Goal: Task Accomplishment & Management: Use online tool/utility

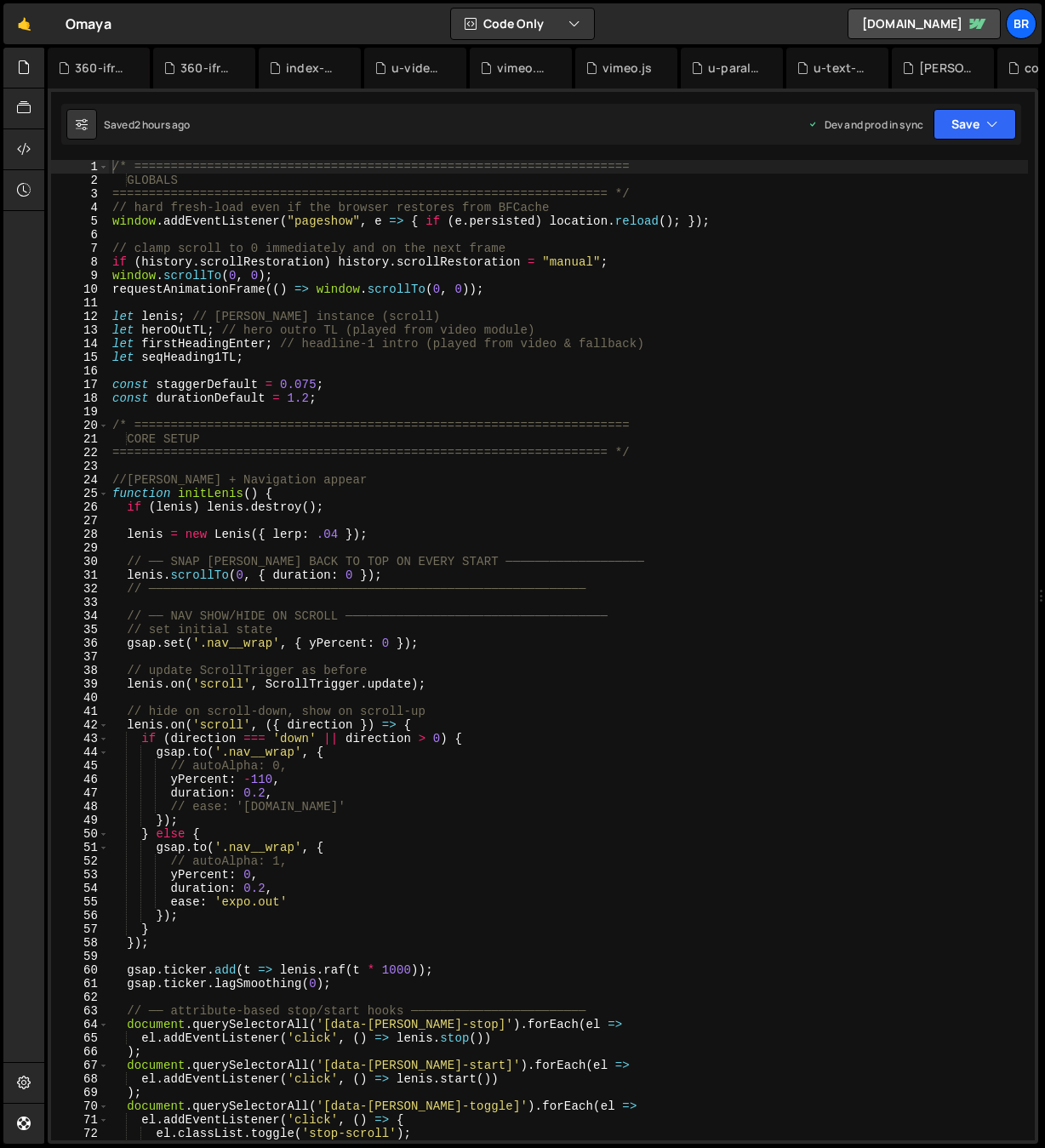
scroll to position [4133, 0]
click at [420, 890] on div "/* ==================================================================== GLOBALS…" at bounding box center [568, 664] width 919 height 1008
click at [708, 539] on div "/* ==================================================================== GLOBALS…" at bounding box center [568, 664] width 919 height 1008
click at [31, 66] on div at bounding box center [24, 68] width 42 height 41
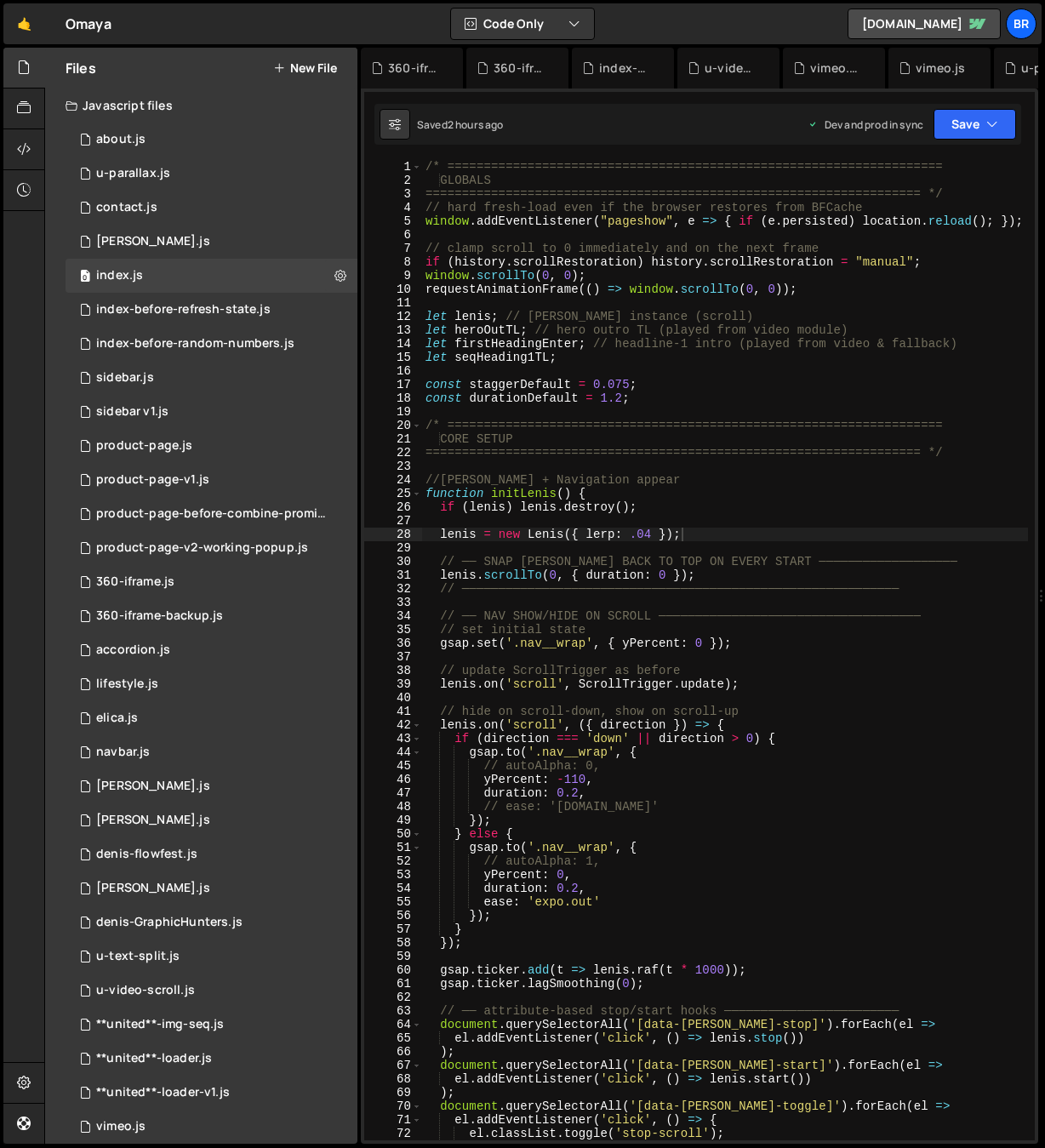
type textarea "let firstHeadingEnter; // headline-1 intro (played from video & fallback)"
click at [547, 348] on div "/* ==================================================================== GLOBALS…" at bounding box center [881, 664] width 919 height 1008
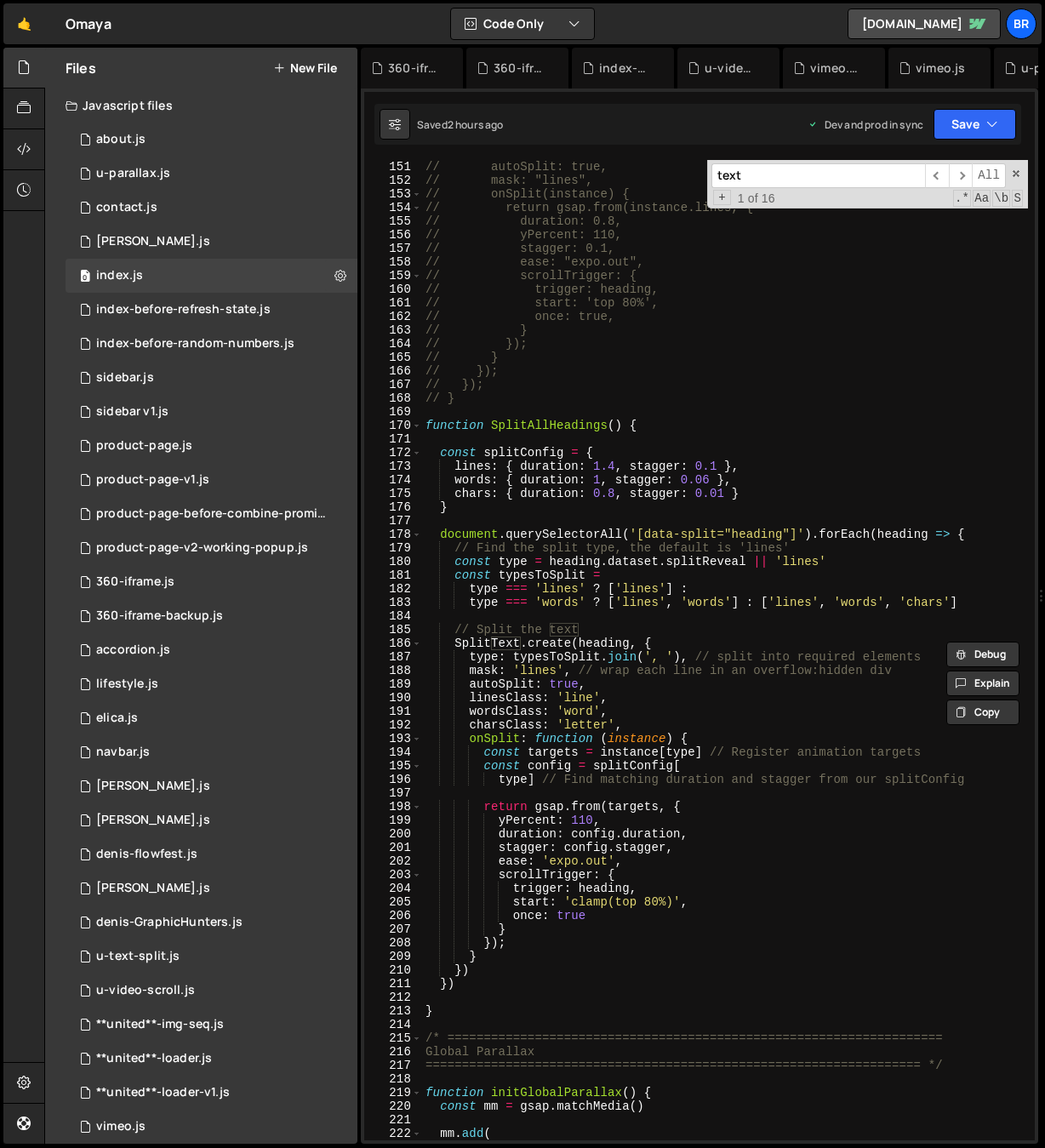
scroll to position [2042, 0]
type input "text"
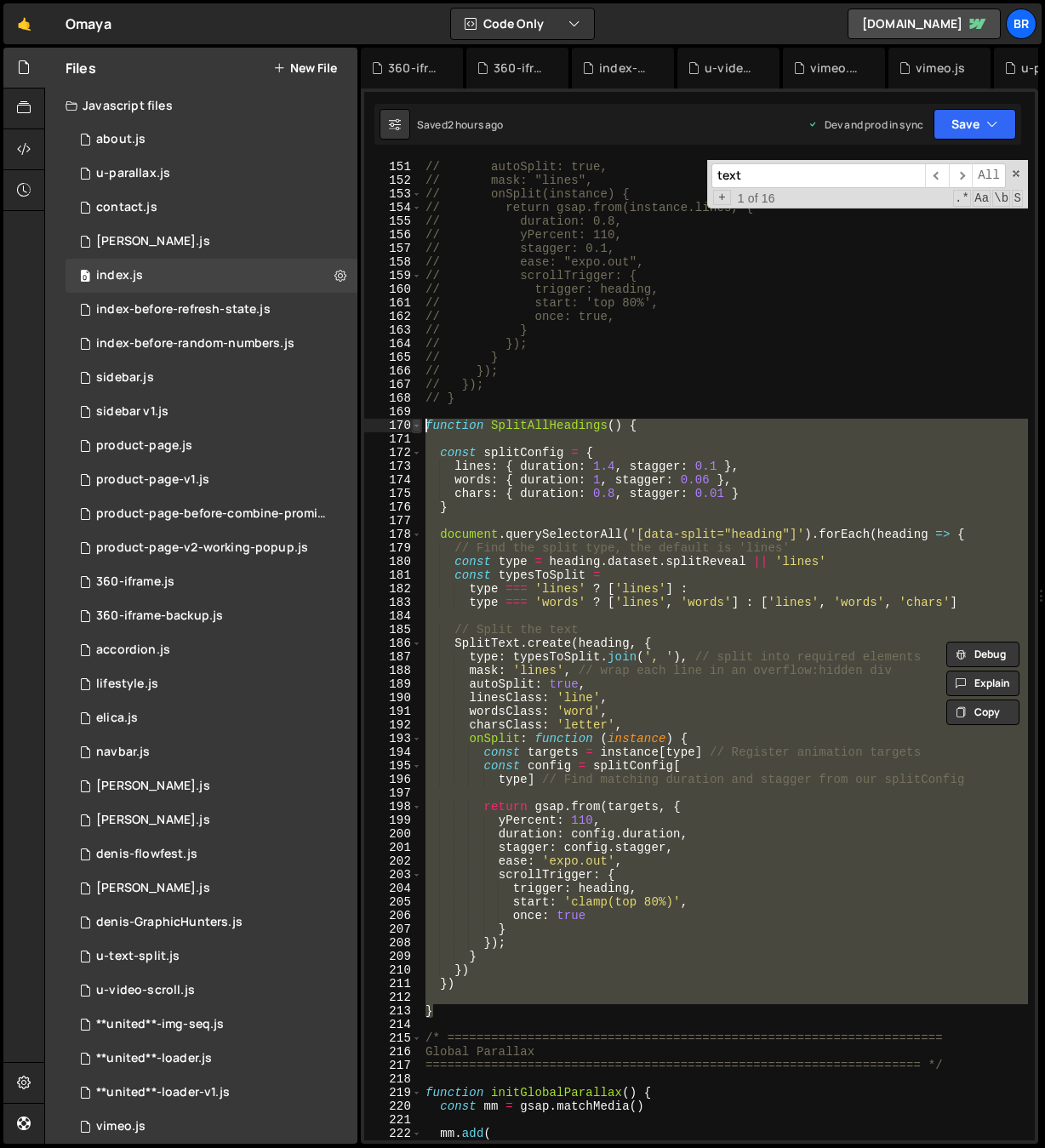
drag, startPoint x: 433, startPoint y: 992, endPoint x: 417, endPoint y: 425, distance: 567.2
click at [417, 425] on div "} 150 151 152 153 154 155 156 157 158 159 160 161 162 163 164 165 166 167 168 1…" at bounding box center [699, 650] width 670 height 981
click at [785, 822] on div "// type: "lines", // autoSplit: true, // mask: "lines", // onSplit(instance) { …" at bounding box center [724, 650] width 606 height 981
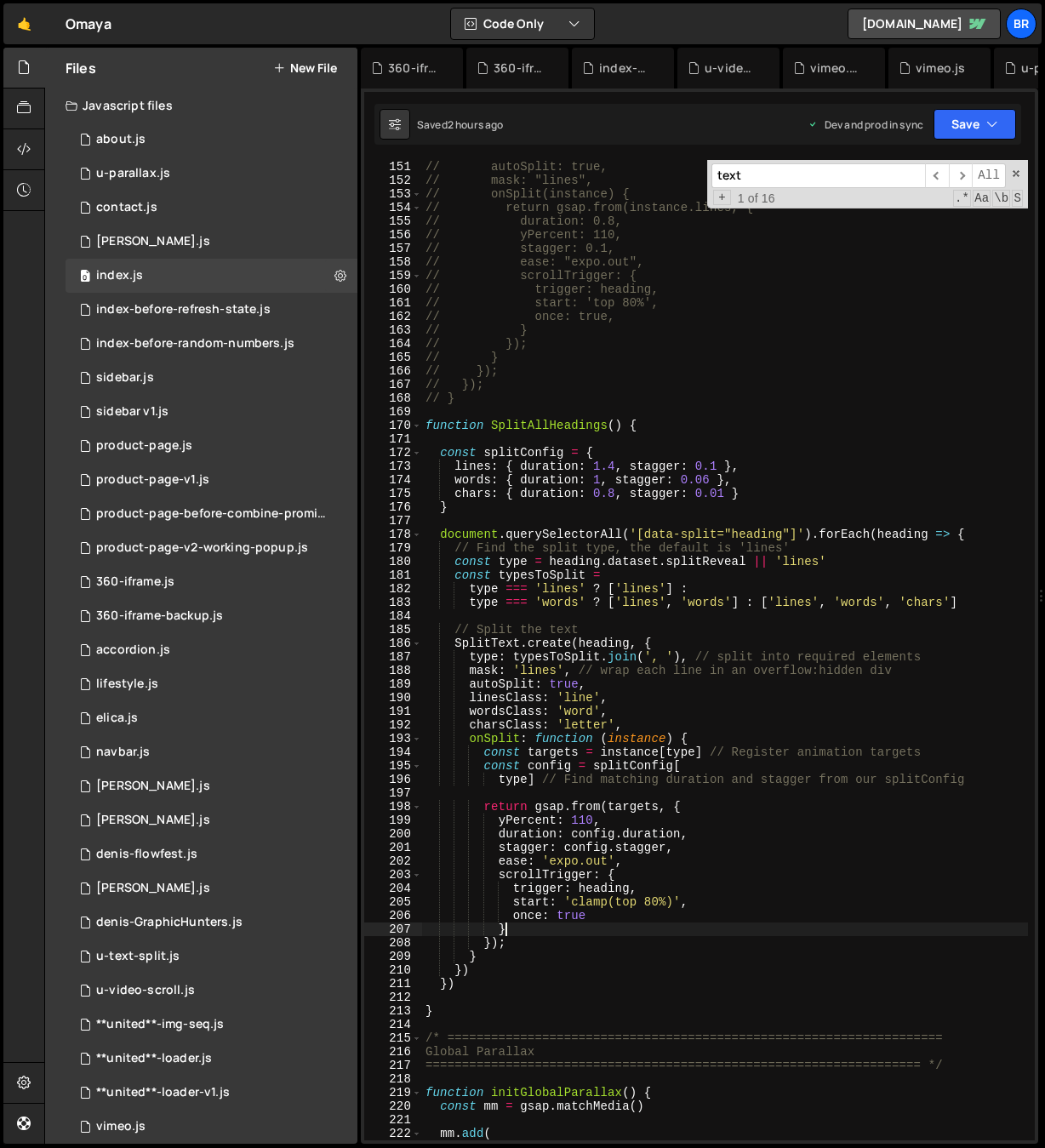
click at [621, 930] on div "// type: "lines", // autoSplit: true, // mask: "lines", // onSplit(instance) { …" at bounding box center [881, 650] width 919 height 1008
type textarea "},"
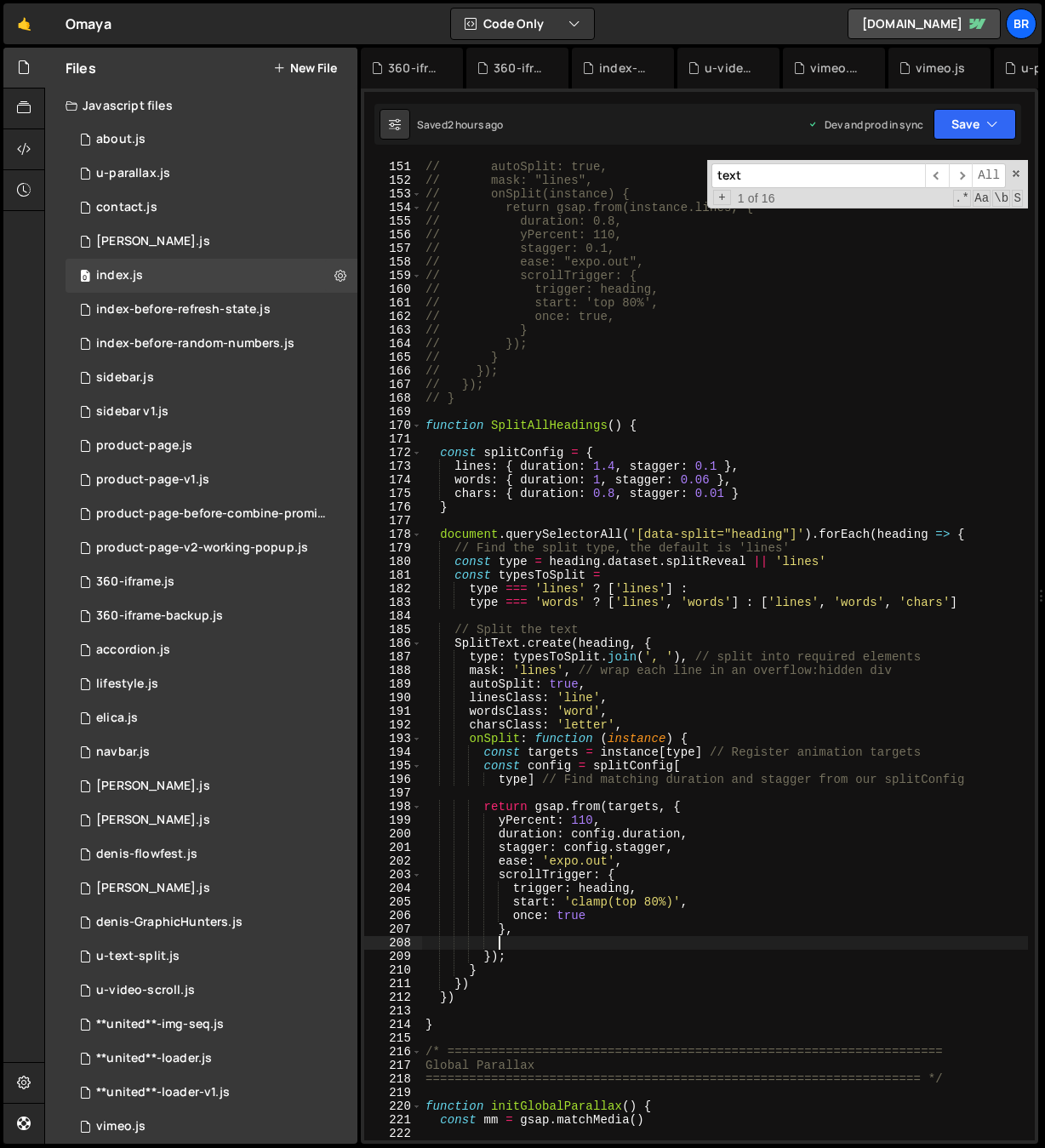
scroll to position [0, 4]
paste textarea "}"
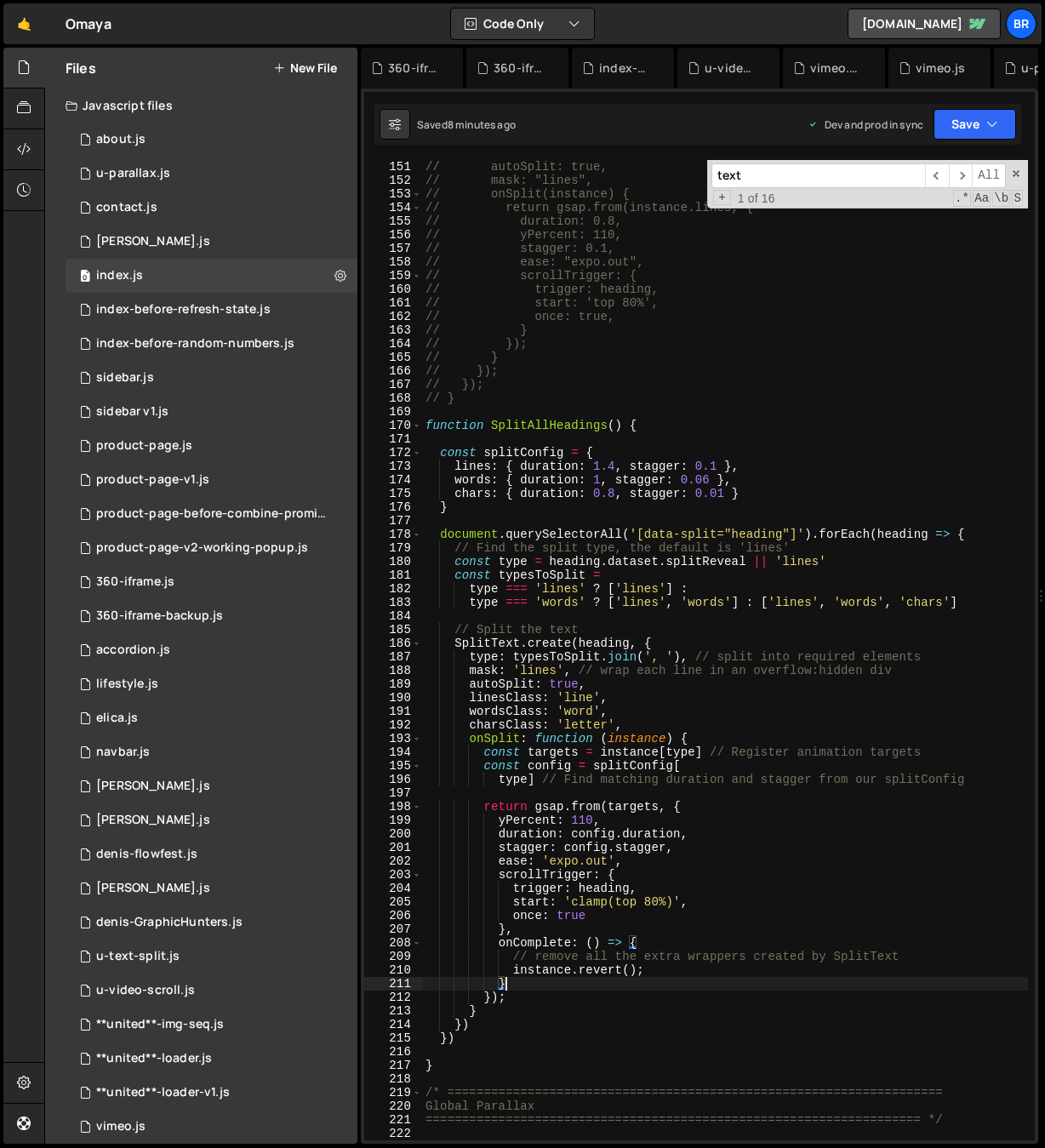
click at [678, 586] on div "// type: "lines", // autoSplit: true, // mask: "lines", // onSplit(instance) { …" at bounding box center [881, 650] width 919 height 1008
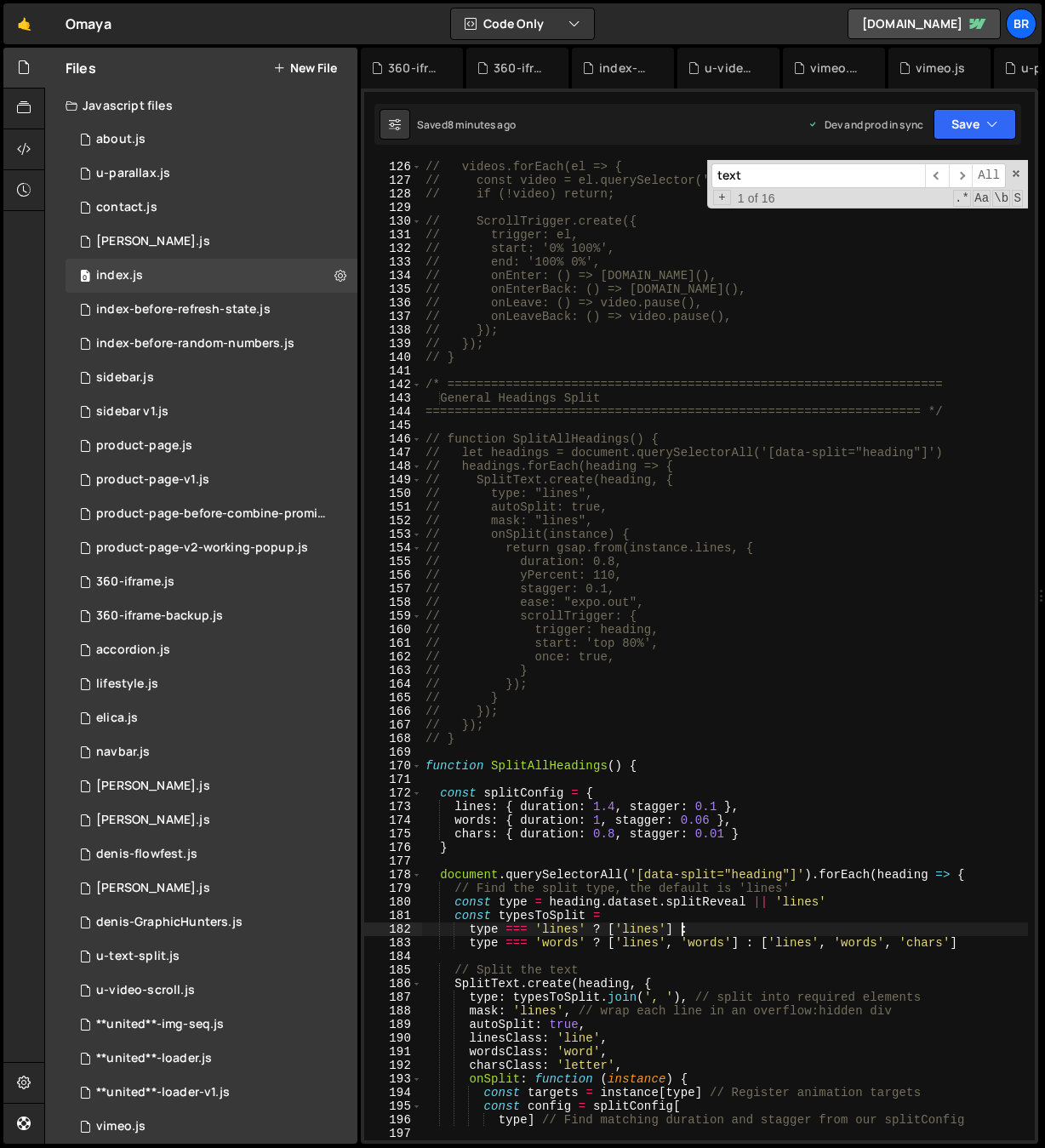
scroll to position [1361, 0]
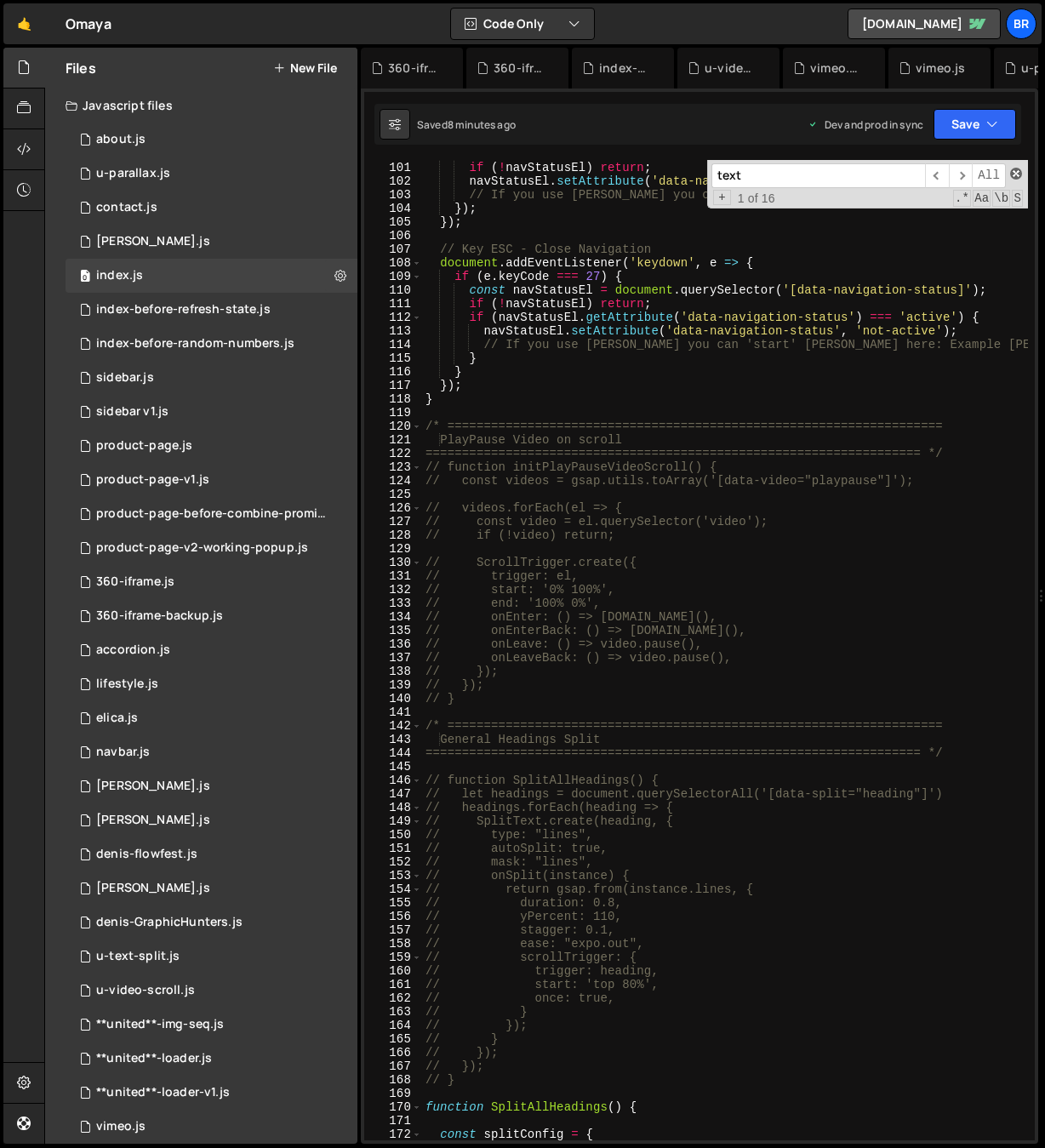
click at [1018, 176] on span at bounding box center [1016, 173] width 12 height 12
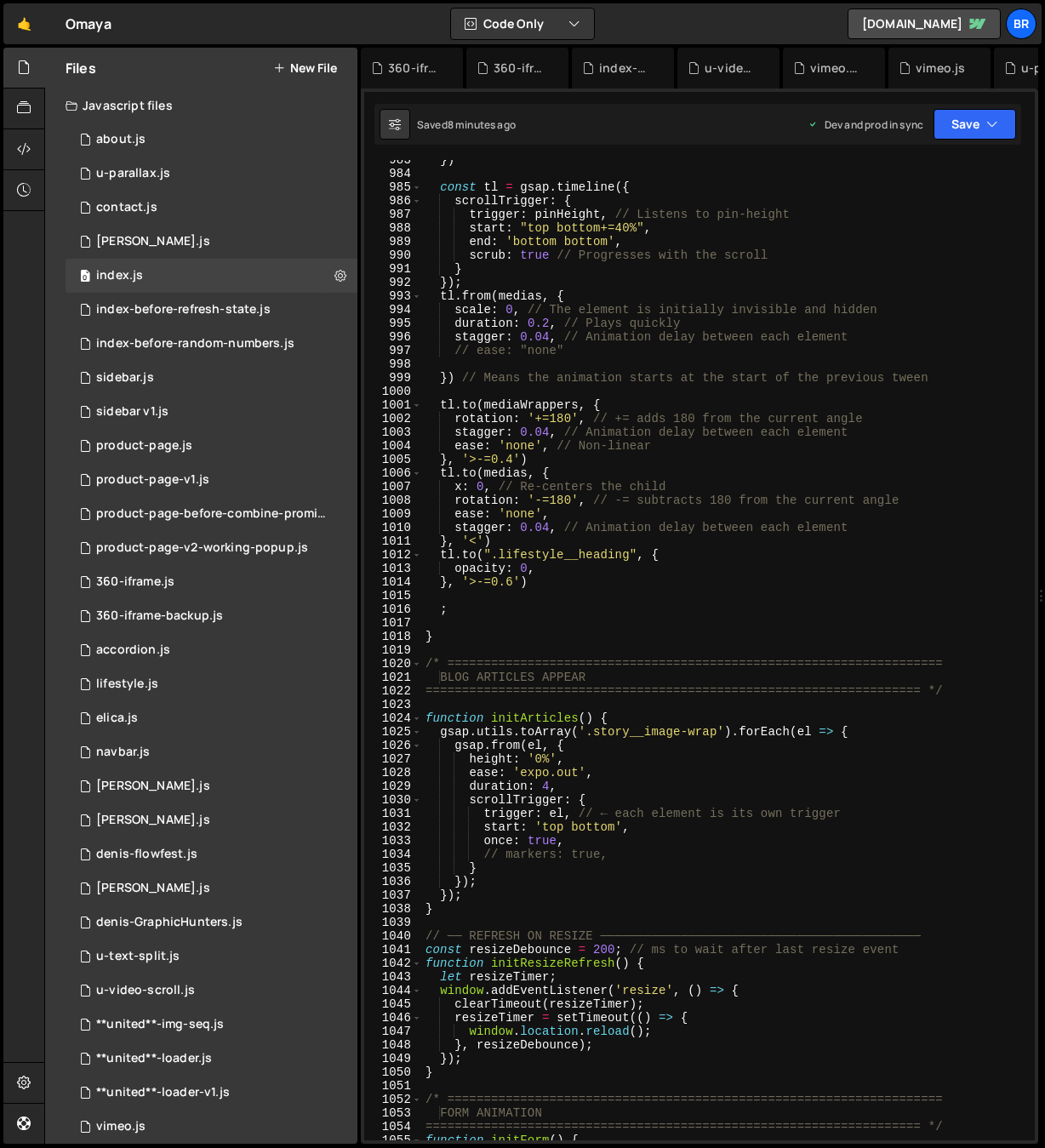
scroll to position [13391, 0]
drag, startPoint x: 593, startPoint y: 717, endPoint x: 493, endPoint y: 715, distance: 100.0
click at [493, 715] on div "}) const tl = gsap . timeline ({ scrollTrigger : { trigger : pinHeight , // Lis…" at bounding box center [881, 657] width 919 height 1008
click at [565, 835] on div "}) const tl = gsap . timeline ({ scrollTrigger : { trigger : pinHeight , // Lis…" at bounding box center [881, 657] width 919 height 1008
type textarea "once: true,"
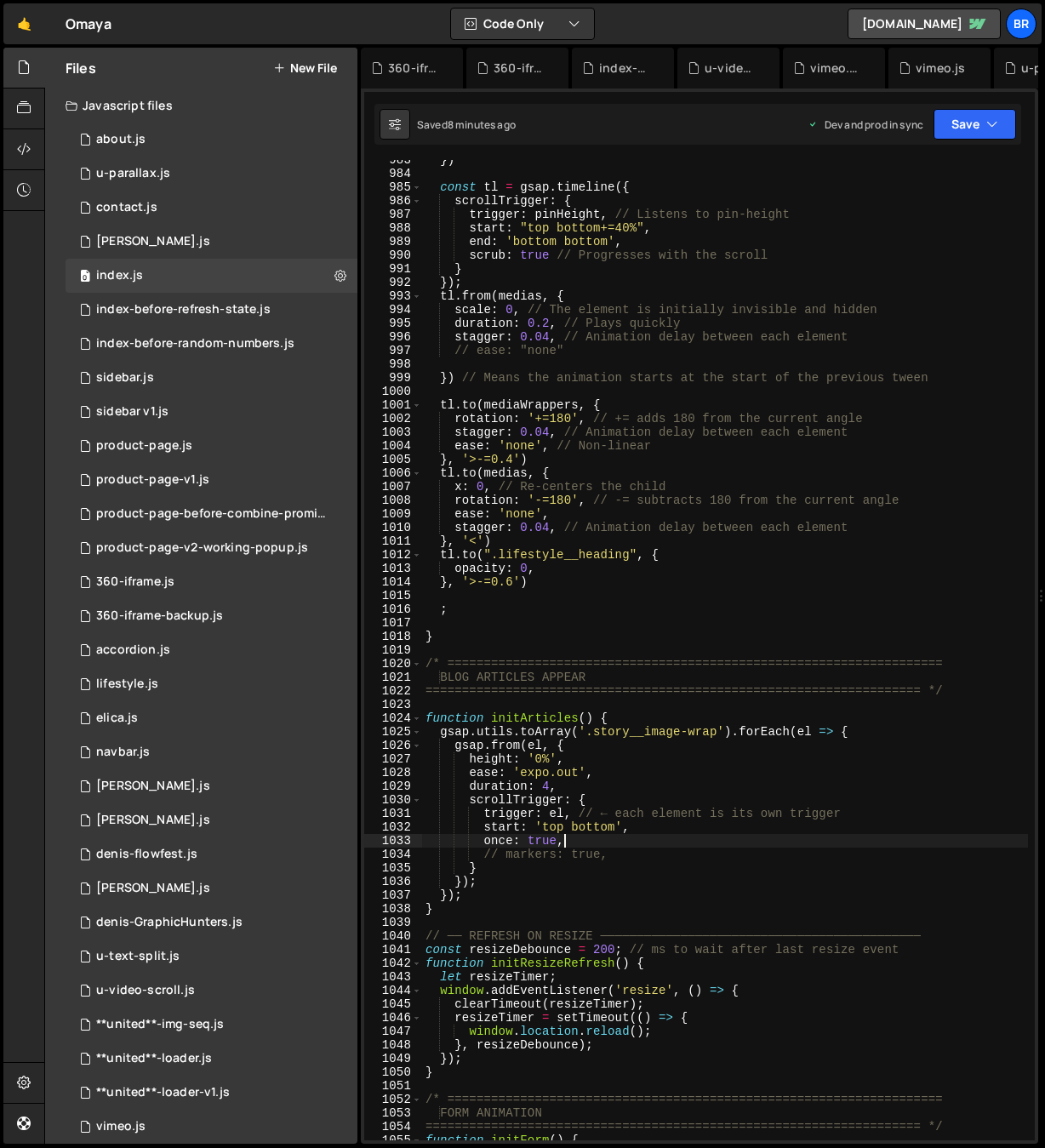
scroll to position [14418, 0]
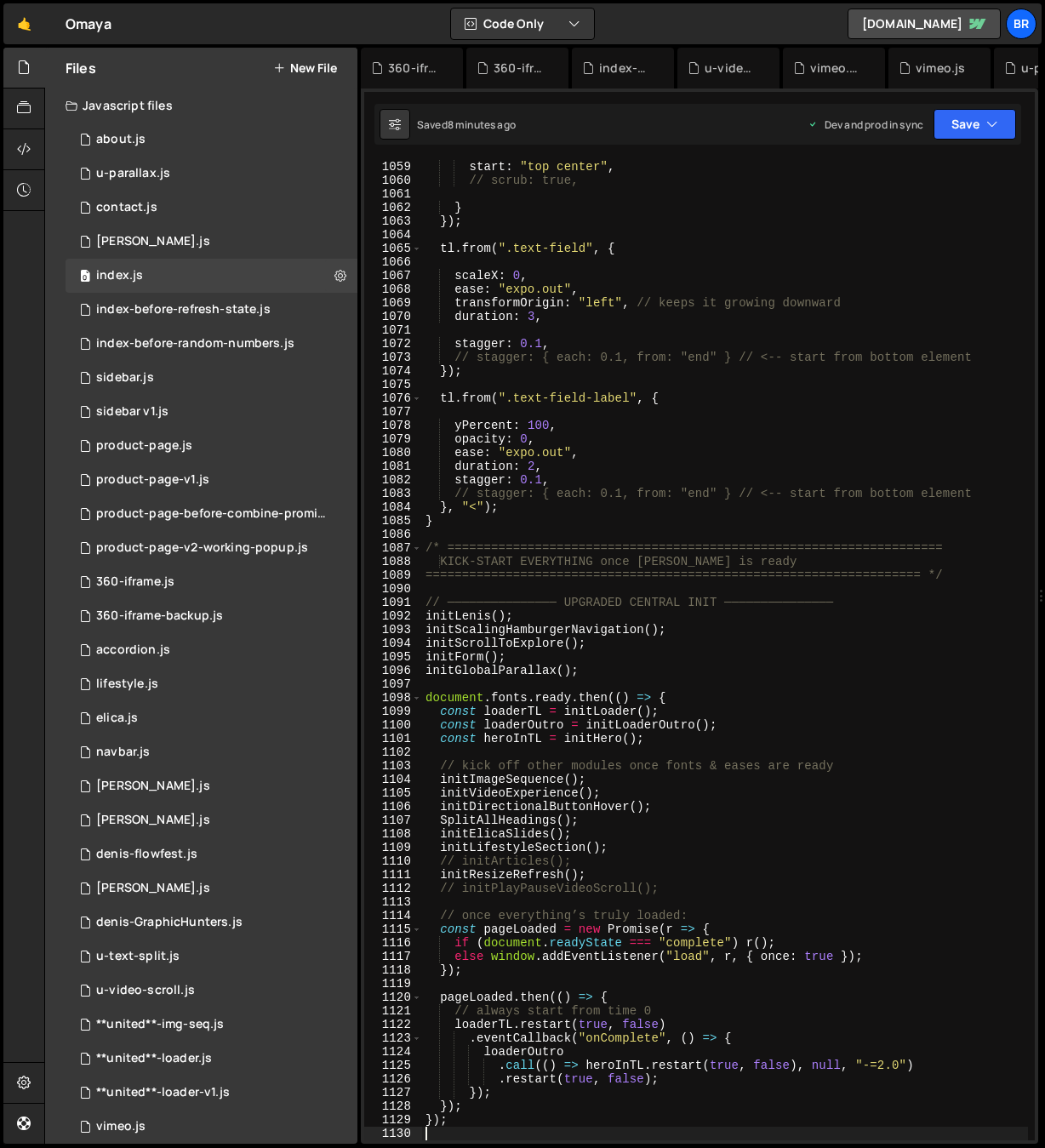
click at [580, 865] on div "start : "top center" , // scrub: true, } }) ; tl . from ( ".text-field" , { sca…" at bounding box center [881, 664] width 919 height 1008
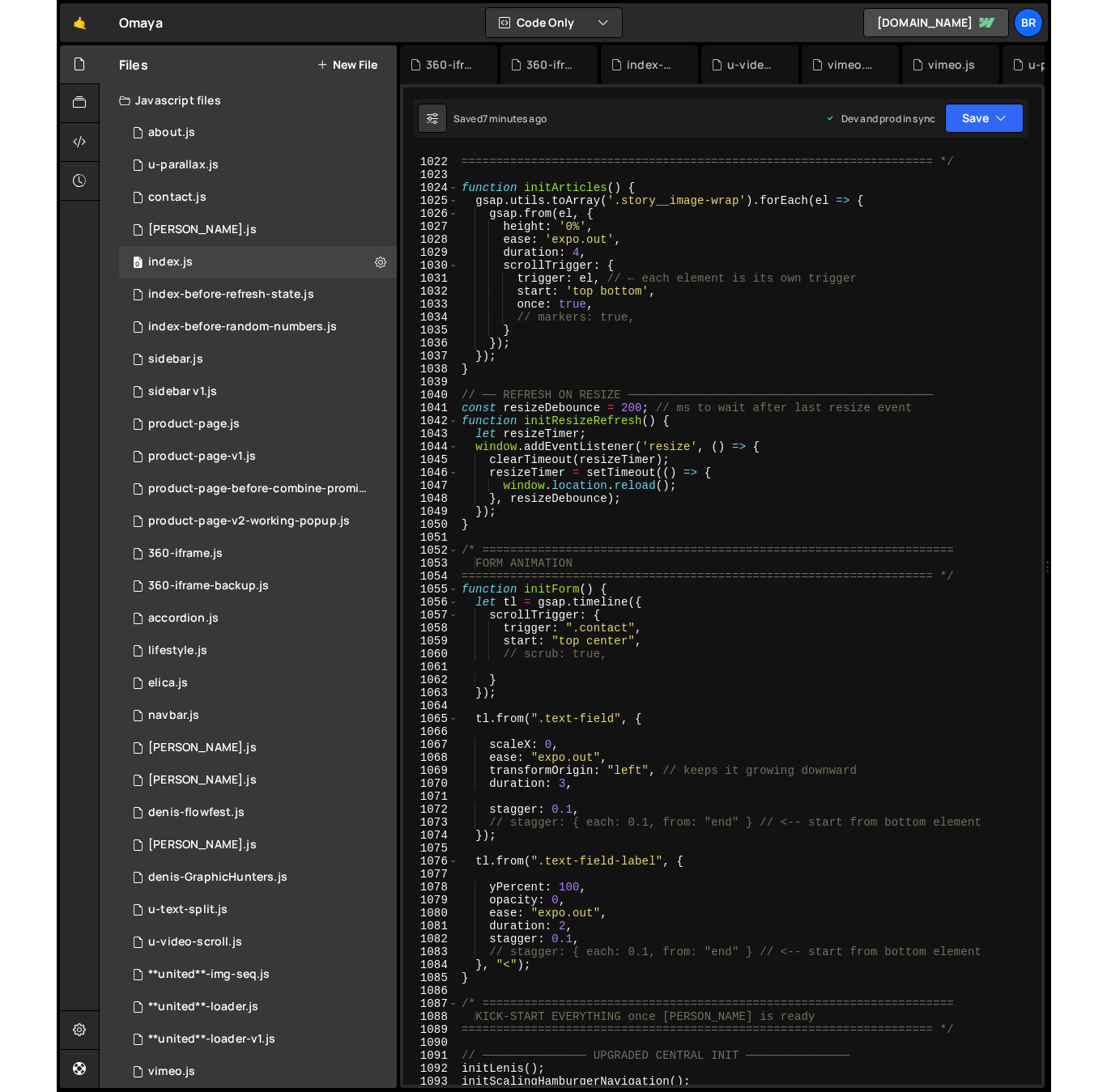
scroll to position [13233, 0]
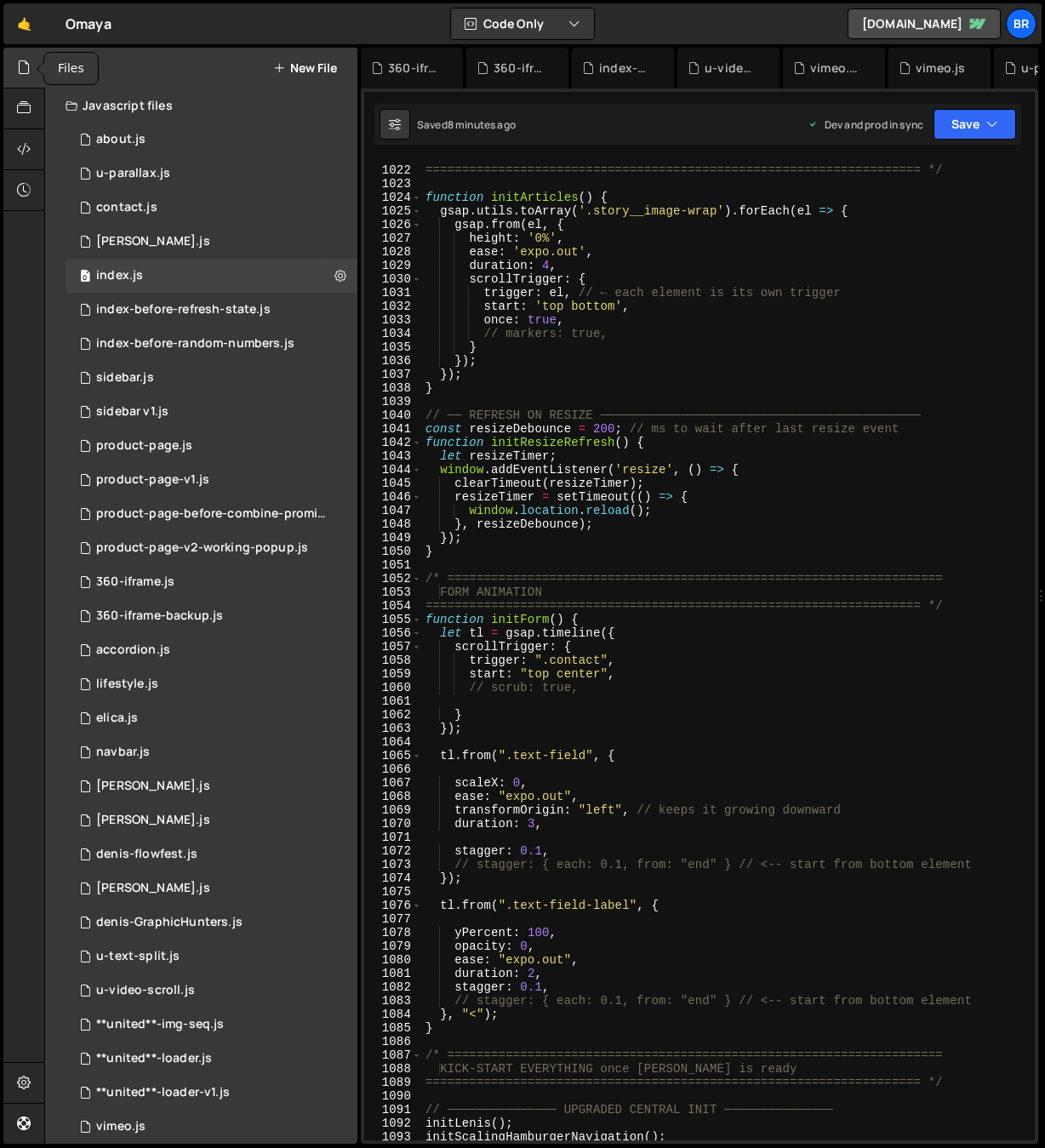
click at [23, 74] on icon at bounding box center [24, 66] width 14 height 18
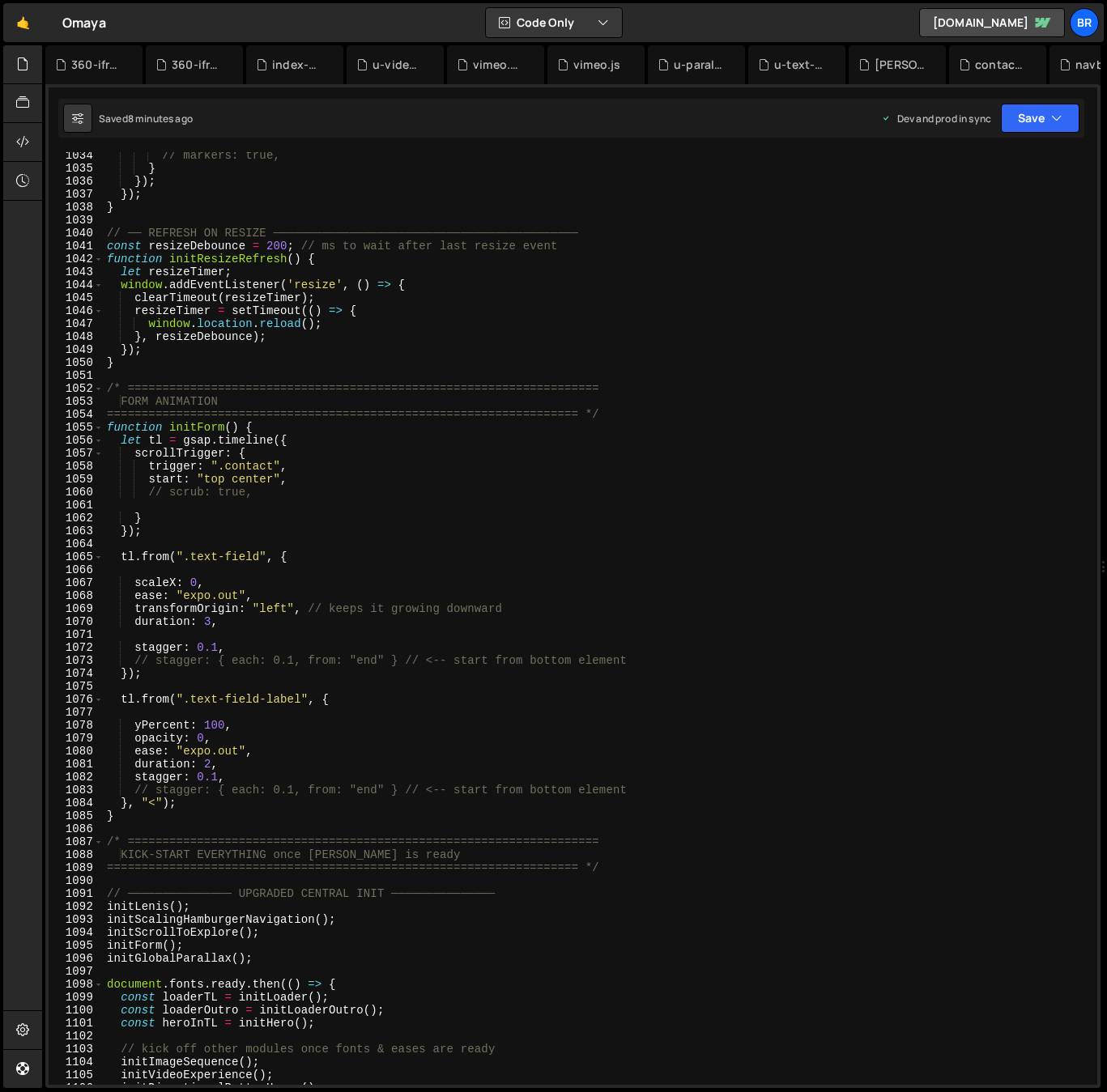
scroll to position [13738, 0]
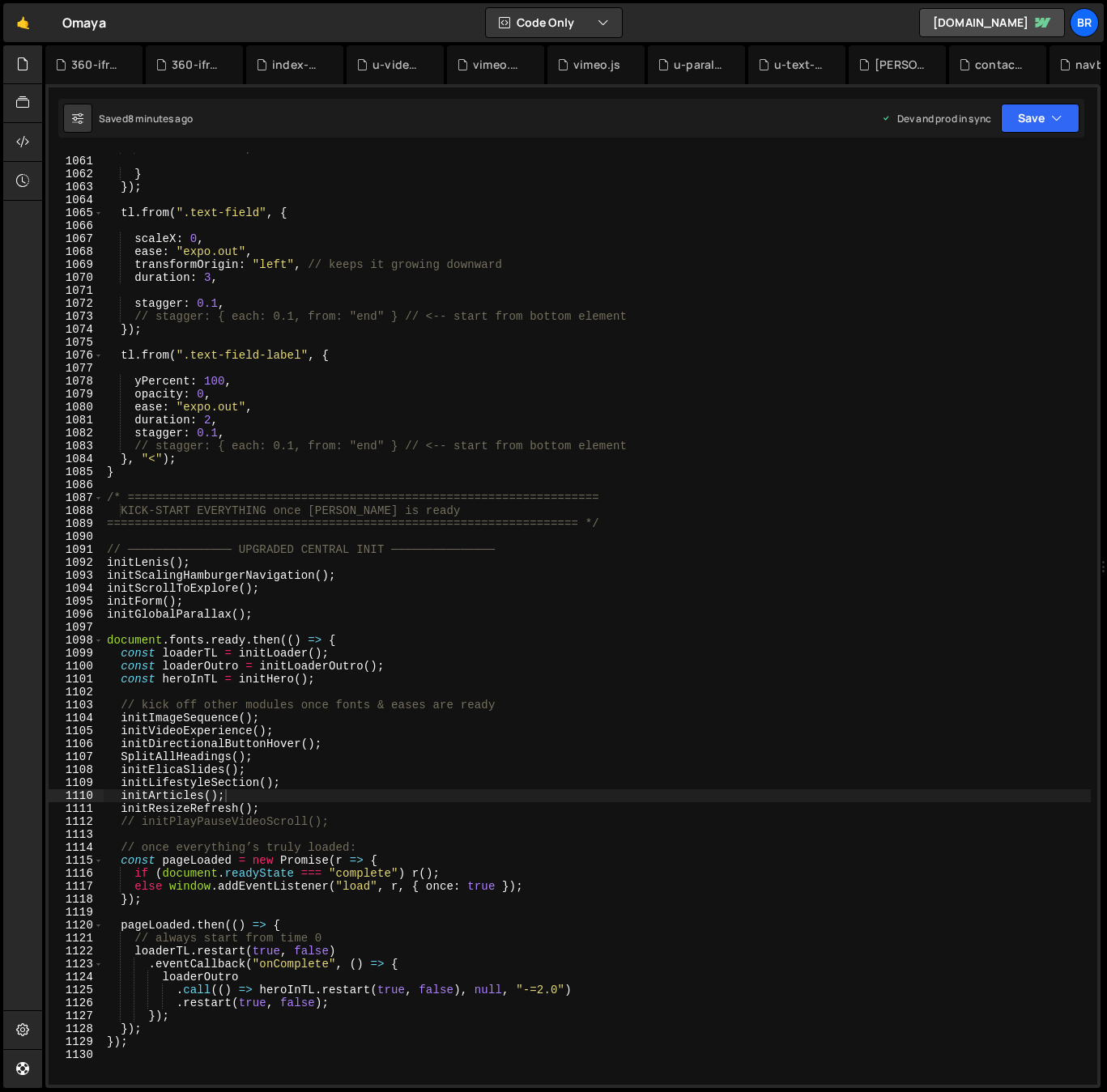
type textarea "initForm();"
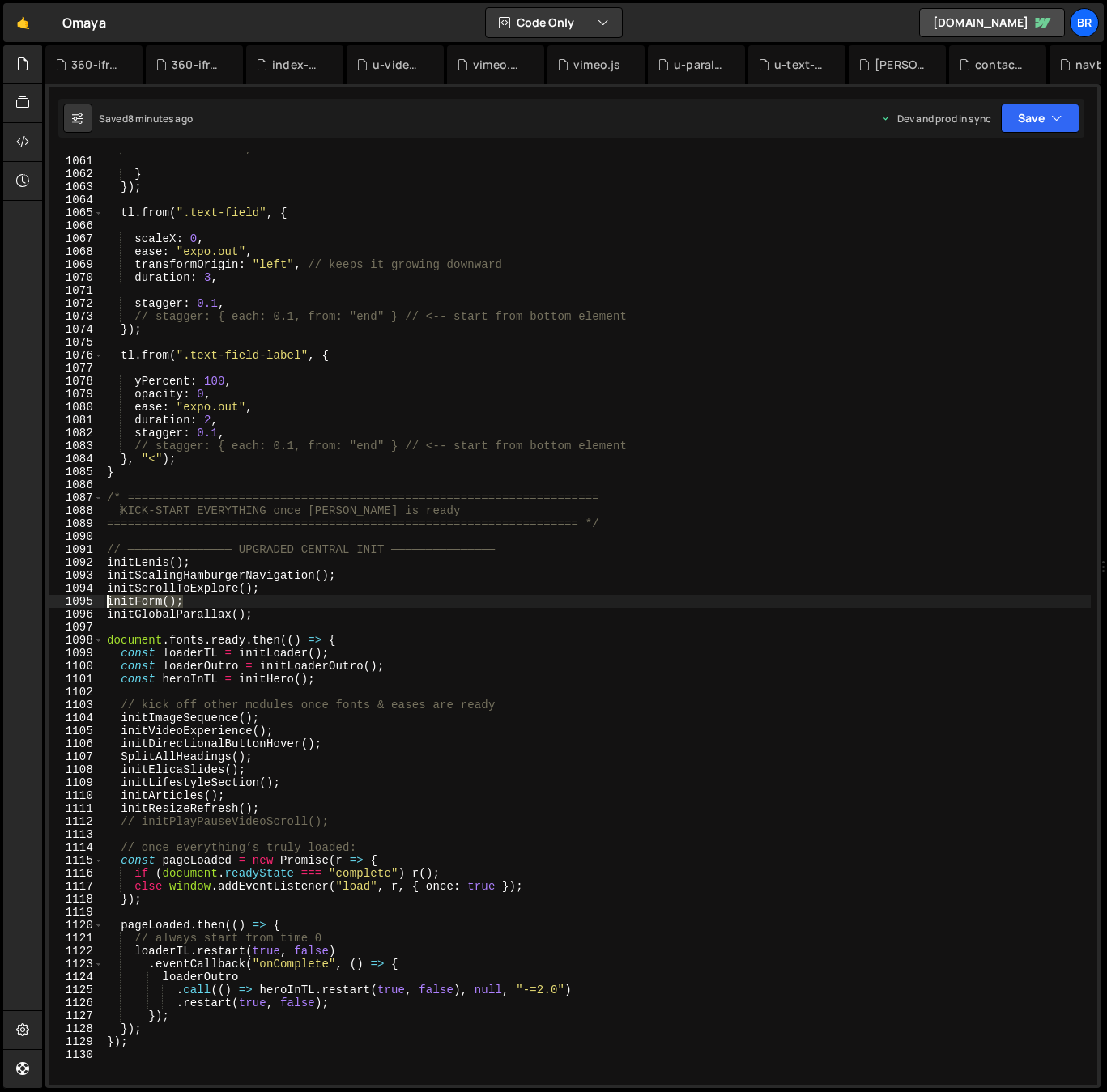
drag, startPoint x: 160, startPoint y: 601, endPoint x: 106, endPoint y: 603, distance: 54.0
click at [106, 603] on div "// scrub: true, } }) ; tl . from ( ".text-field" , { scaleX : 0 , ease : "expo.…" at bounding box center [597, 621] width 987 height 959
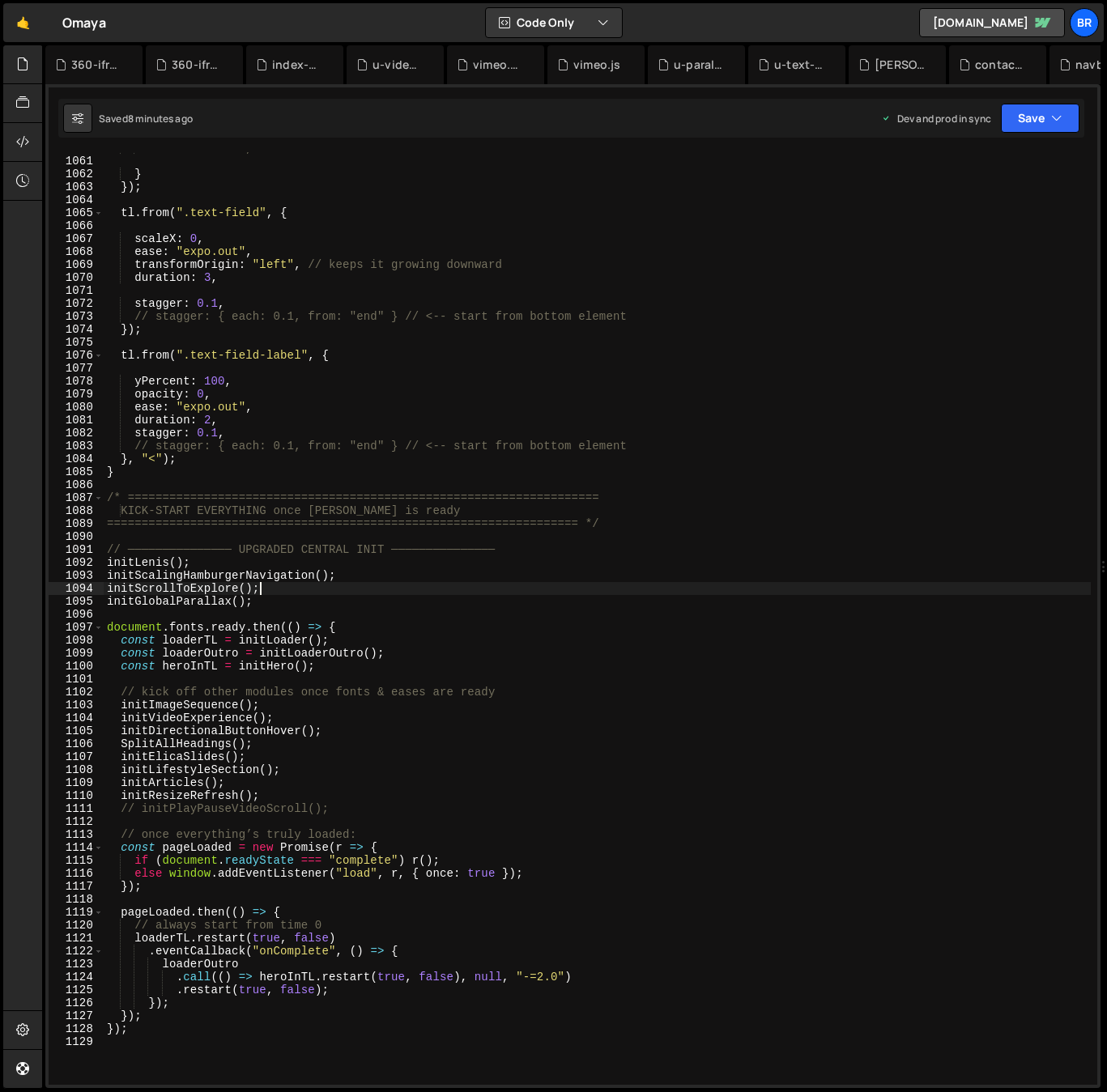
type textarea "initGlobalParallax();"
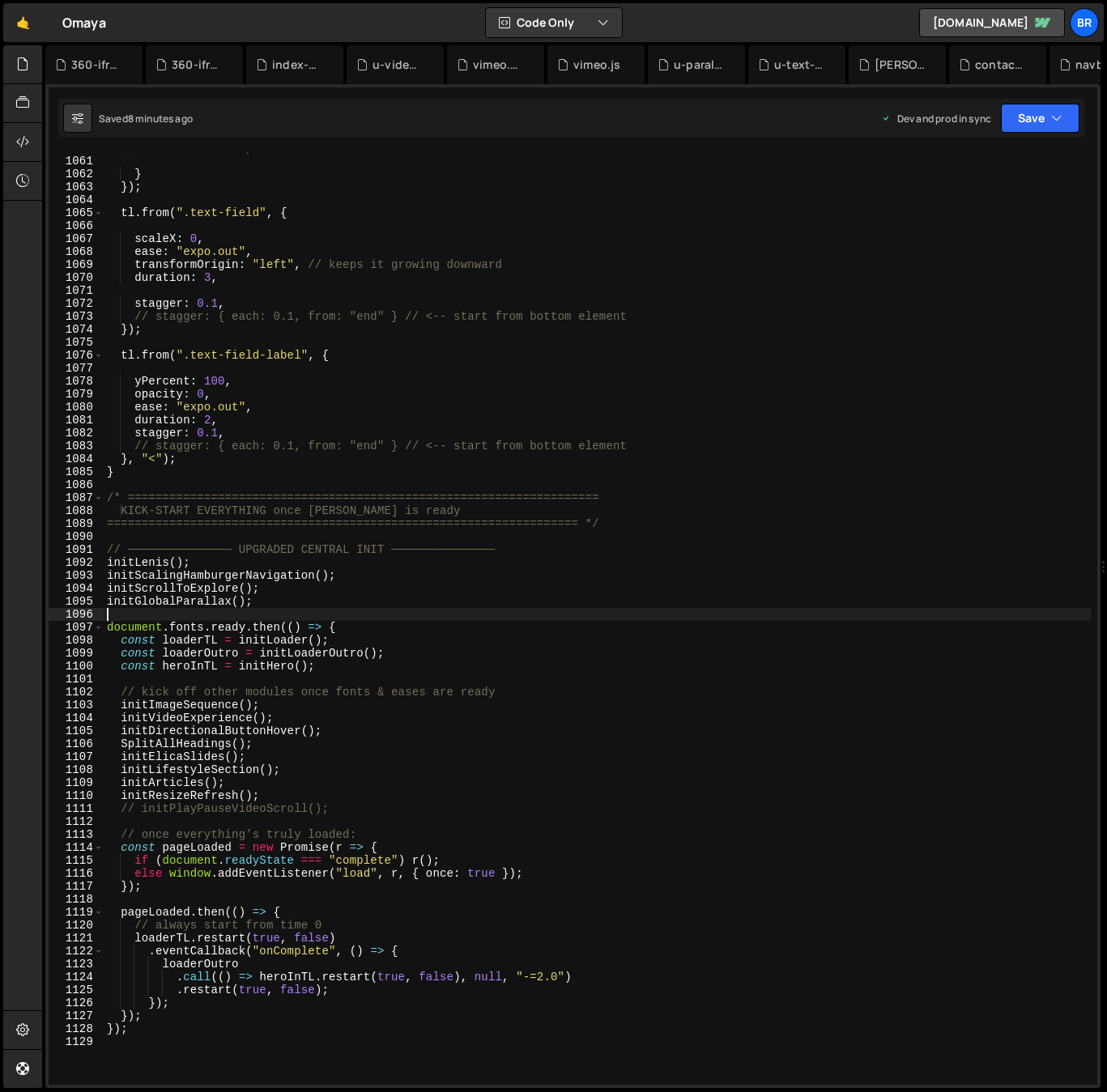
click at [231, 776] on div "// scrub: true, } }) ; tl . from ( ".text-field" , { scaleX : 0 , ease : "expo.…" at bounding box center [597, 621] width 987 height 959
type textarea "initArticles();"
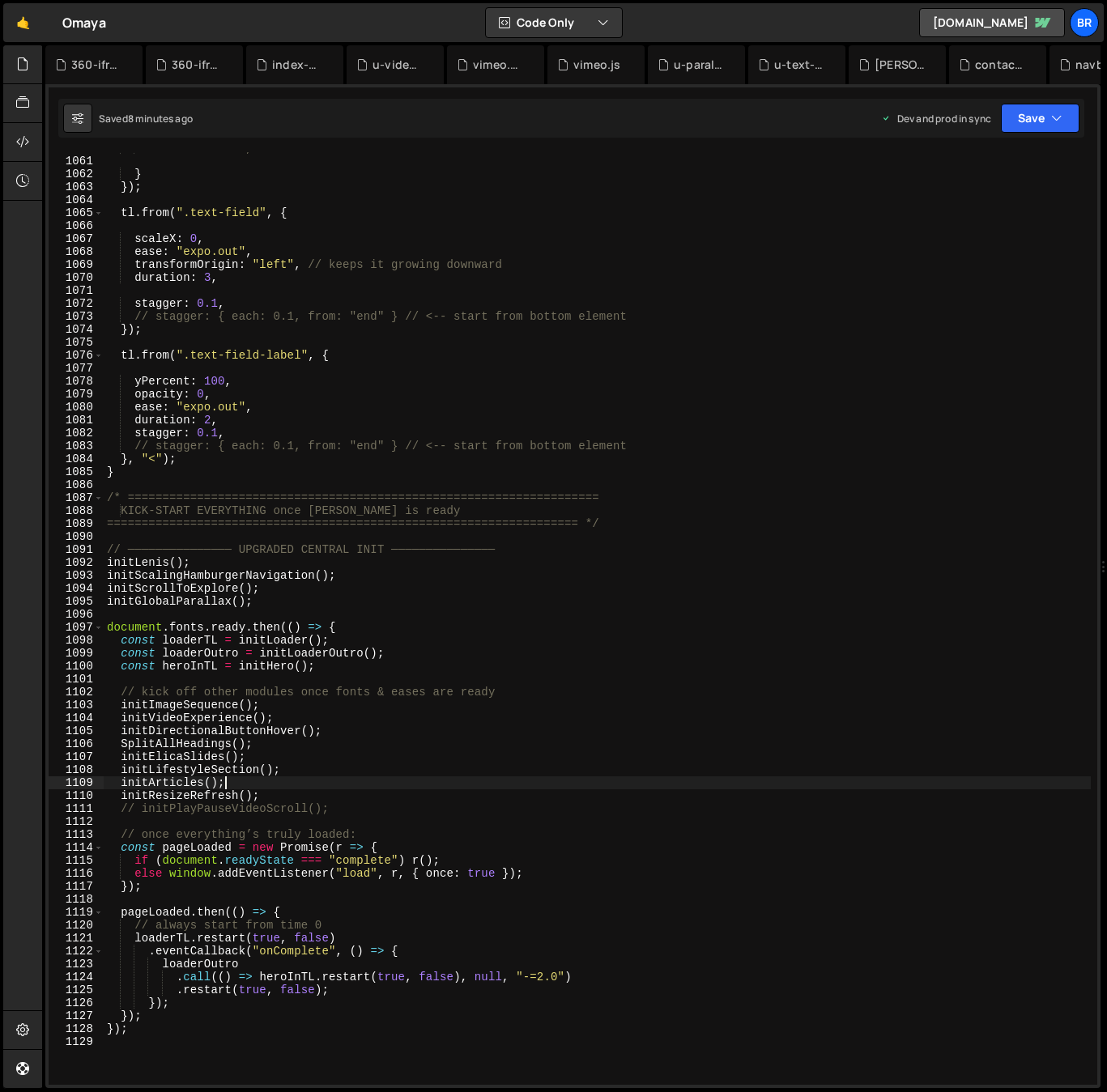
paste textarea "initForm();"
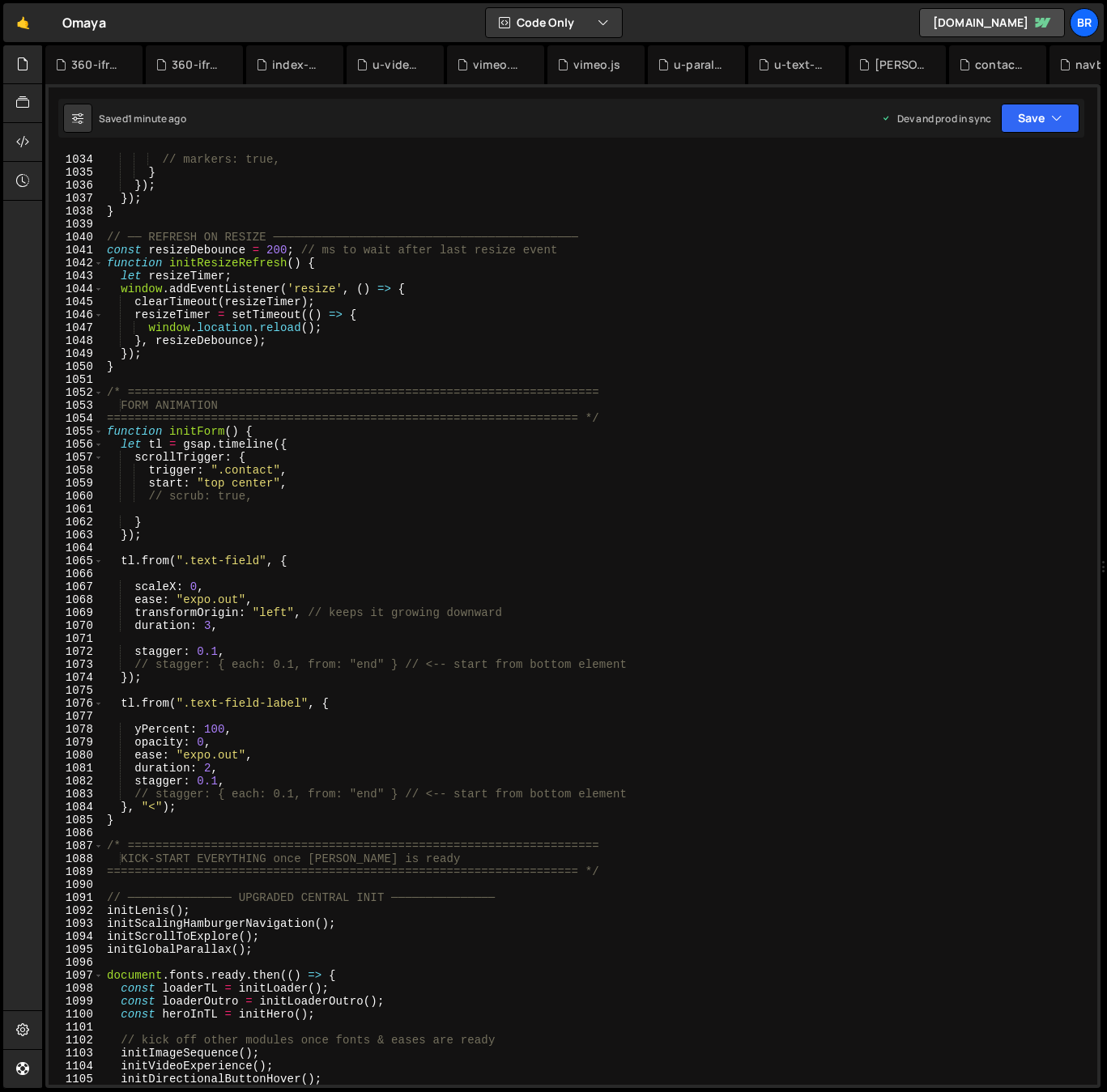
scroll to position [13586, 0]
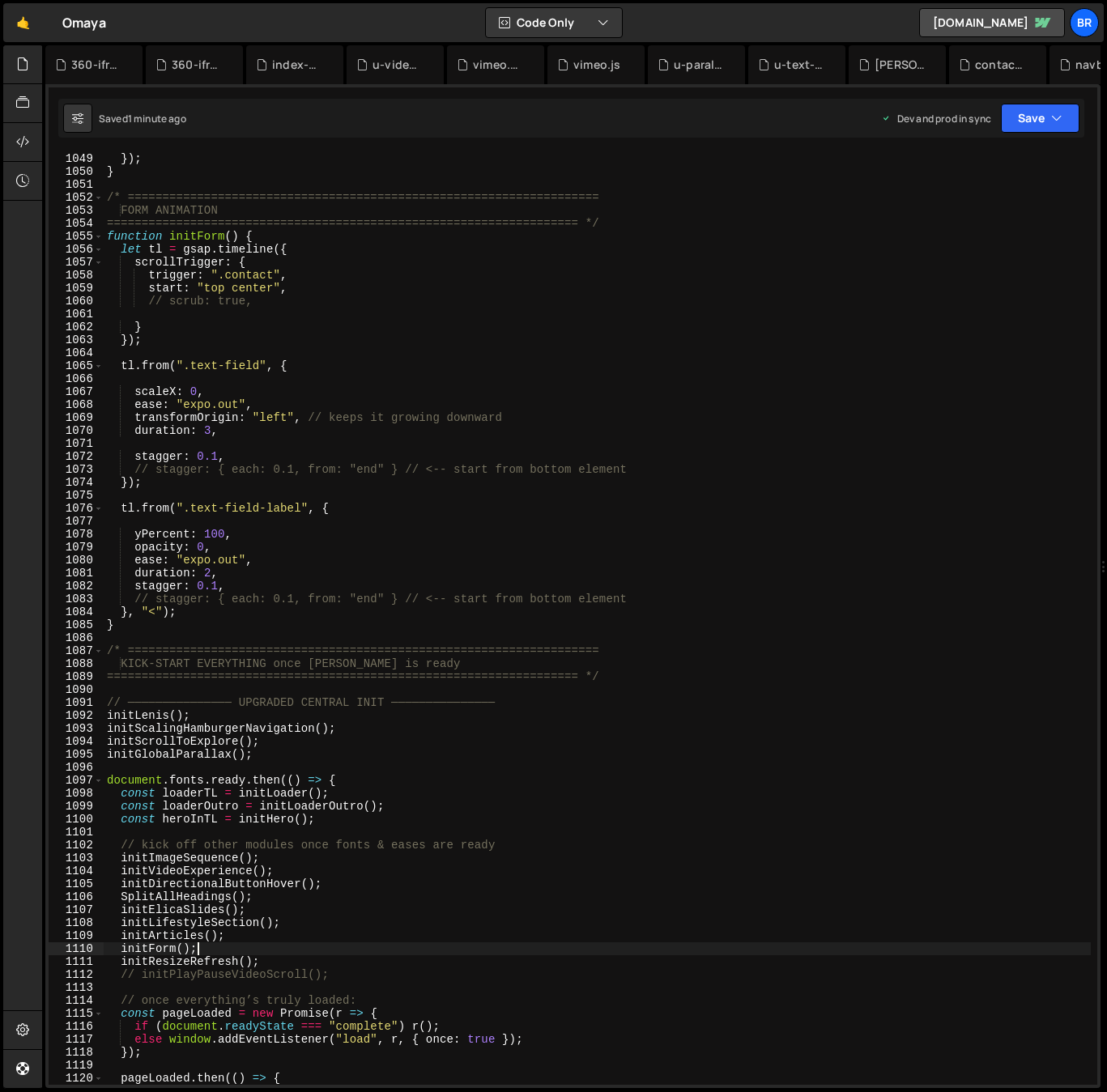
click at [246, 950] on div "} , resizeDebounce ) ; }) ; } /* ==============================================…" at bounding box center [597, 619] width 987 height 959
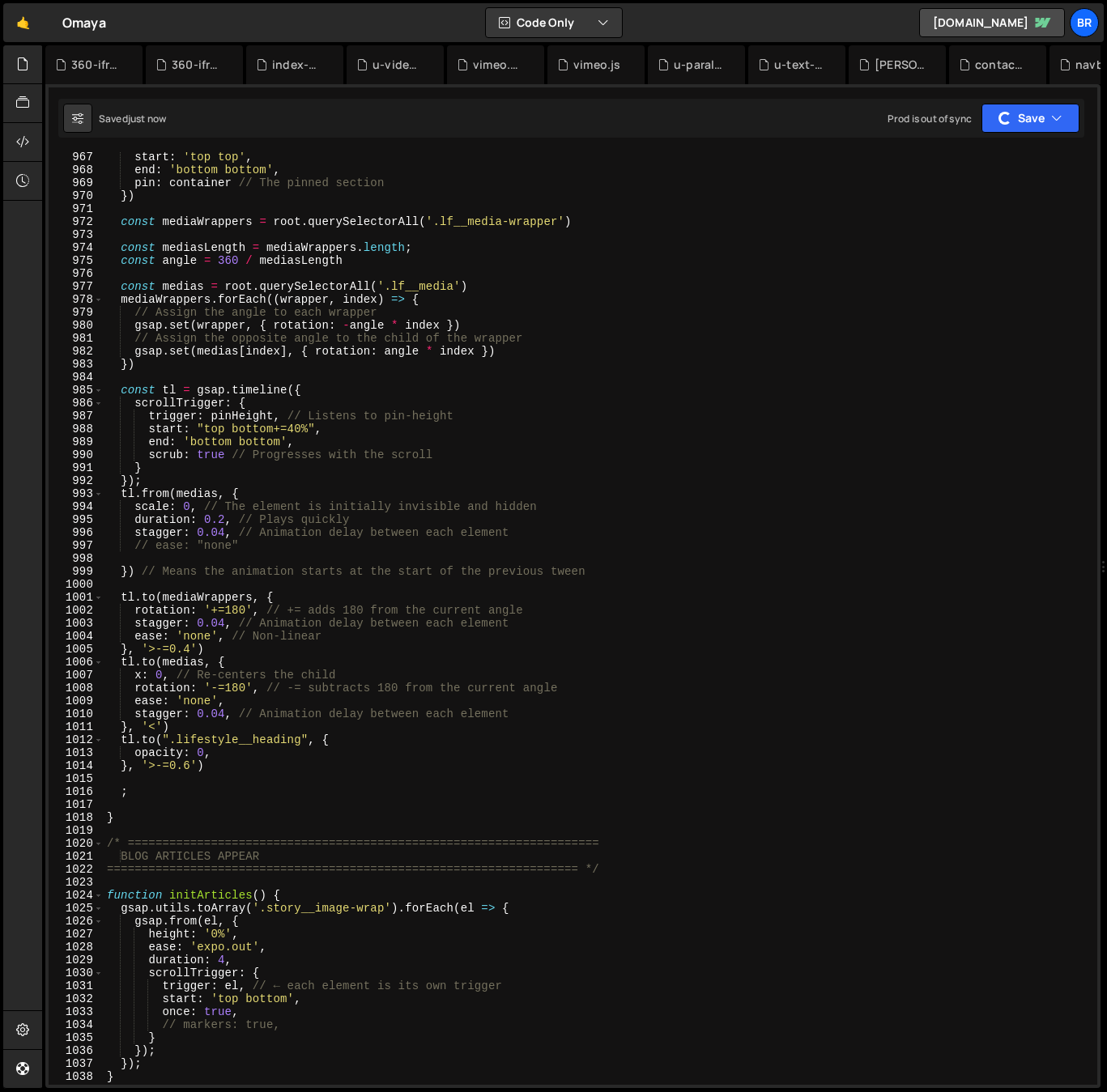
scroll to position [12390, 0]
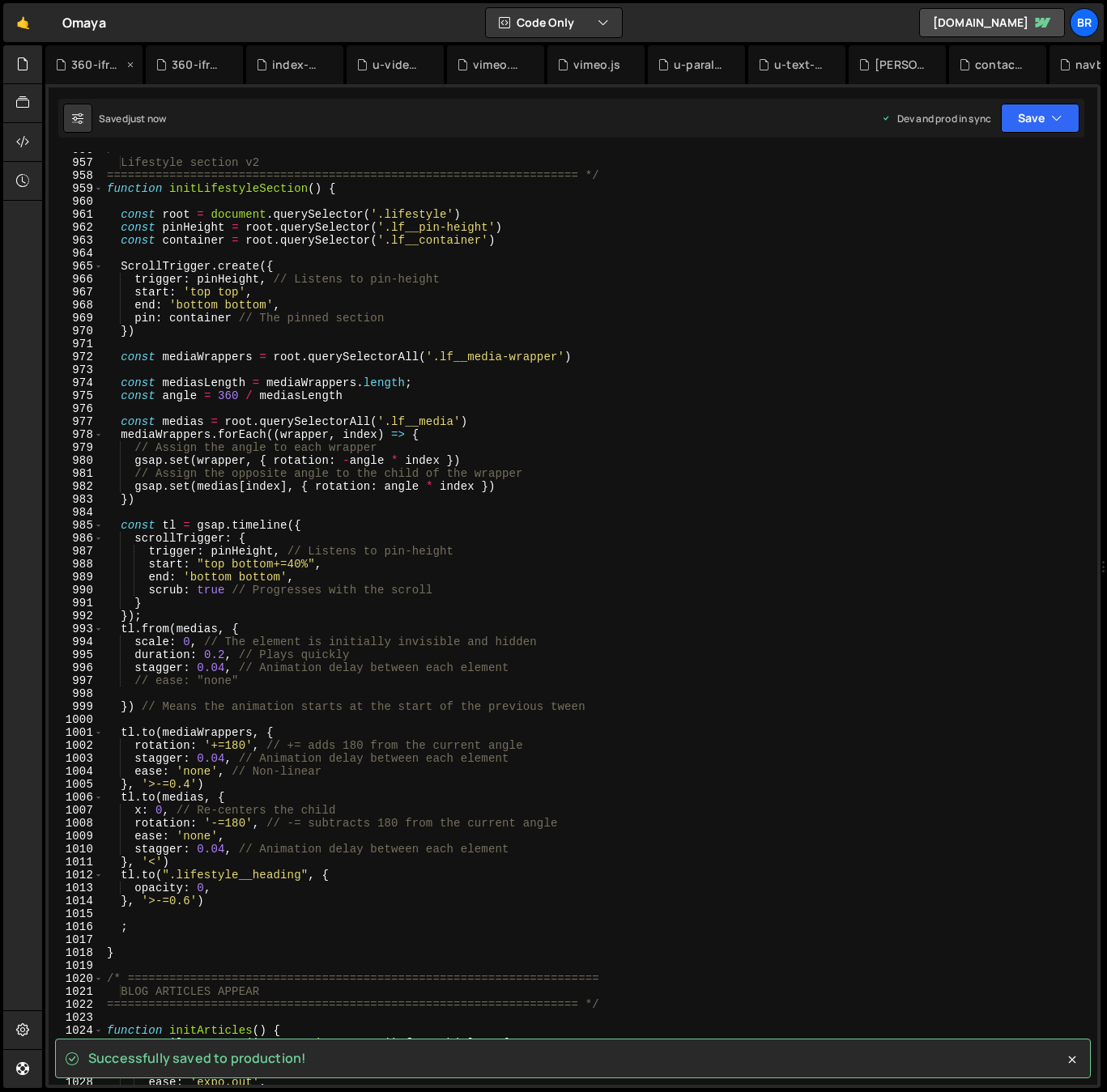
click at [131, 64] on icon at bounding box center [130, 65] width 12 height 17
click at [132, 64] on icon at bounding box center [130, 65] width 12 height 17
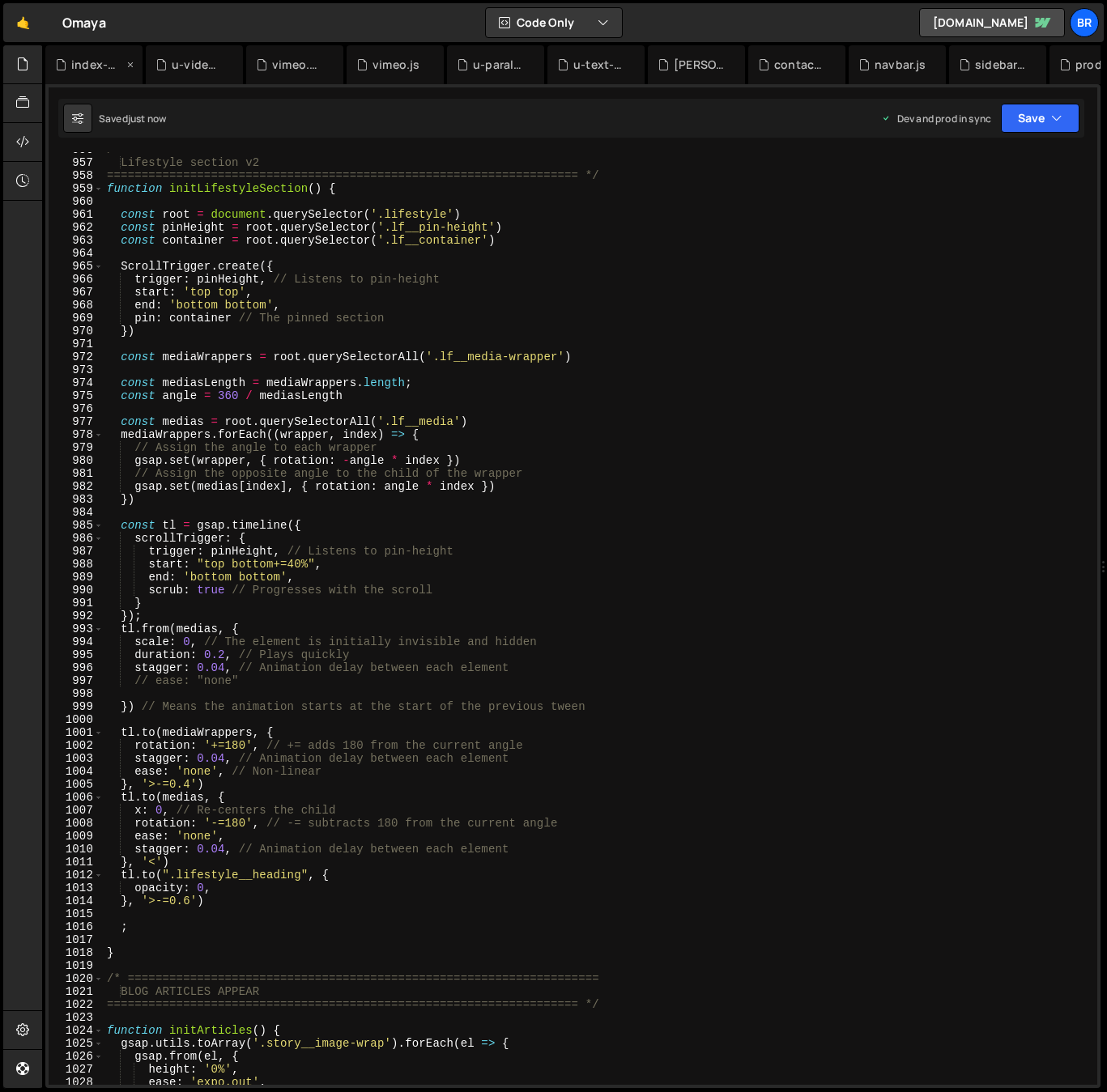
click at [111, 61] on div "index-before-refresh-state.js" at bounding box center [97, 65] width 51 height 17
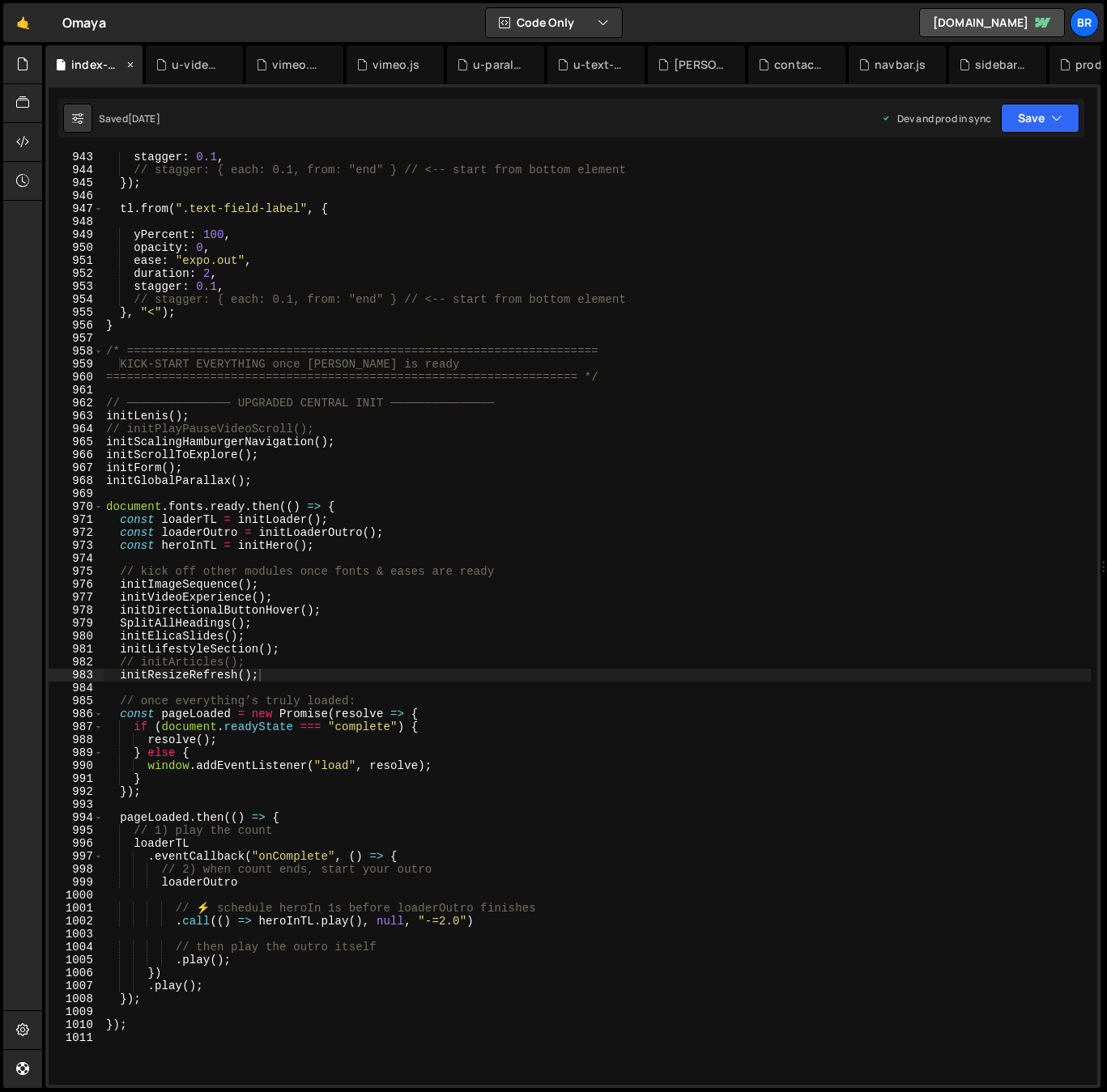
scroll to position [12214, 0]
click at [128, 61] on icon at bounding box center [130, 65] width 12 height 17
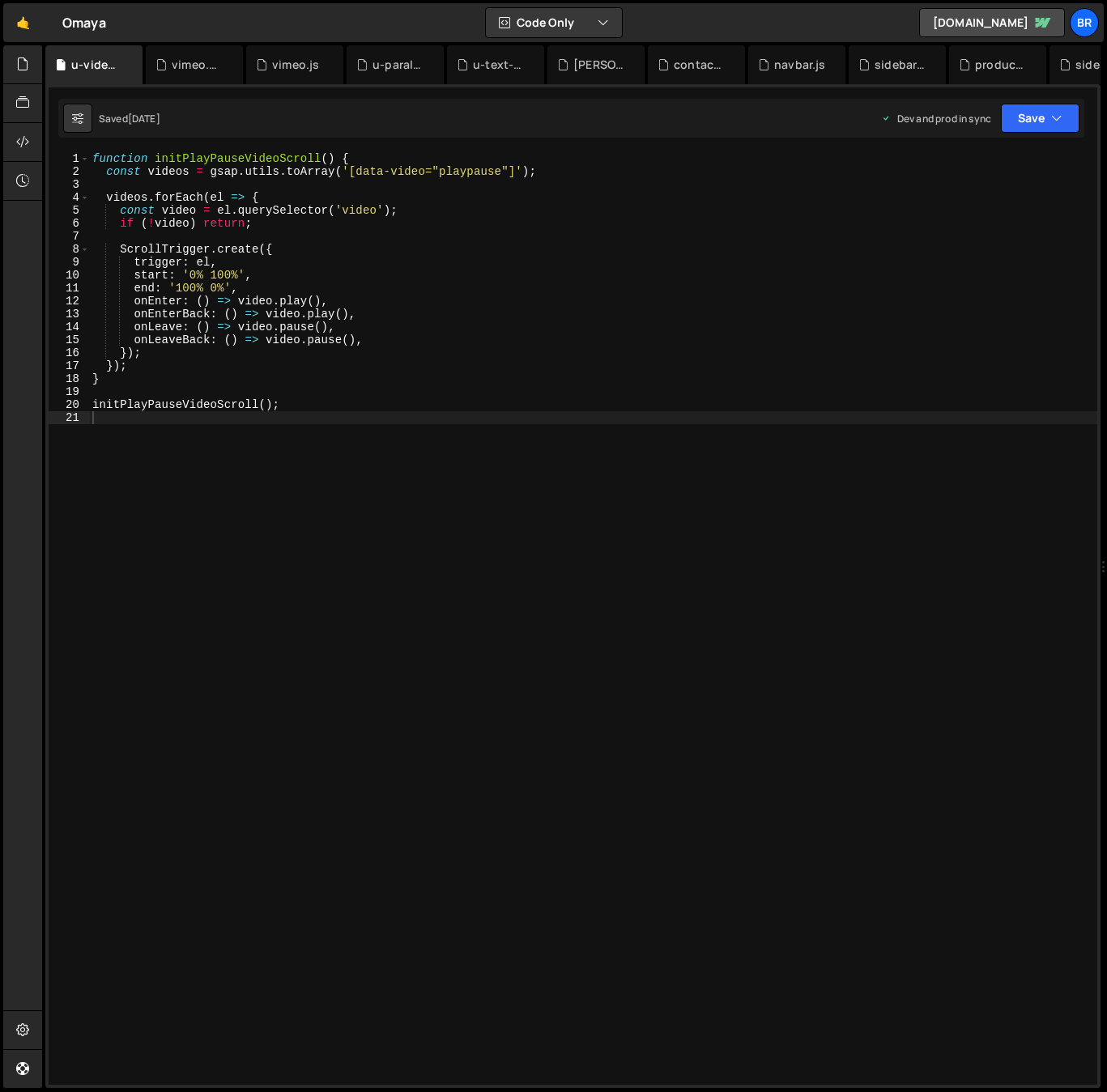
click at [0, 0] on icon at bounding box center [0, 0] width 0 height 0
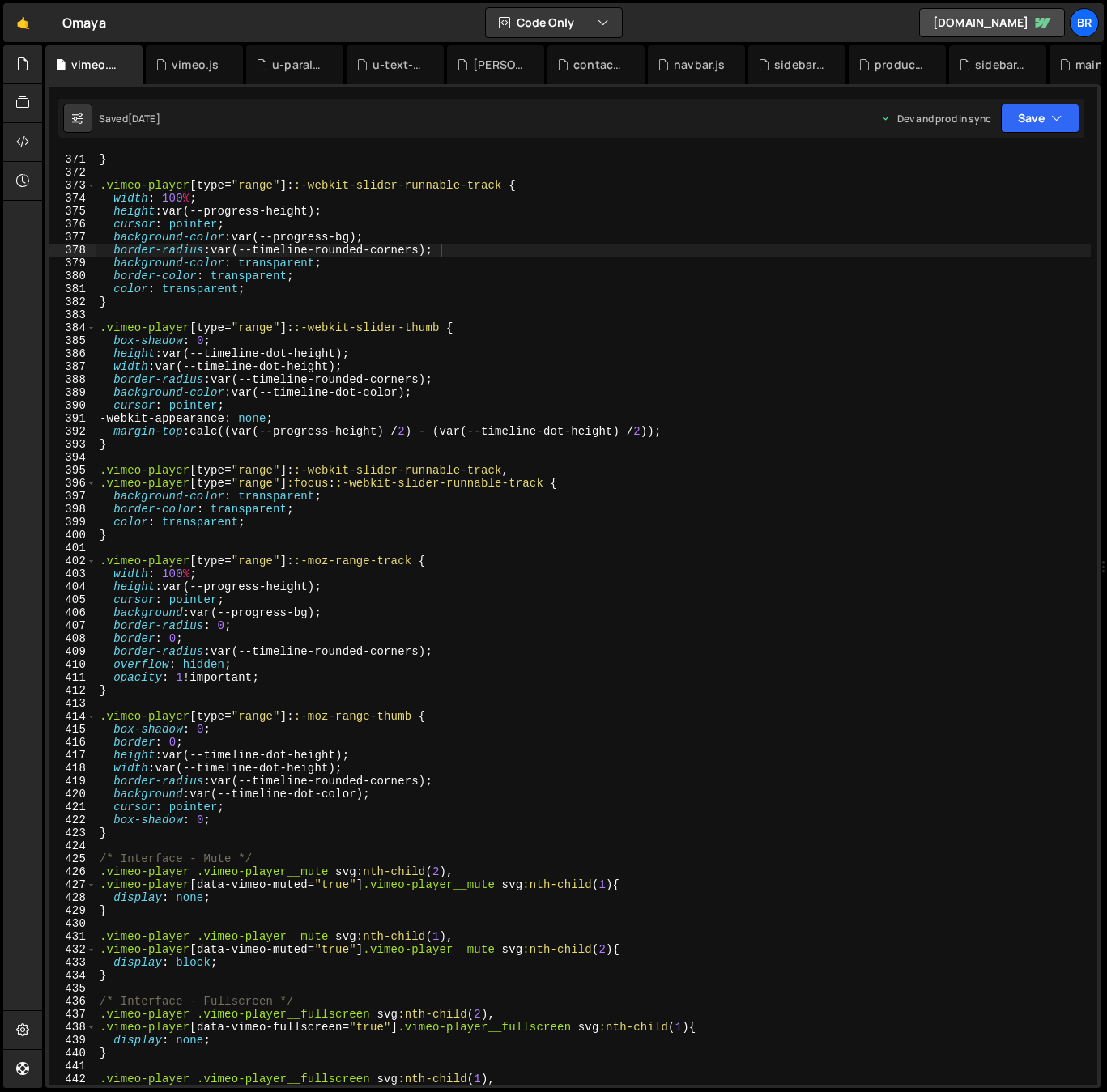
scroll to position [4791, 0]
click at [0, 0] on icon at bounding box center [0, 0] width 0 height 0
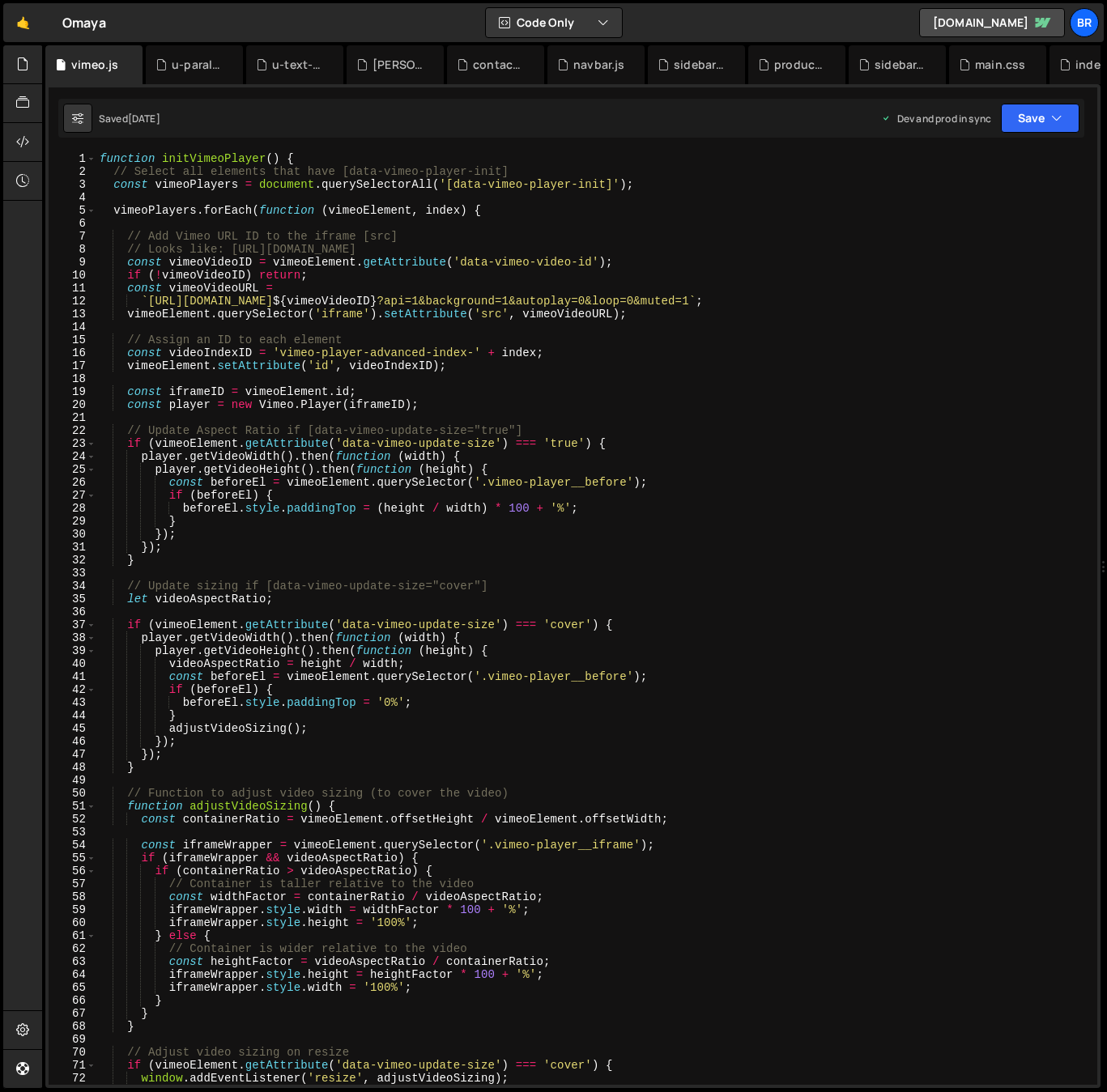
click at [0, 0] on icon at bounding box center [0, 0] width 0 height 0
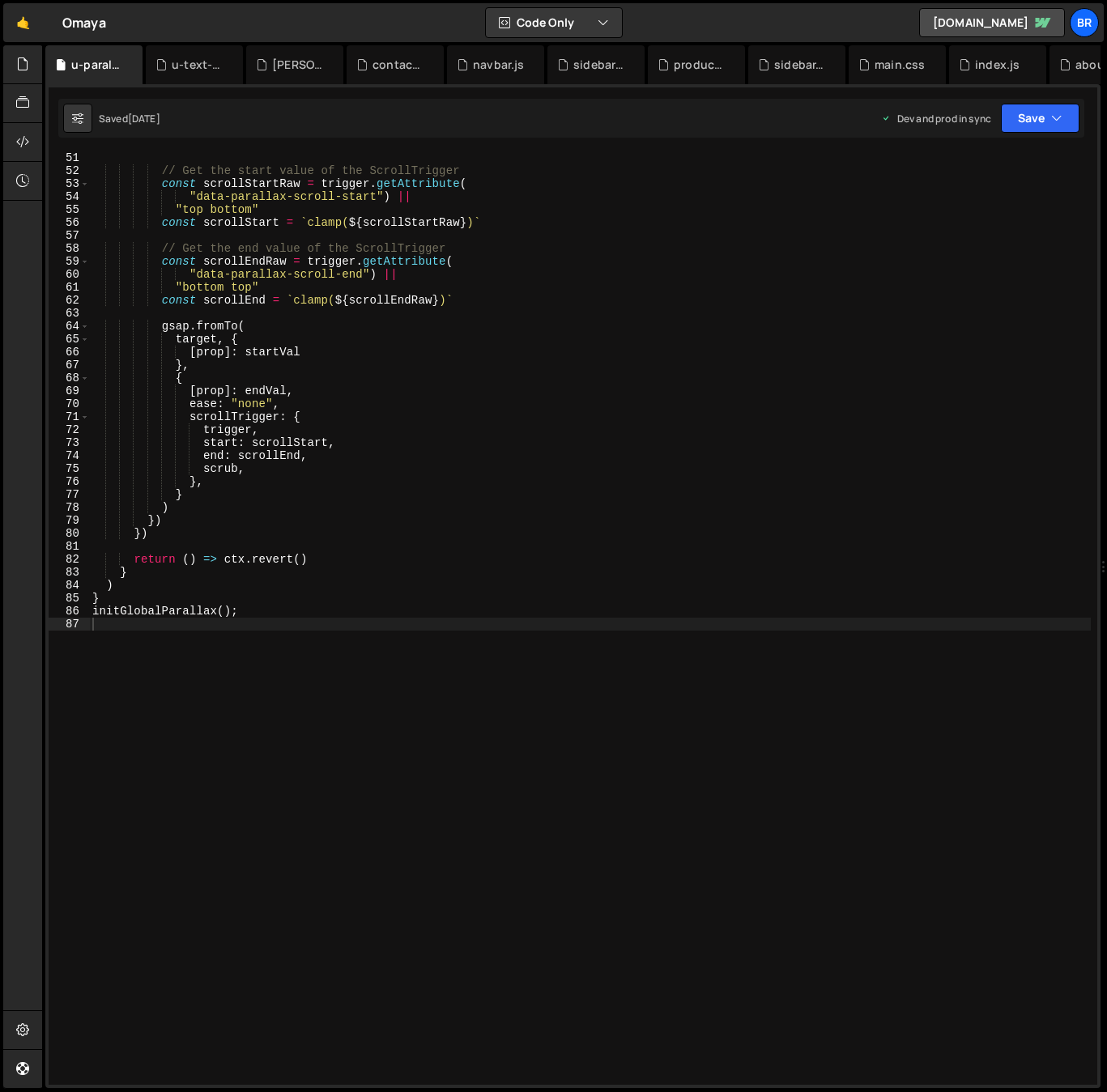
click at [0, 0] on icon at bounding box center [0, 0] width 0 height 0
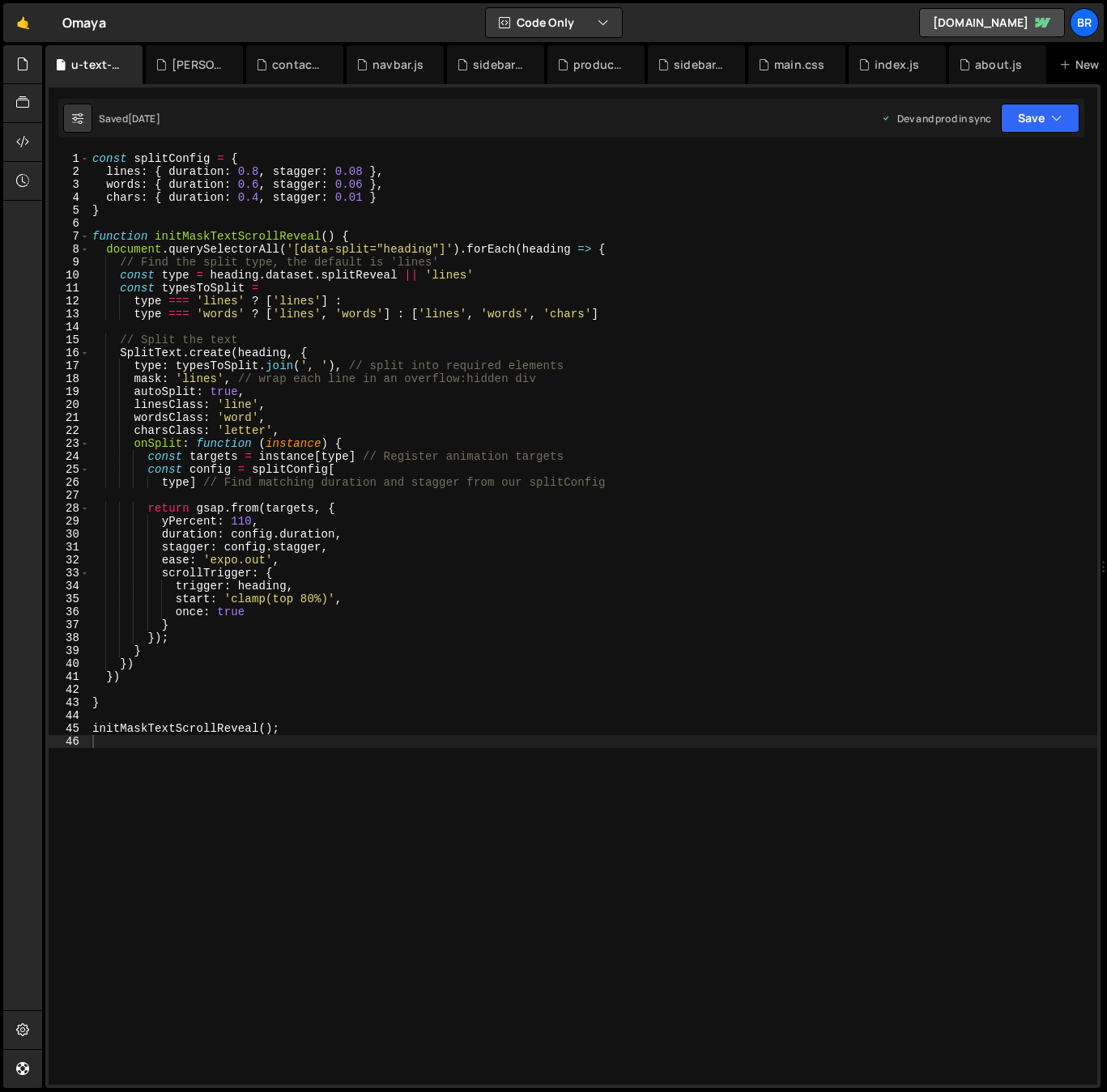
click at [0, 0] on icon at bounding box center [0, 0] width 0 height 0
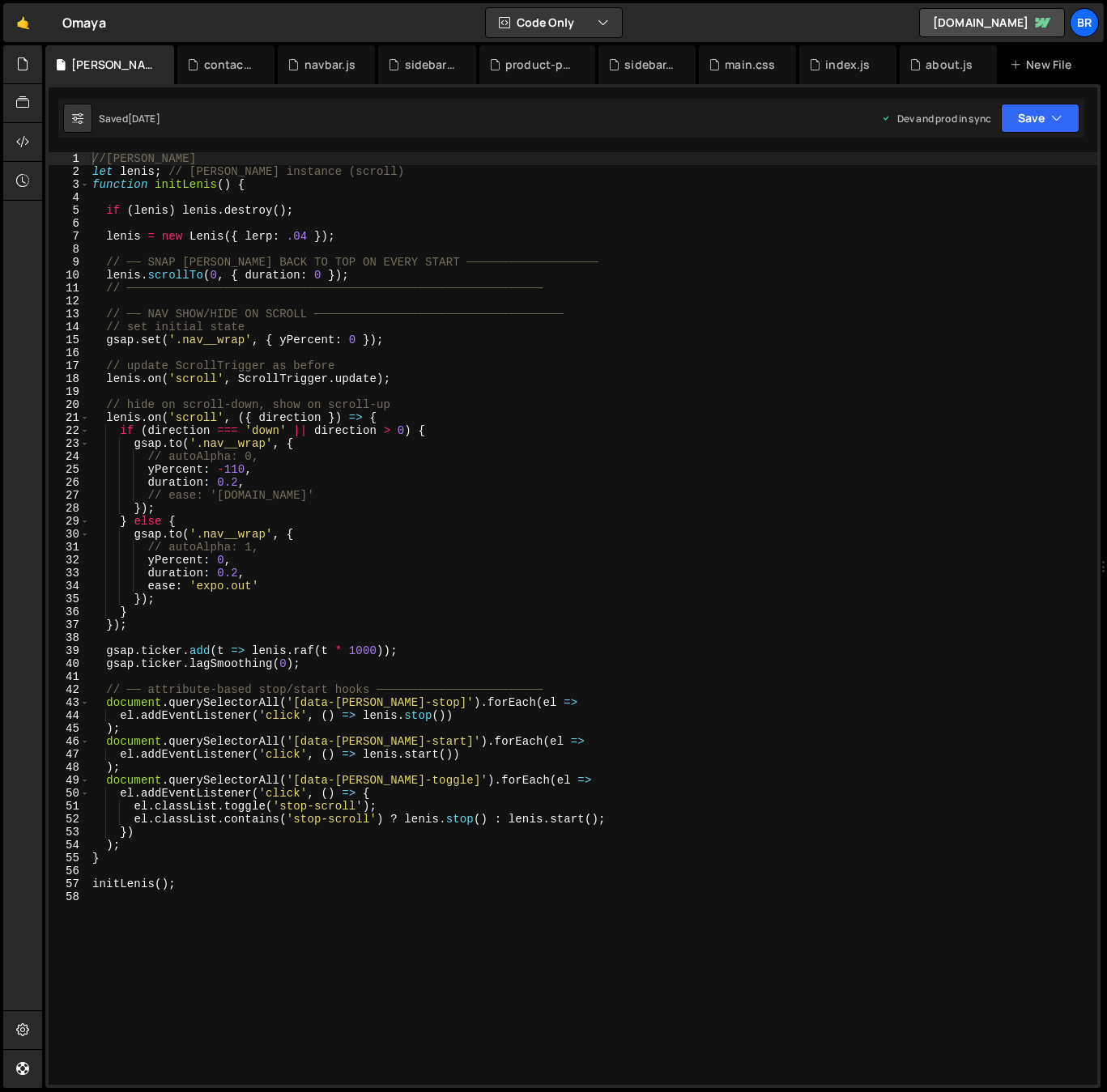
click at [0, 0] on icon at bounding box center [0, 0] width 0 height 0
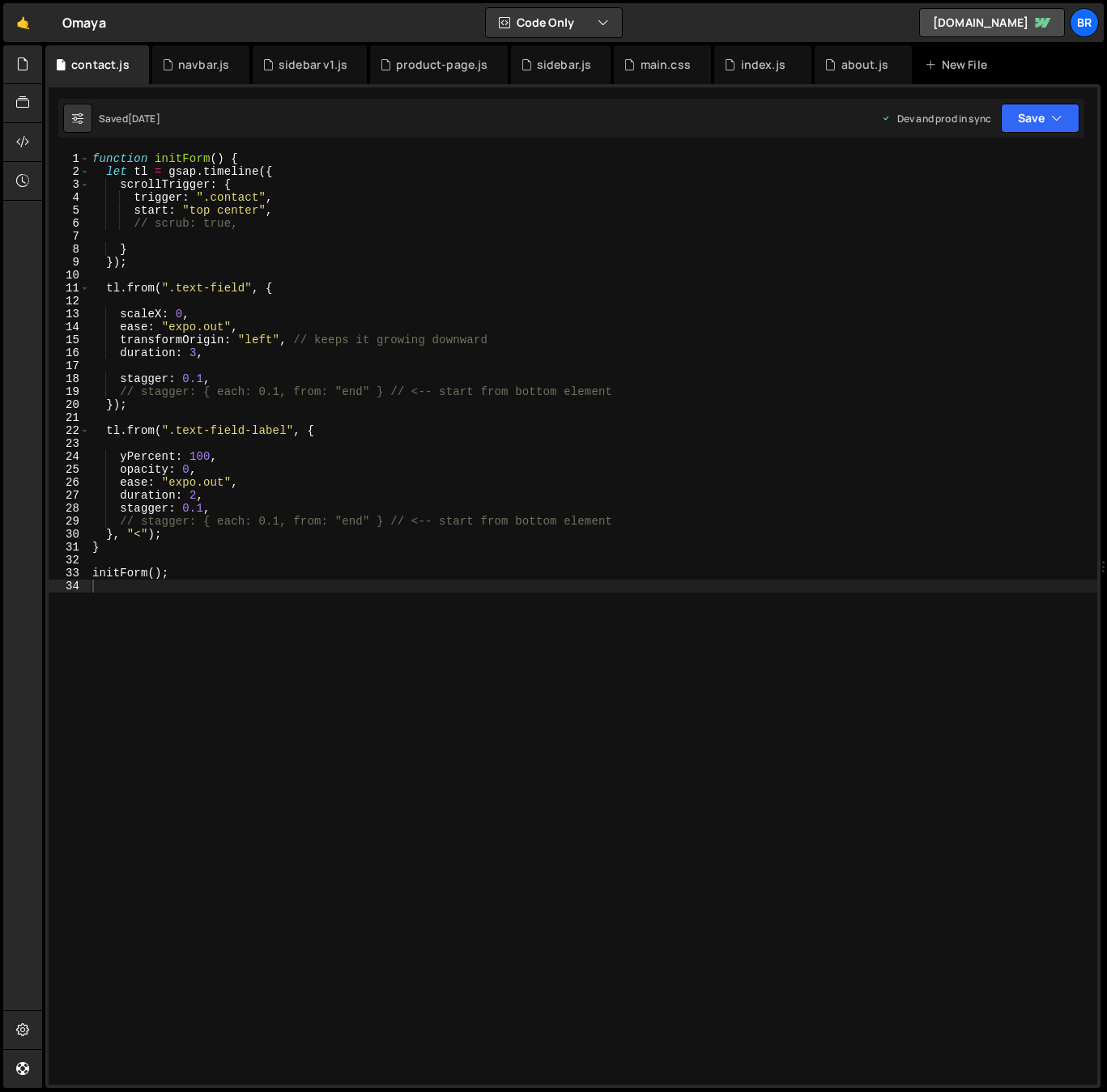
click at [0, 0] on icon at bounding box center [0, 0] width 0 height 0
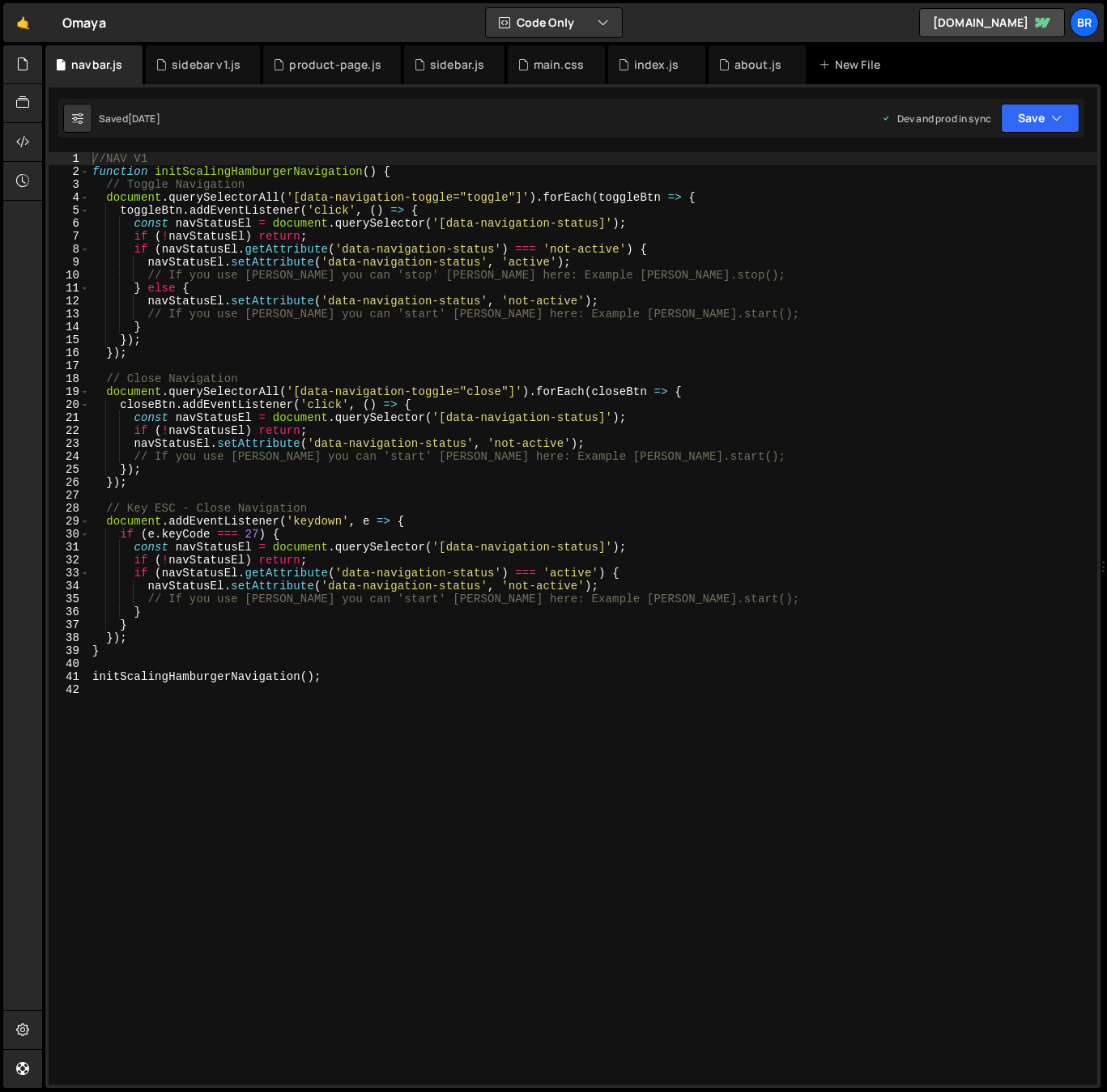
click at [0, 0] on icon at bounding box center [0, 0] width 0 height 0
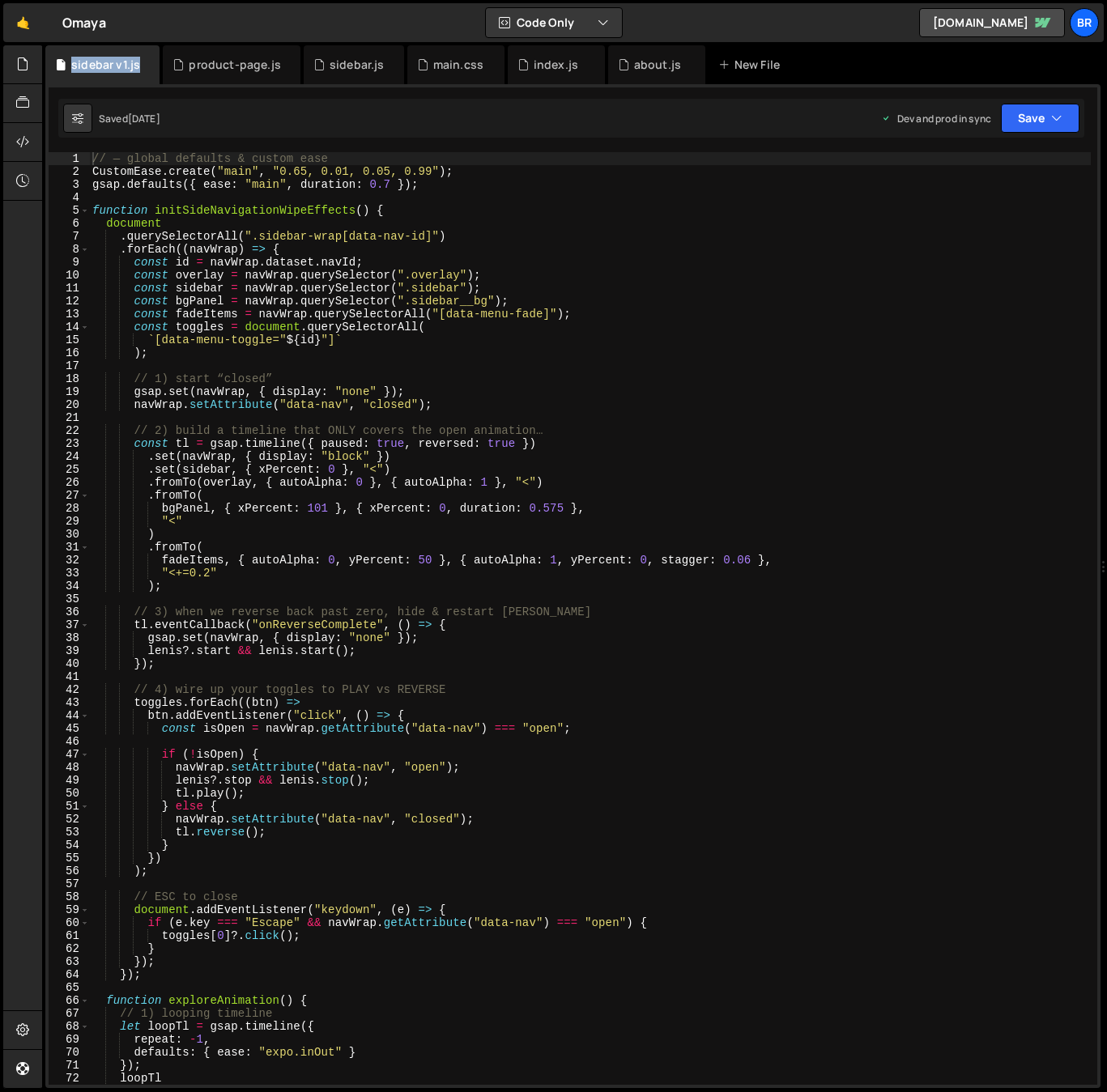
click at [128, 61] on div "sidebar v1.js" at bounding box center [105, 65] width 69 height 17
click at [152, 66] on icon at bounding box center [148, 65] width 12 height 17
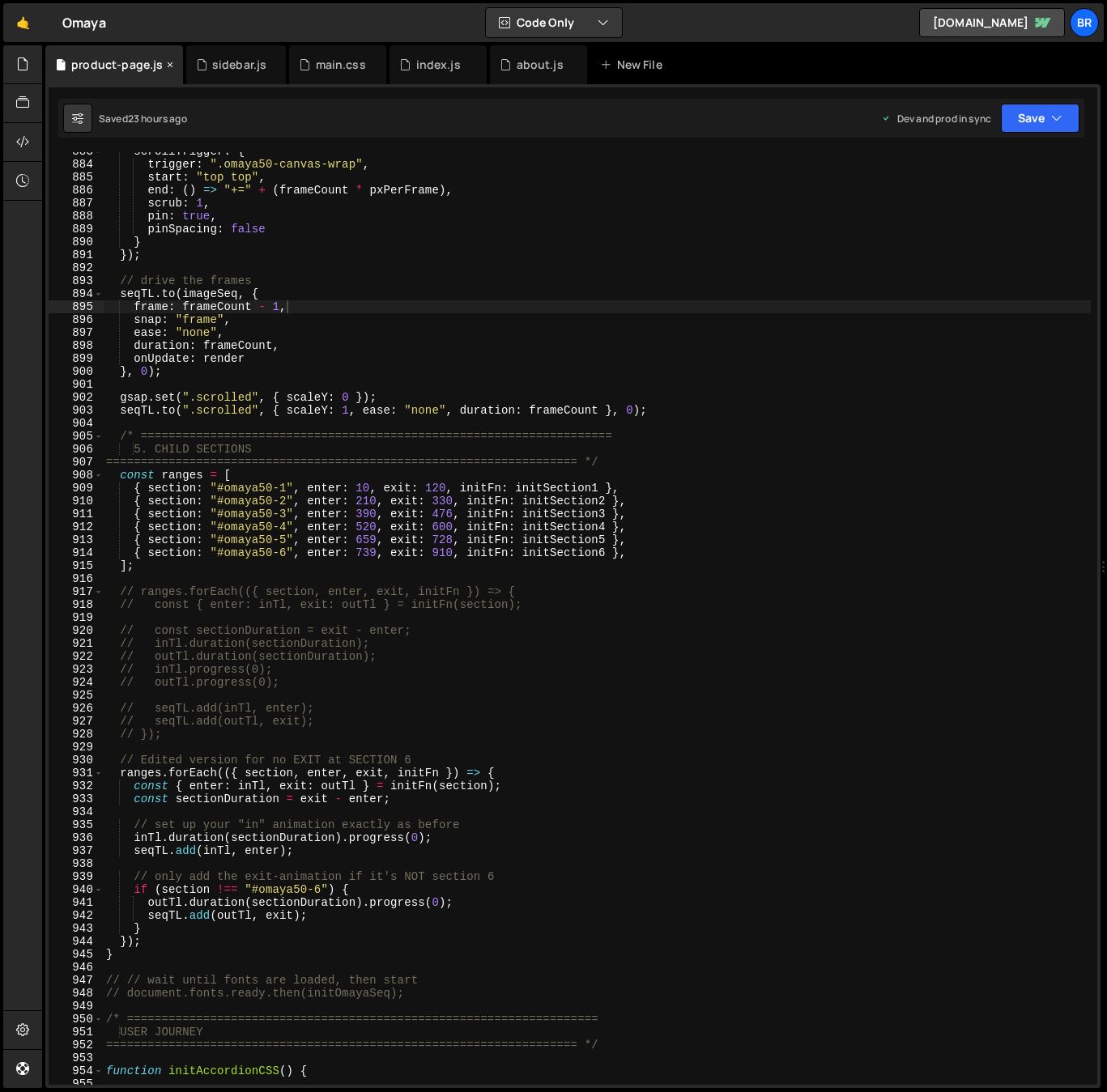
scroll to position [11443, 0]
click at [172, 62] on icon at bounding box center [170, 65] width 12 height 17
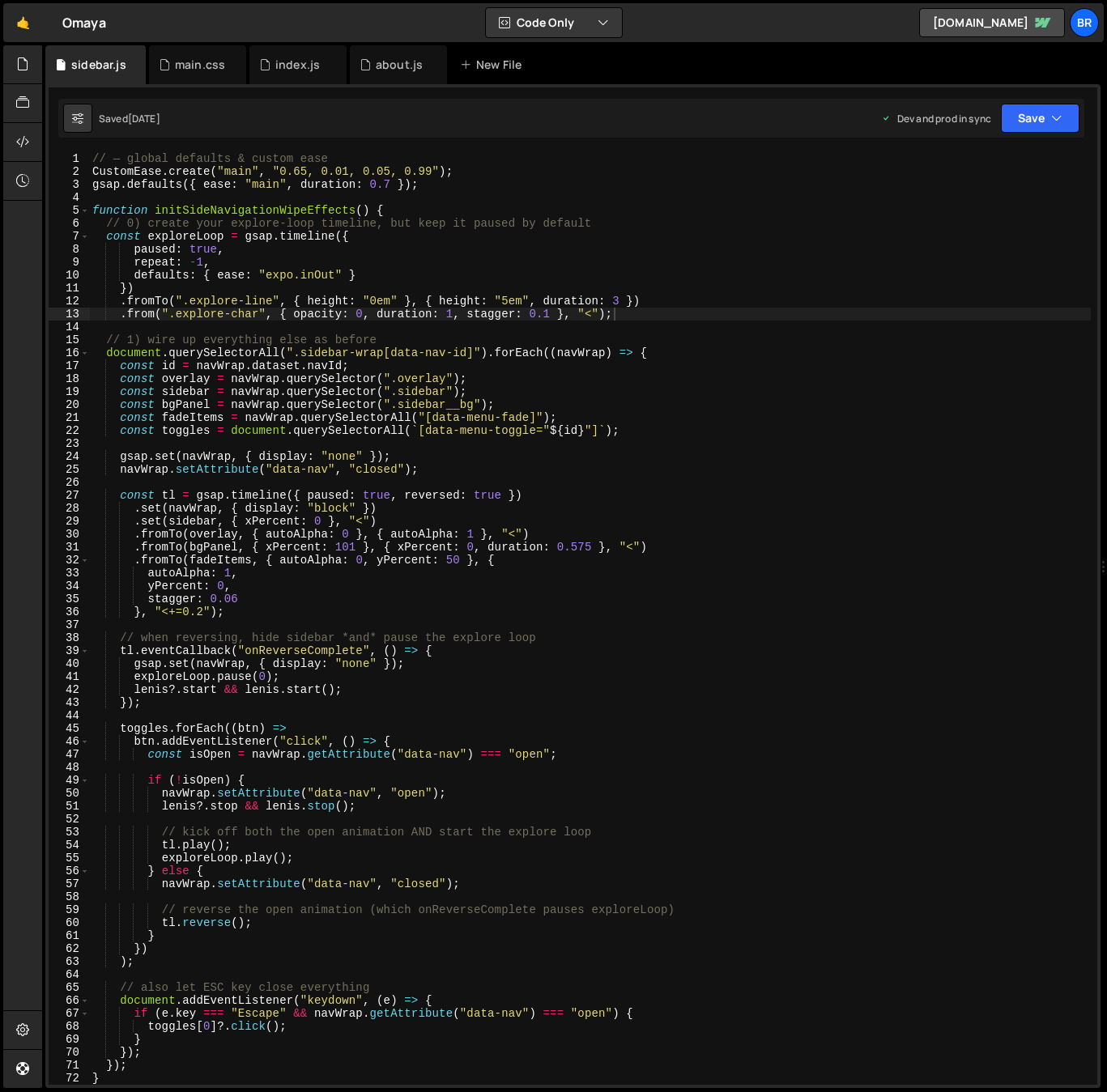
scroll to position [615, 0]
click at [230, 65] on icon at bounding box center [234, 65] width 12 height 17
click at [132, 64] on icon at bounding box center [134, 65] width 12 height 17
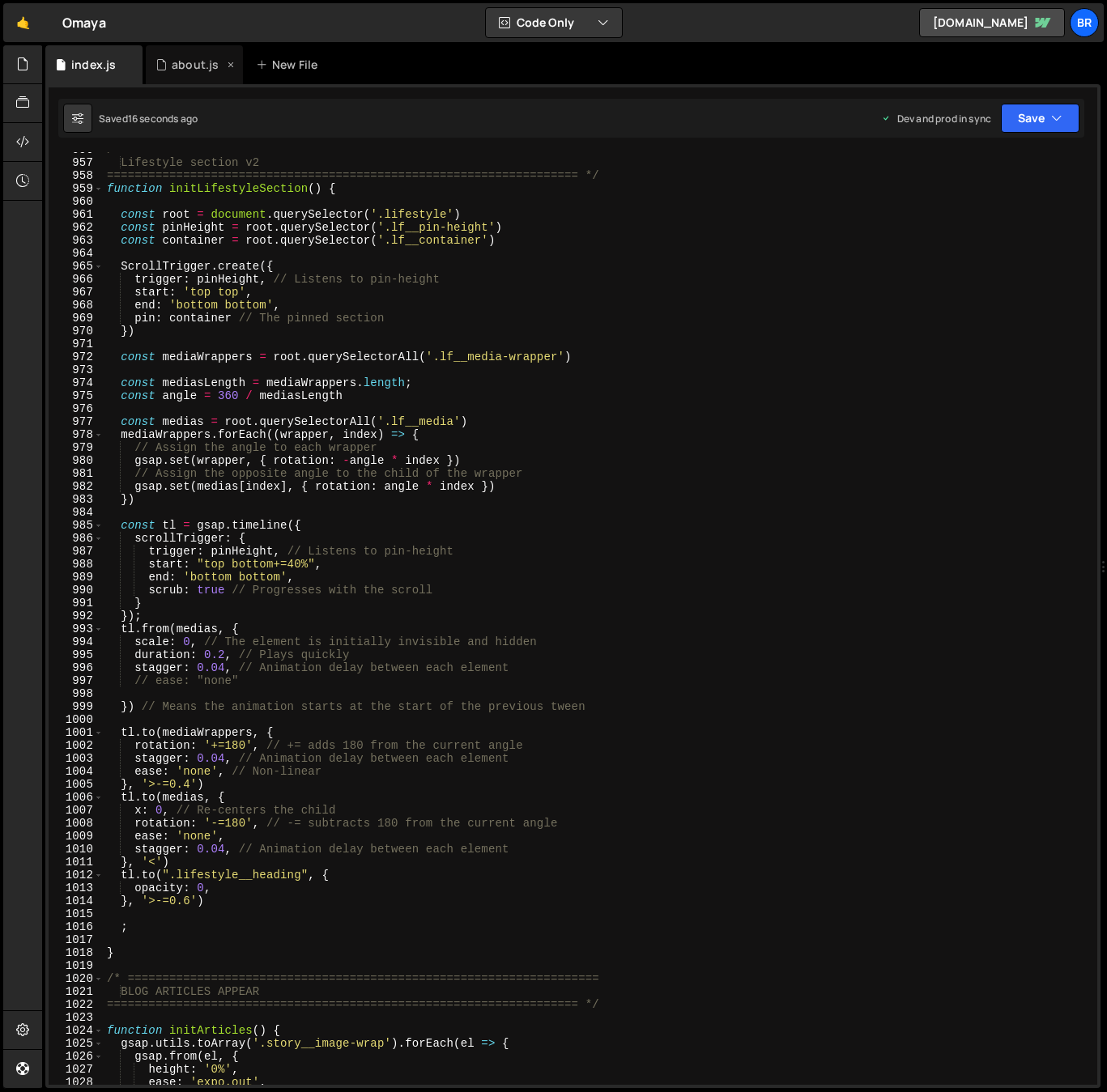
scroll to position [3932, 0]
click at [230, 63] on icon at bounding box center [231, 65] width 12 height 17
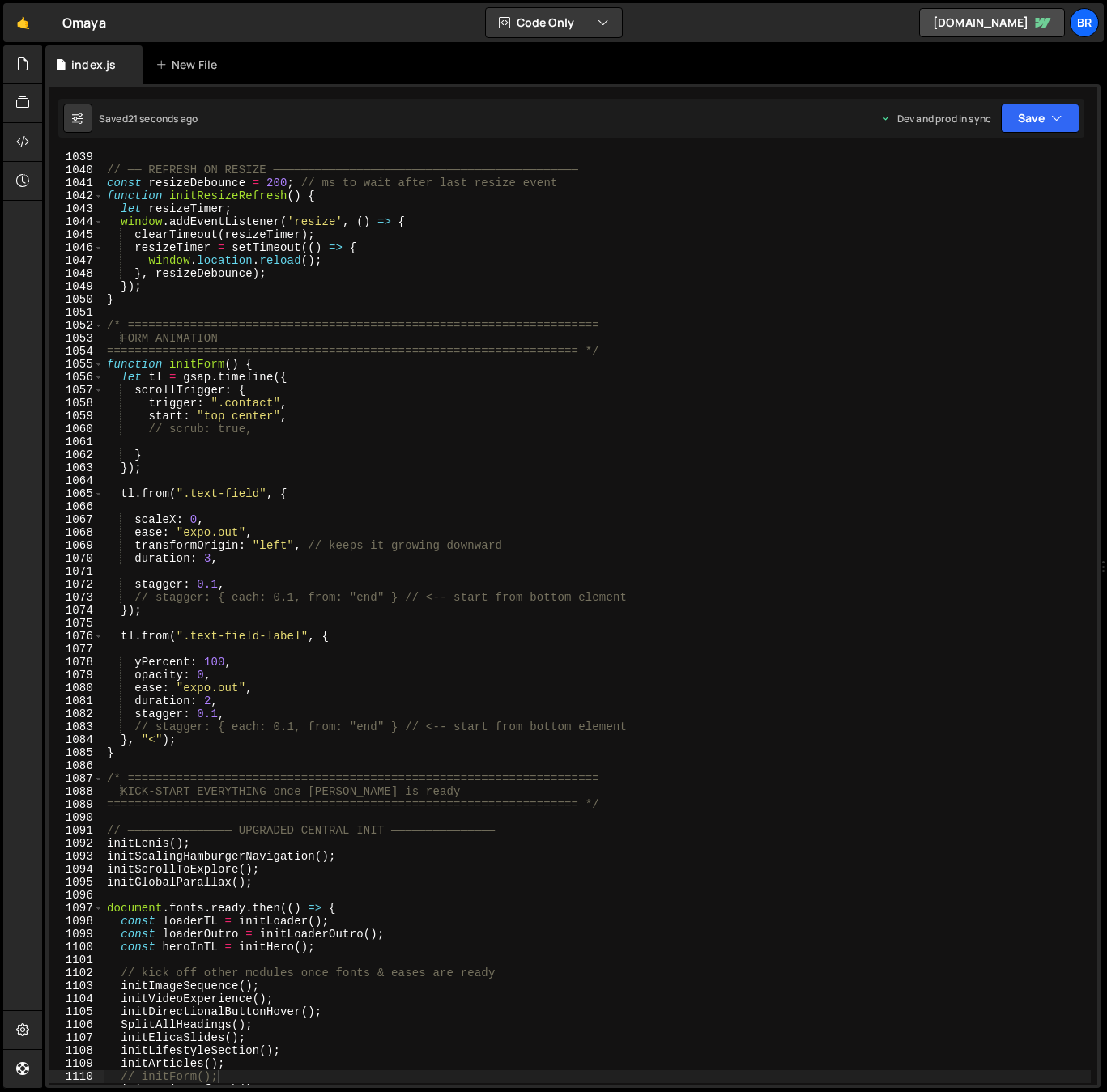
scroll to position [12807, 0]
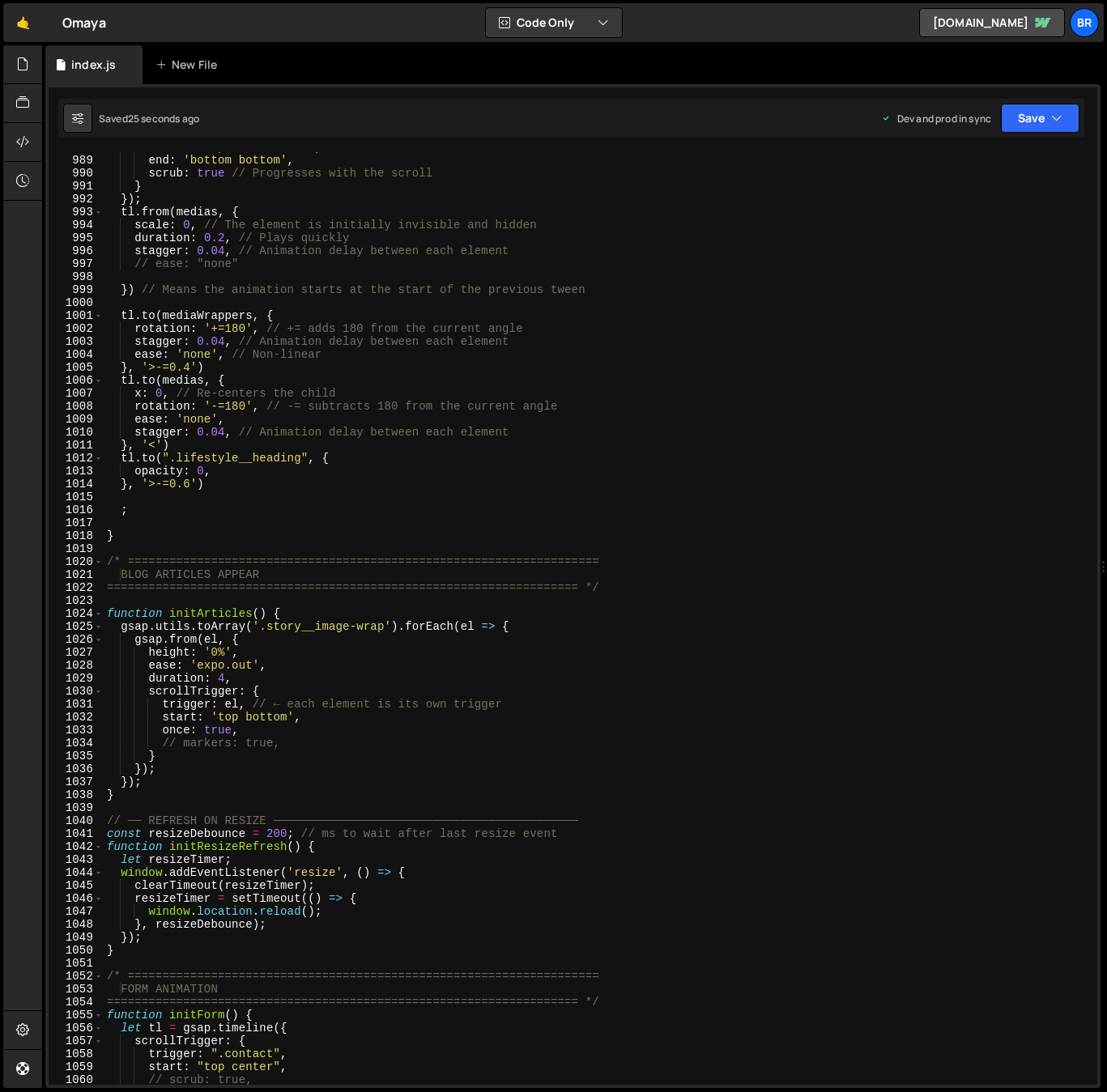
click at [219, 679] on div "start : "top bottom+=40%" , end : 'bottom bottom' , scrub : true // Progresses …" at bounding box center [597, 620] width 987 height 959
click at [220, 677] on div "start : "top bottom+=40%" , end : 'bottom bottom' , scrub : true // Progresses …" at bounding box center [597, 620] width 987 height 959
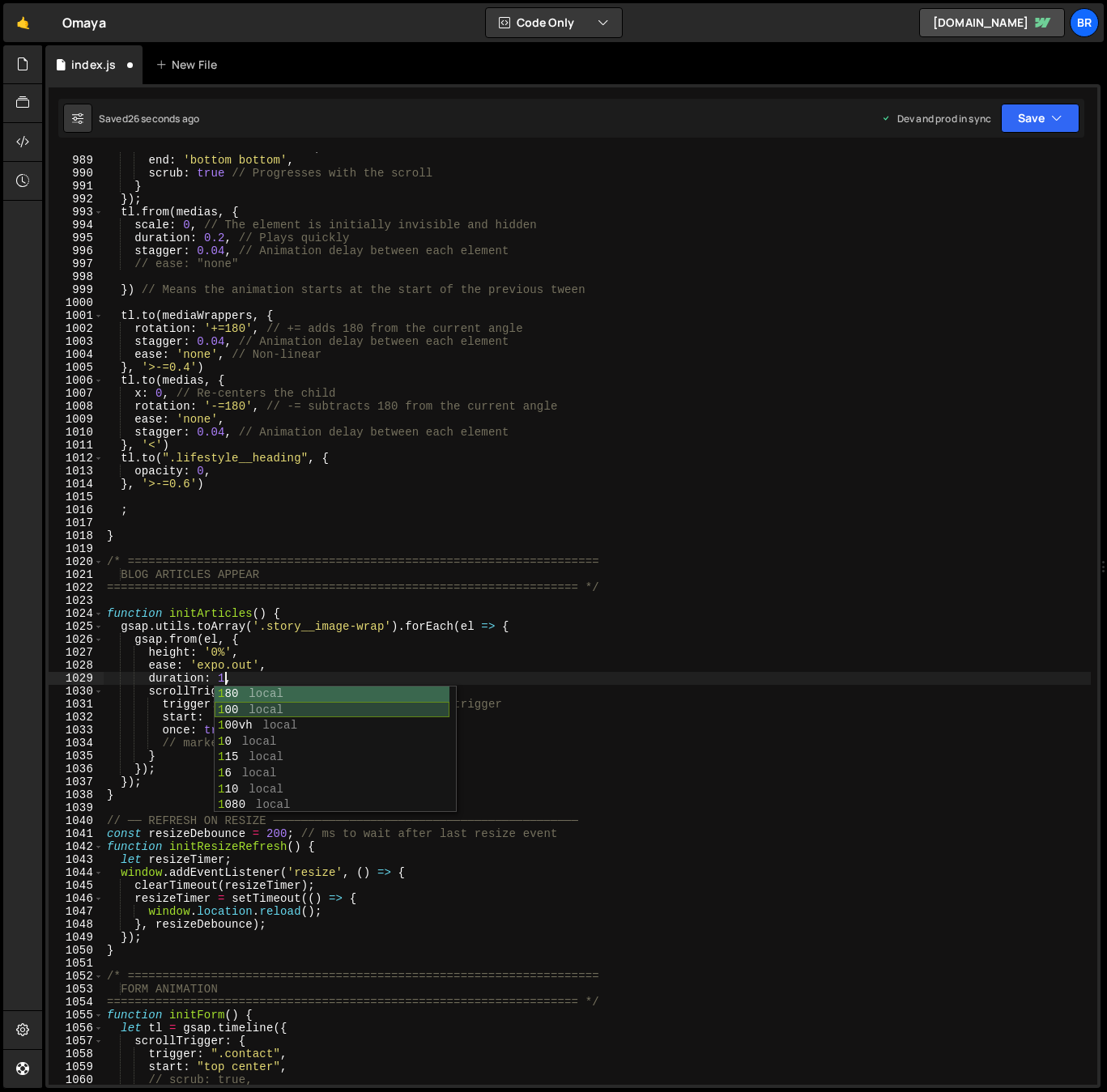
scroll to position [0, 7]
click at [316, 666] on div "start : "top bottom+=40%" , end : 'bottom bottom' , scrub : true // Progresses …" at bounding box center [597, 620] width 987 height 959
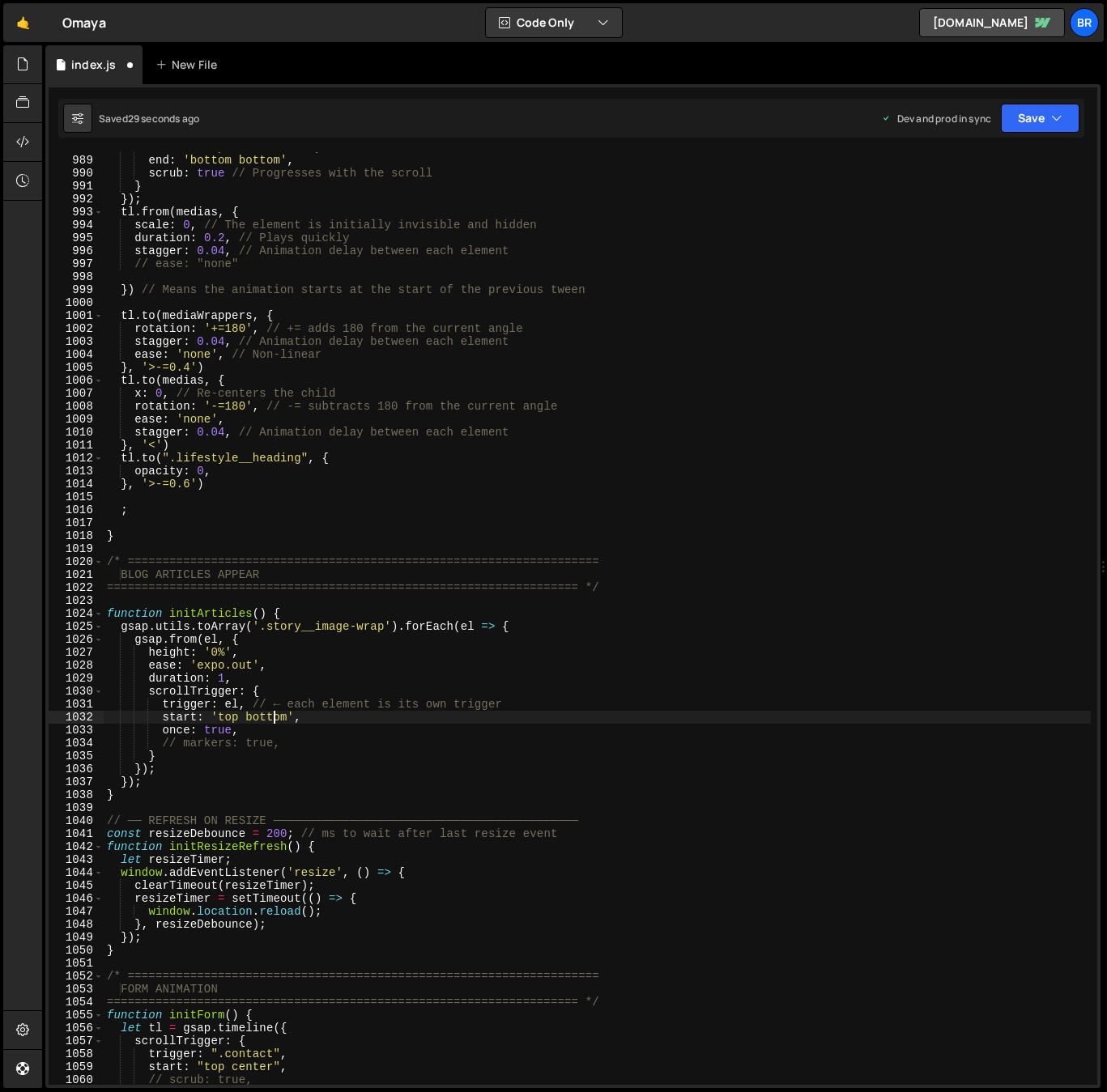
click at [277, 722] on div "start : "top bottom+=40%" , end : 'bottom bottom' , scrub : true // Progresses …" at bounding box center [597, 620] width 987 height 959
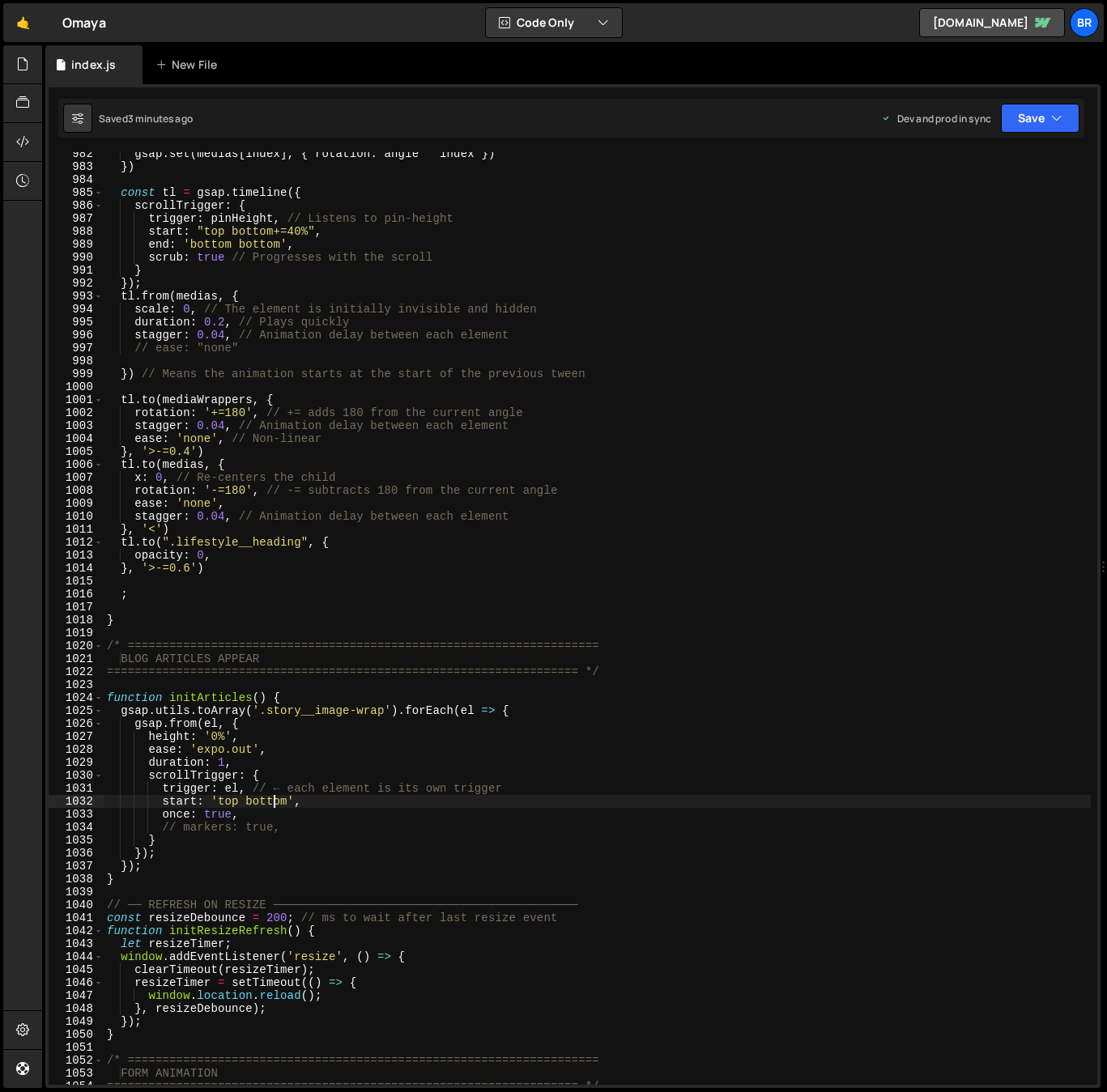
scroll to position [12896, 0]
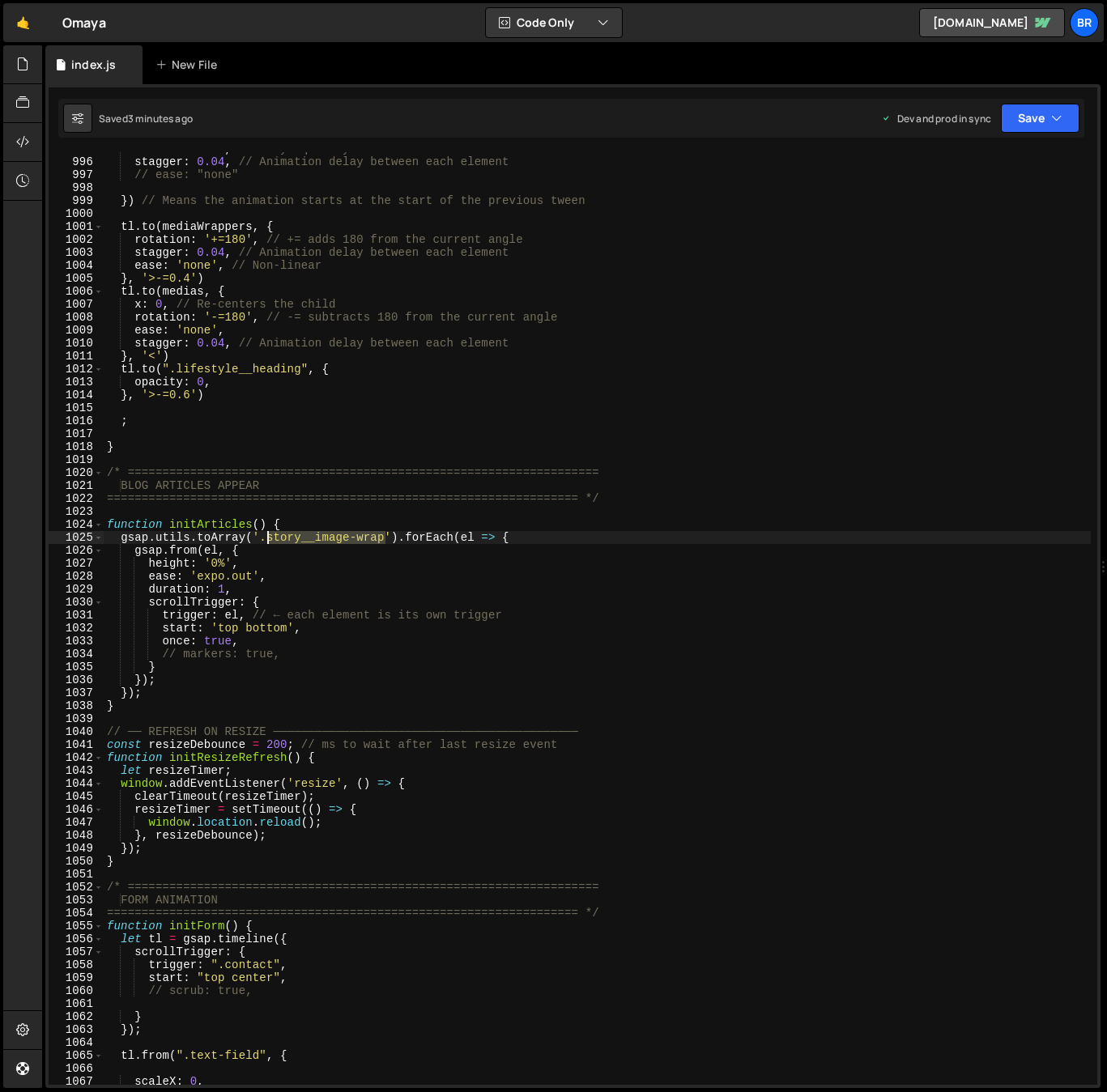
drag, startPoint x: 382, startPoint y: 540, endPoint x: 272, endPoint y: 538, distance: 110.0
click at [269, 537] on div "duration : 0.2 , // Plays quickly stagger : 0.04 , // Animation delay between e…" at bounding box center [597, 622] width 987 height 959
paste textarea
click at [259, 640] on div "duration : 0.2 , // Plays quickly stagger : 0.04 , // Animation delay between e…" at bounding box center [597, 622] width 987 height 959
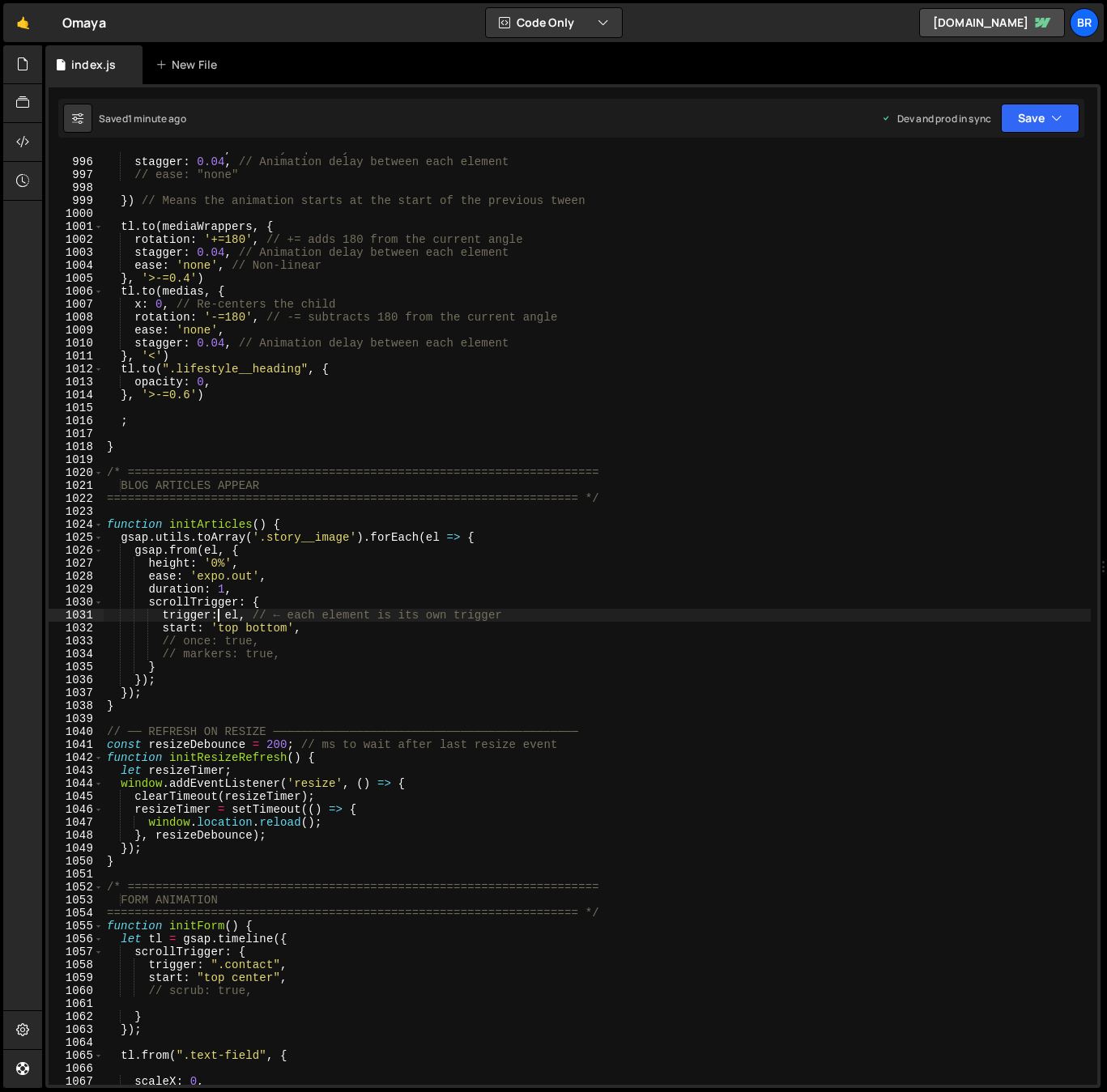
click at [221, 620] on div "duration : 0.2 , // Plays quickly stagger : 0.04 , // Animation delay between e…" at bounding box center [597, 622] width 987 height 959
click at [279, 640] on div "duration : 0.2 , // Plays quickly stagger : 0.04 , // Animation delay between e…" at bounding box center [597, 622] width 987 height 959
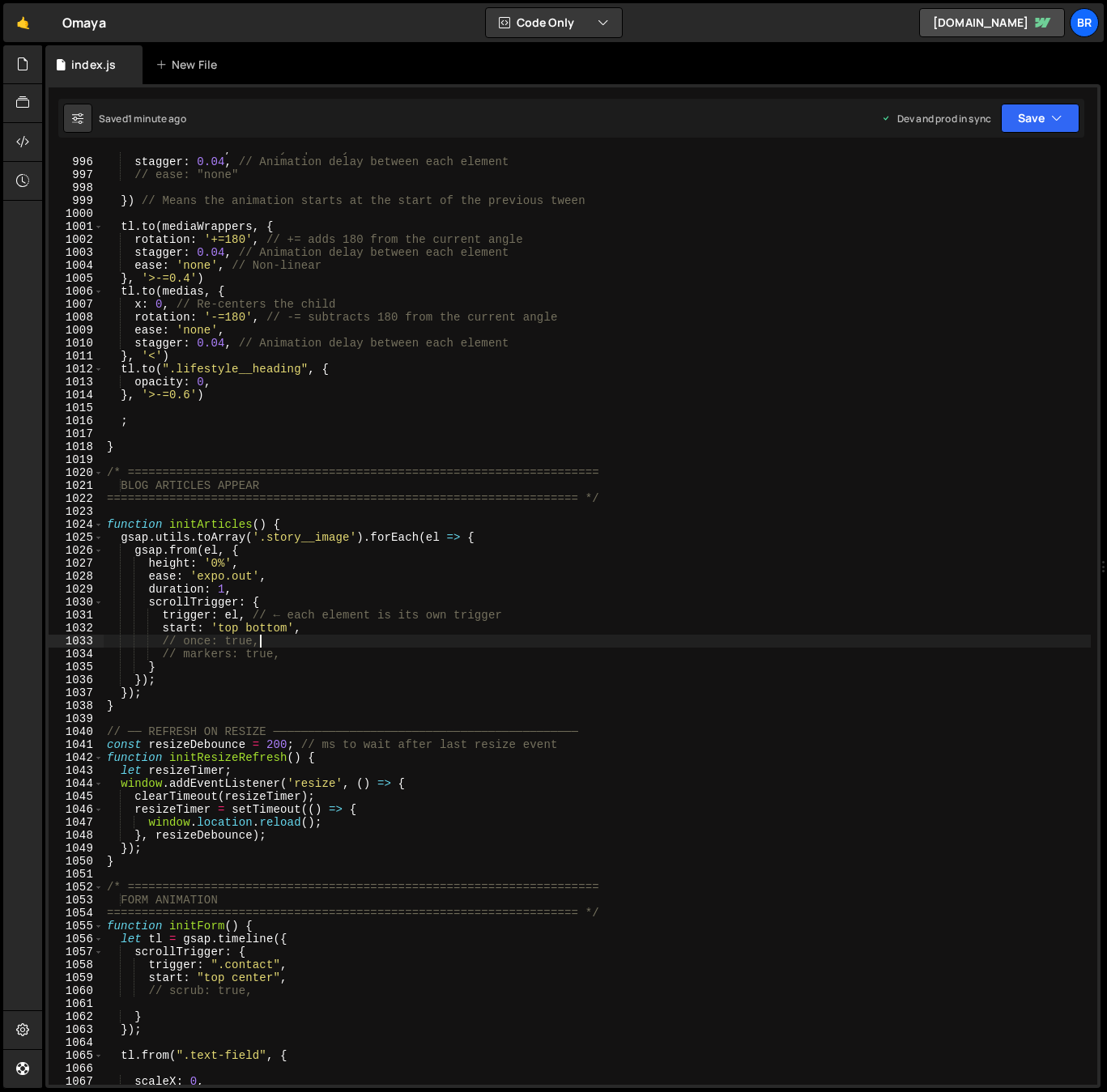
click at [224, 590] on div "duration : 0.2 , // Plays quickly stagger : 0.04 , // Animation delay between e…" at bounding box center [597, 622] width 987 height 959
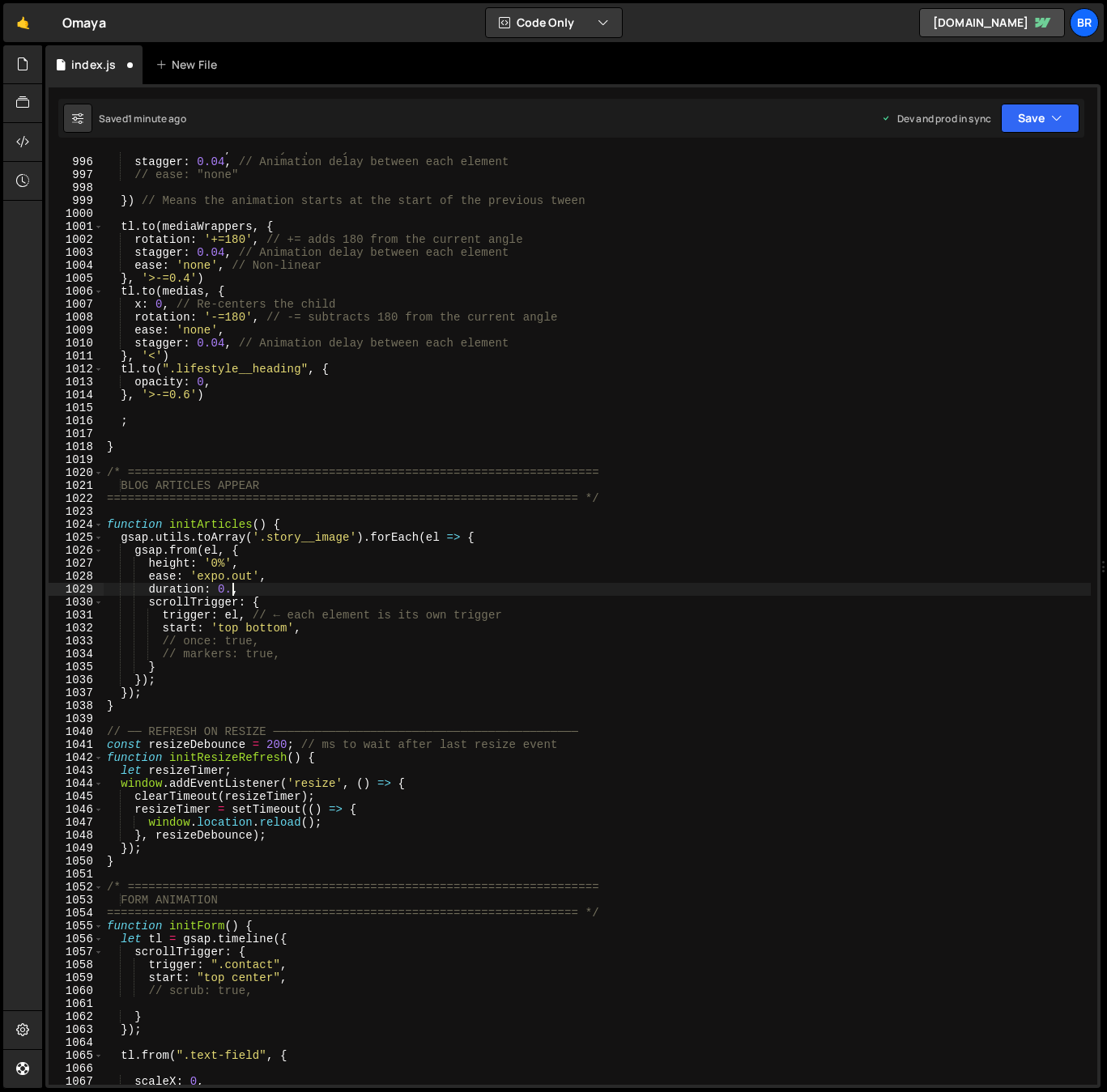
scroll to position [0, 9]
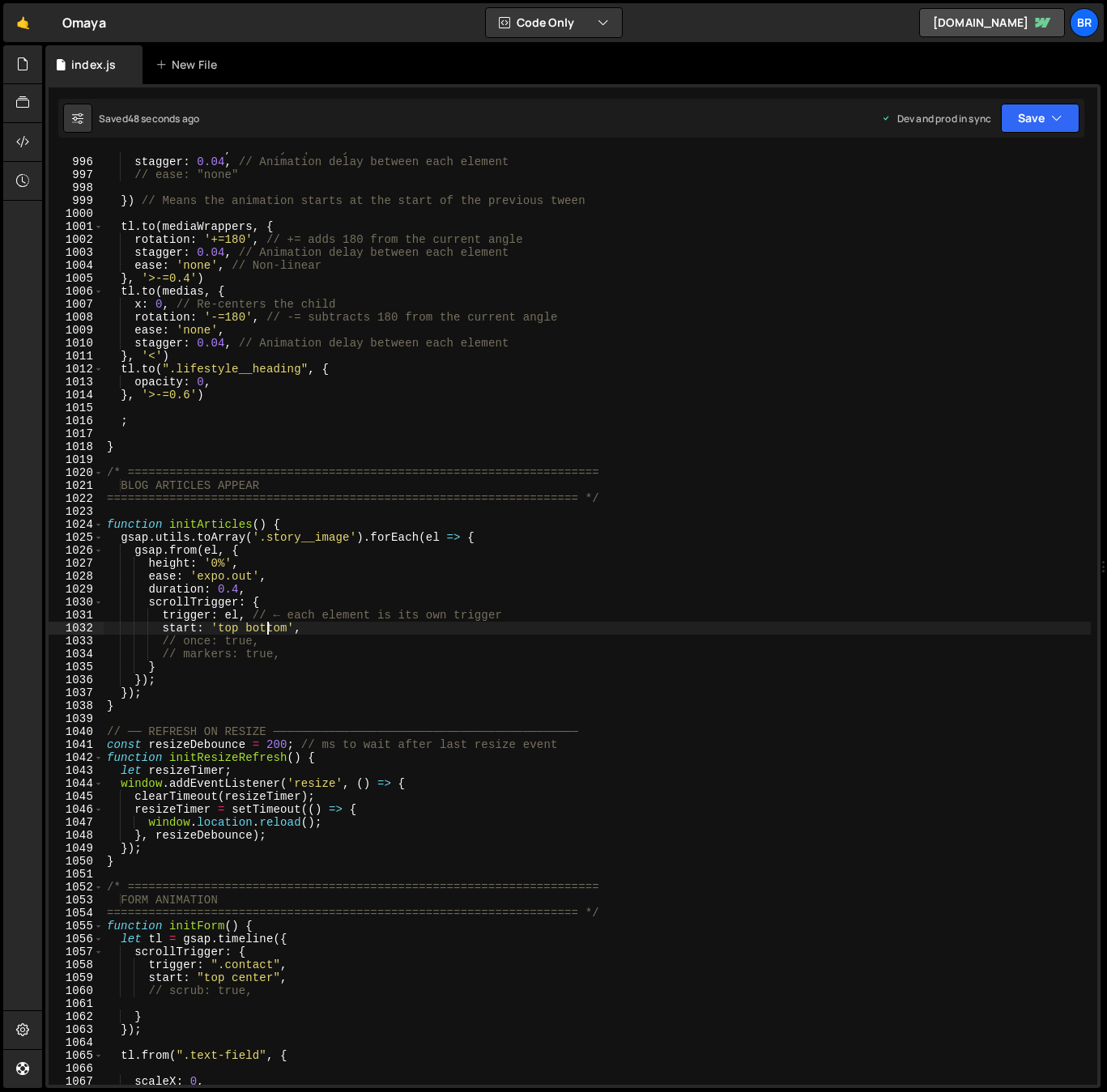
click at [265, 630] on div "duration : 0.2 , // Plays quickly stagger : 0.04 , // Animation delay between e…" at bounding box center [597, 622] width 987 height 959
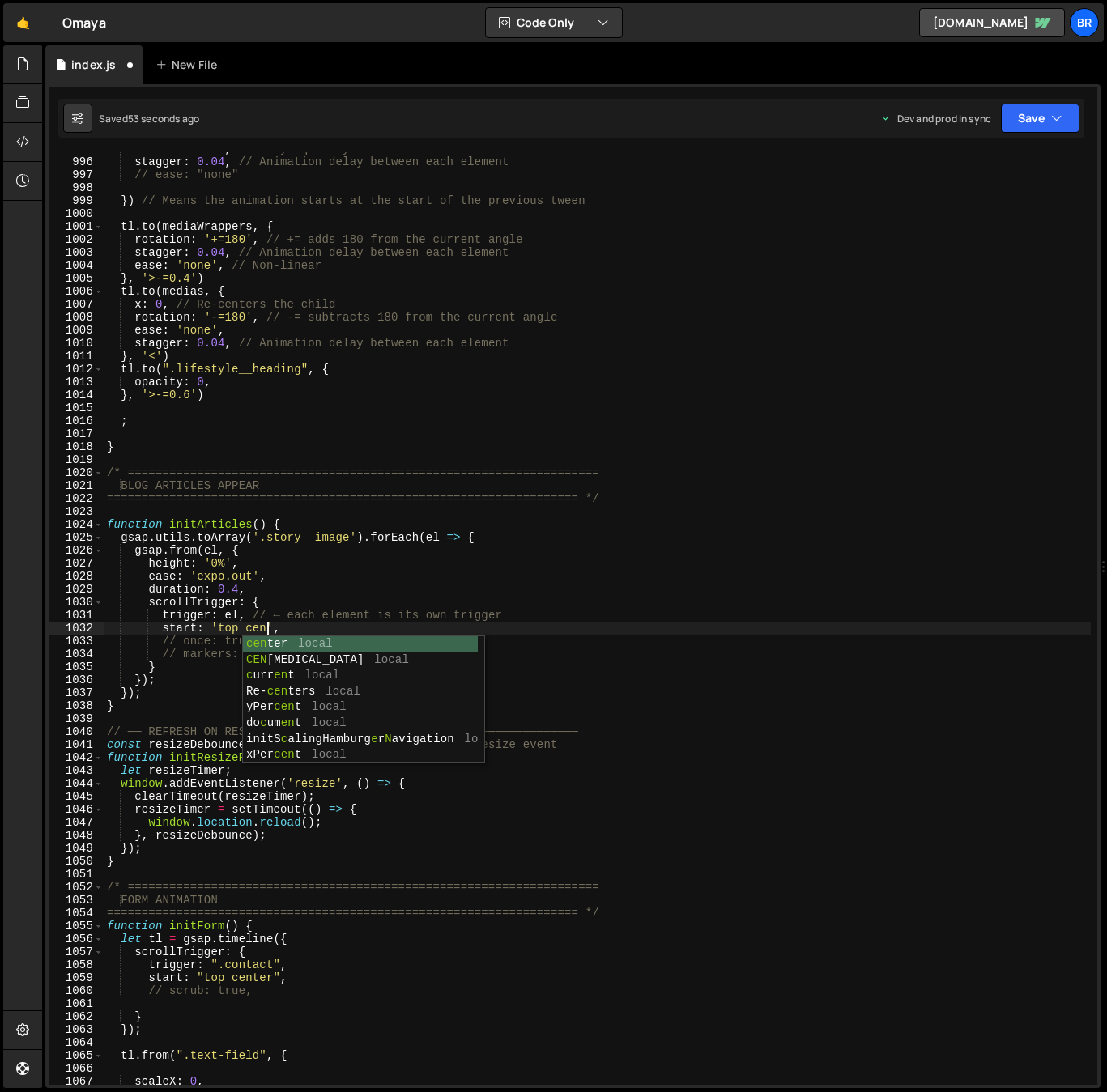
scroll to position [0, 12]
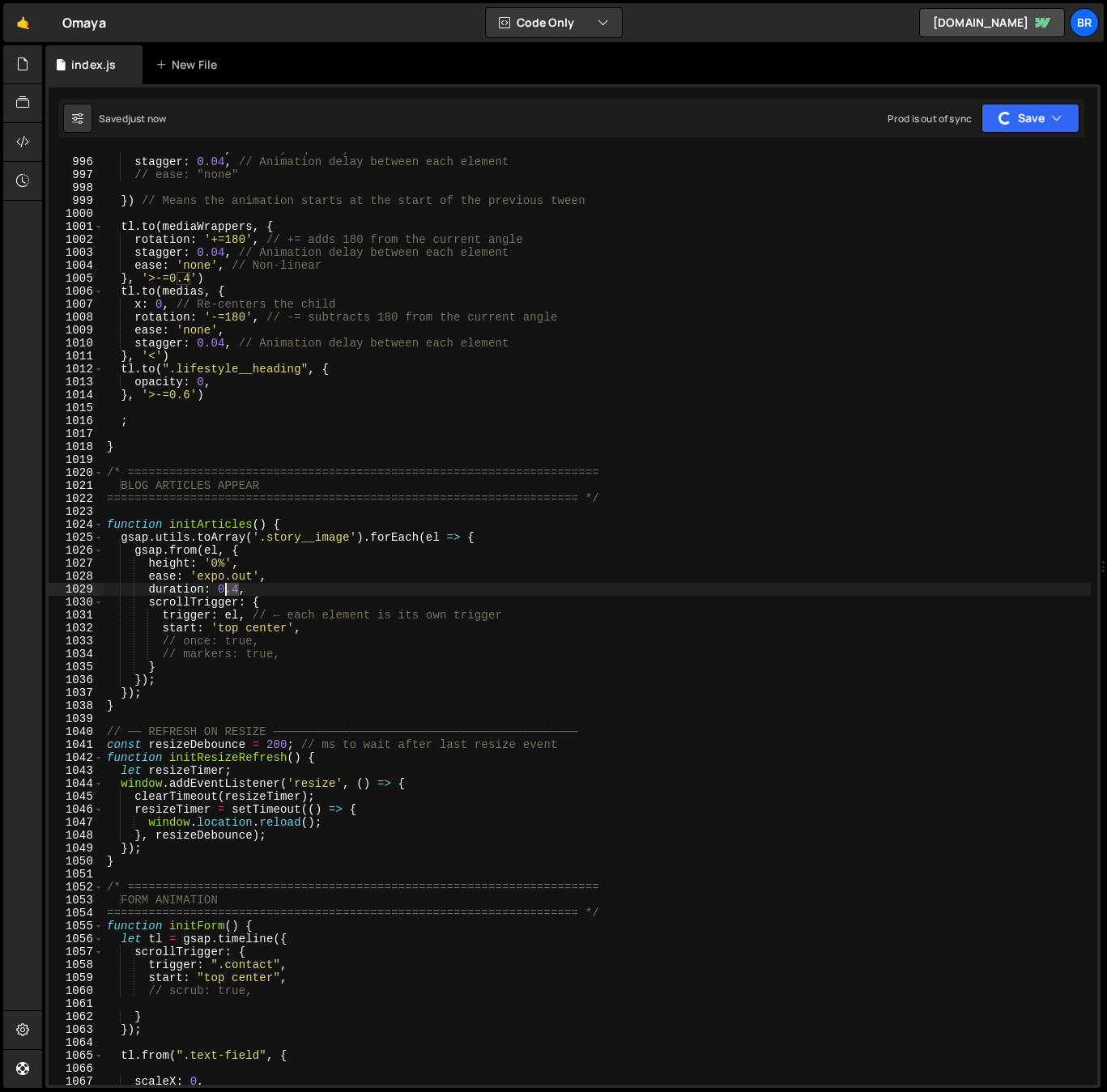
drag, startPoint x: 238, startPoint y: 590, endPoint x: 221, endPoint y: 589, distance: 17.0
click at [221, 589] on div "duration : 0.2 , // Plays quickly stagger : 0.04 , // Animation delay between e…" at bounding box center [597, 622] width 987 height 959
click at [237, 583] on div "duration : 0.2 , // Plays quickly stagger : 0.04 , // Animation delay between e…" at bounding box center [597, 622] width 987 height 959
click at [255, 630] on div "duration : 0.2 , // Plays quickly stagger : 0.04 , // Animation delay between e…" at bounding box center [597, 622] width 987 height 959
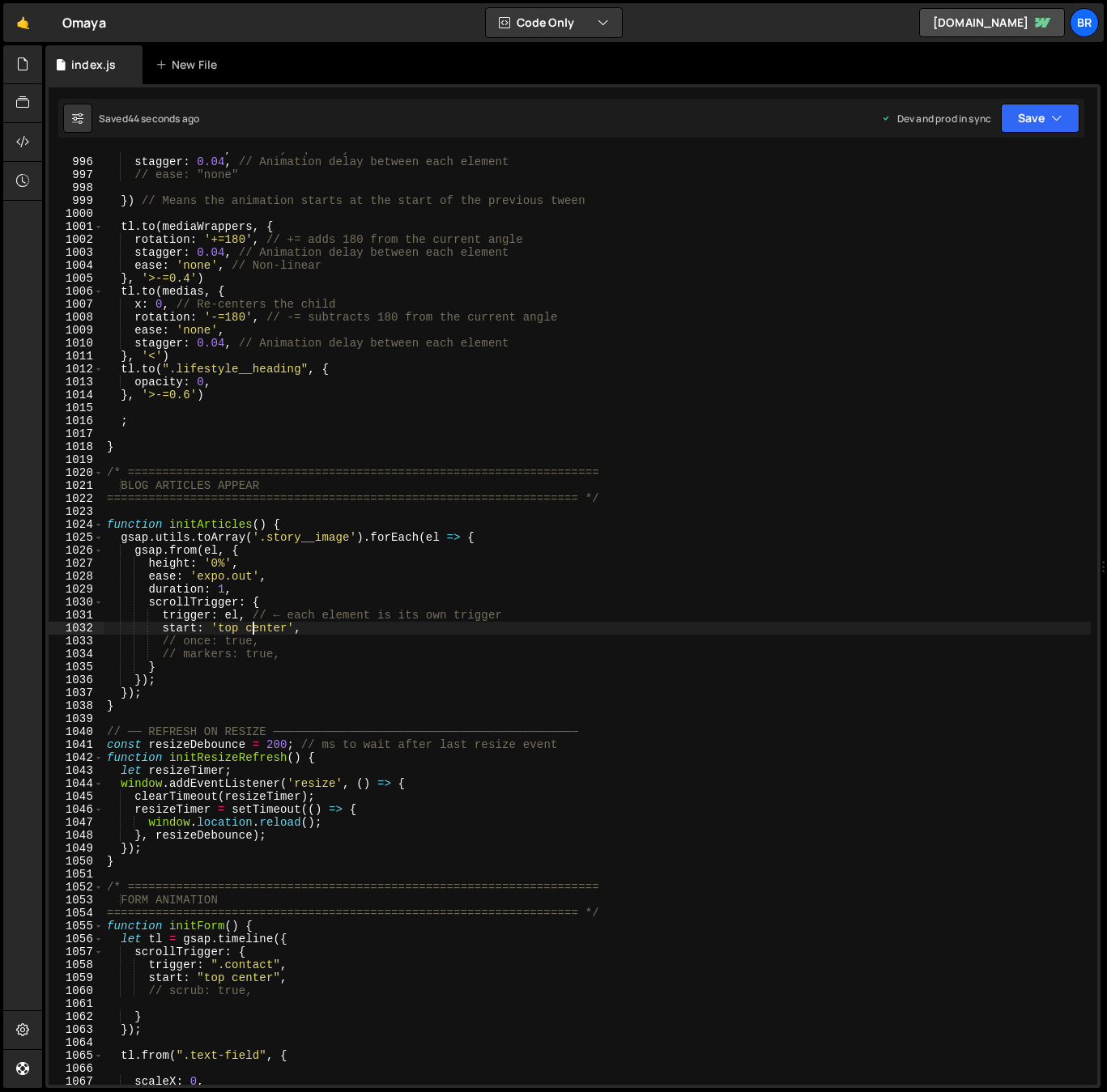
click at [259, 630] on div "duration : 0.2 , // Plays quickly stagger : 0.04 , // Animation delay between e…" at bounding box center [597, 622] width 987 height 959
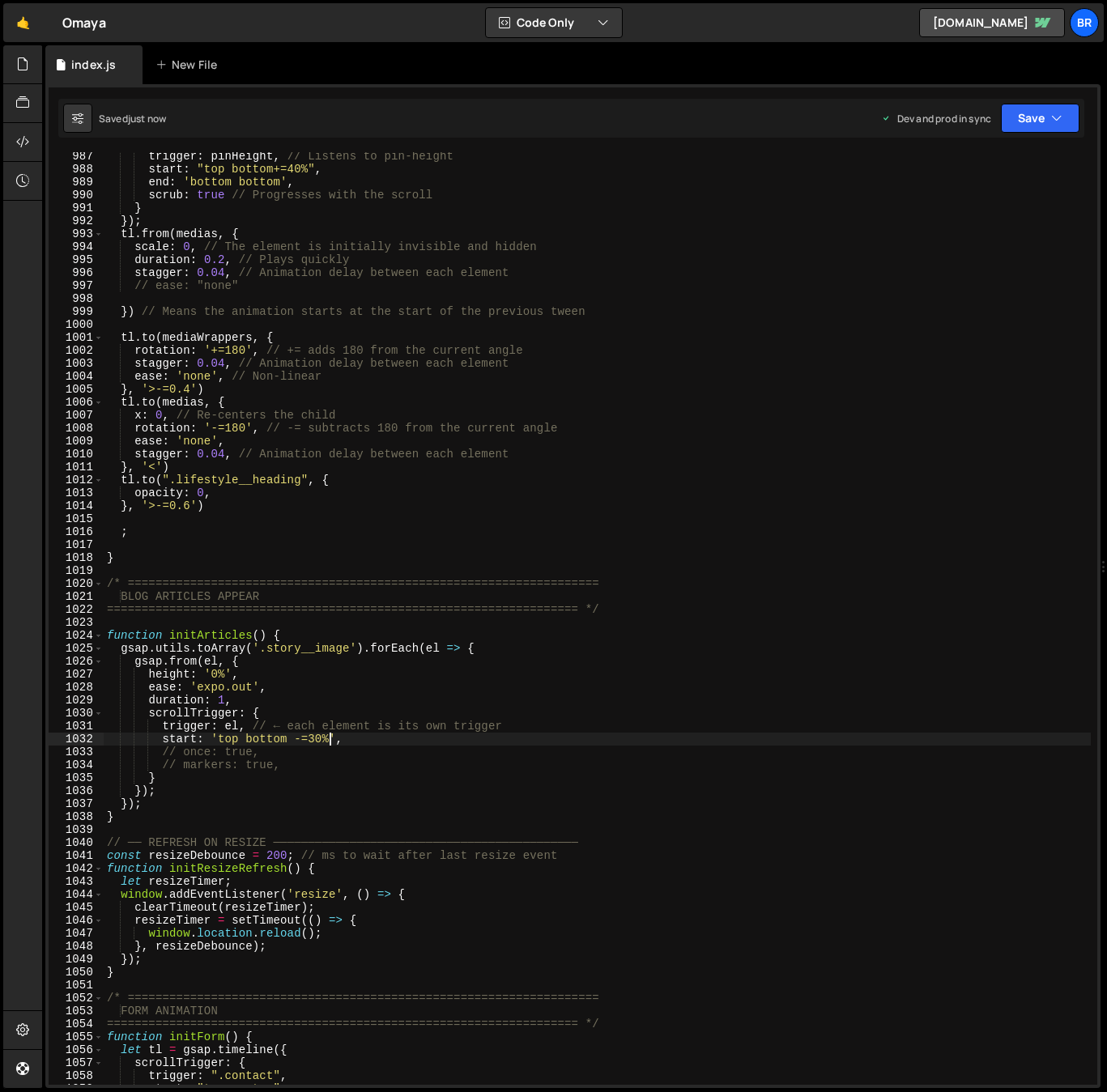
scroll to position [12785, 0]
click at [300, 739] on div "trigger : pinHeight , // Listens to pin-height start : "top bottom+=40%" , end …" at bounding box center [597, 629] width 987 height 959
click at [234, 698] on div "trigger : pinHeight , // Listens to pin-height start : "top bottom+=40%" , end …" at bounding box center [597, 629] width 987 height 959
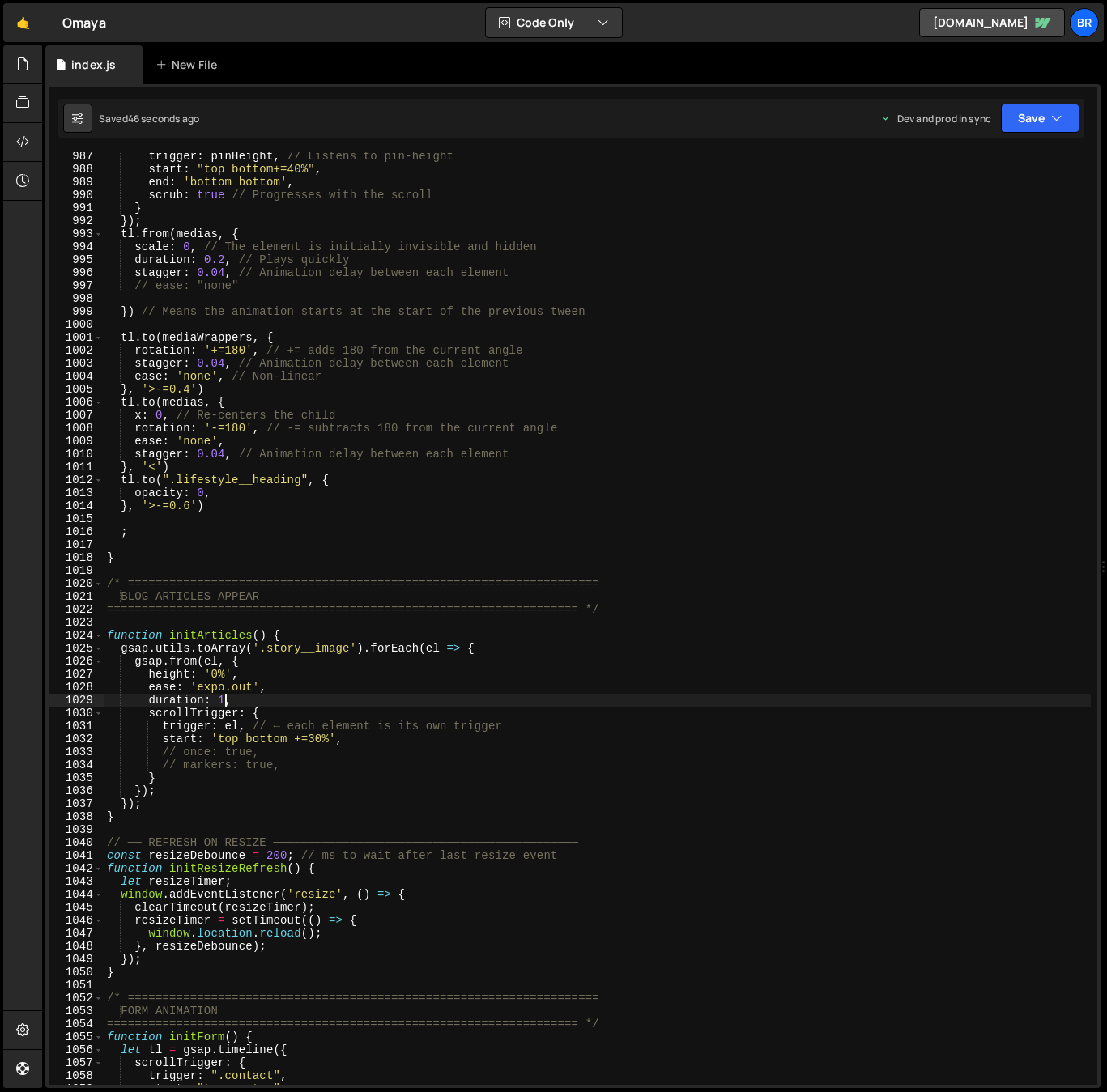
click at [222, 697] on div "trigger : pinHeight , // Listens to pin-height start : "top bottom+=40%" , end …" at bounding box center [597, 629] width 987 height 959
click at [221, 698] on div "trigger : pinHeight , // Listens to pin-height start : "top bottom+=40%" , end …" at bounding box center [597, 629] width 987 height 959
drag, startPoint x: 226, startPoint y: 700, endPoint x: 218, endPoint y: 699, distance: 8.1
click at [218, 699] on div "trigger : pinHeight , // Listens to pin-height start : "top bottom+=40%" , end …" at bounding box center [597, 629] width 987 height 959
click at [324, 730] on div "trigger : pinHeight , // Listens to pin-height start : "top bottom+=40%" , end …" at bounding box center [597, 629] width 987 height 959
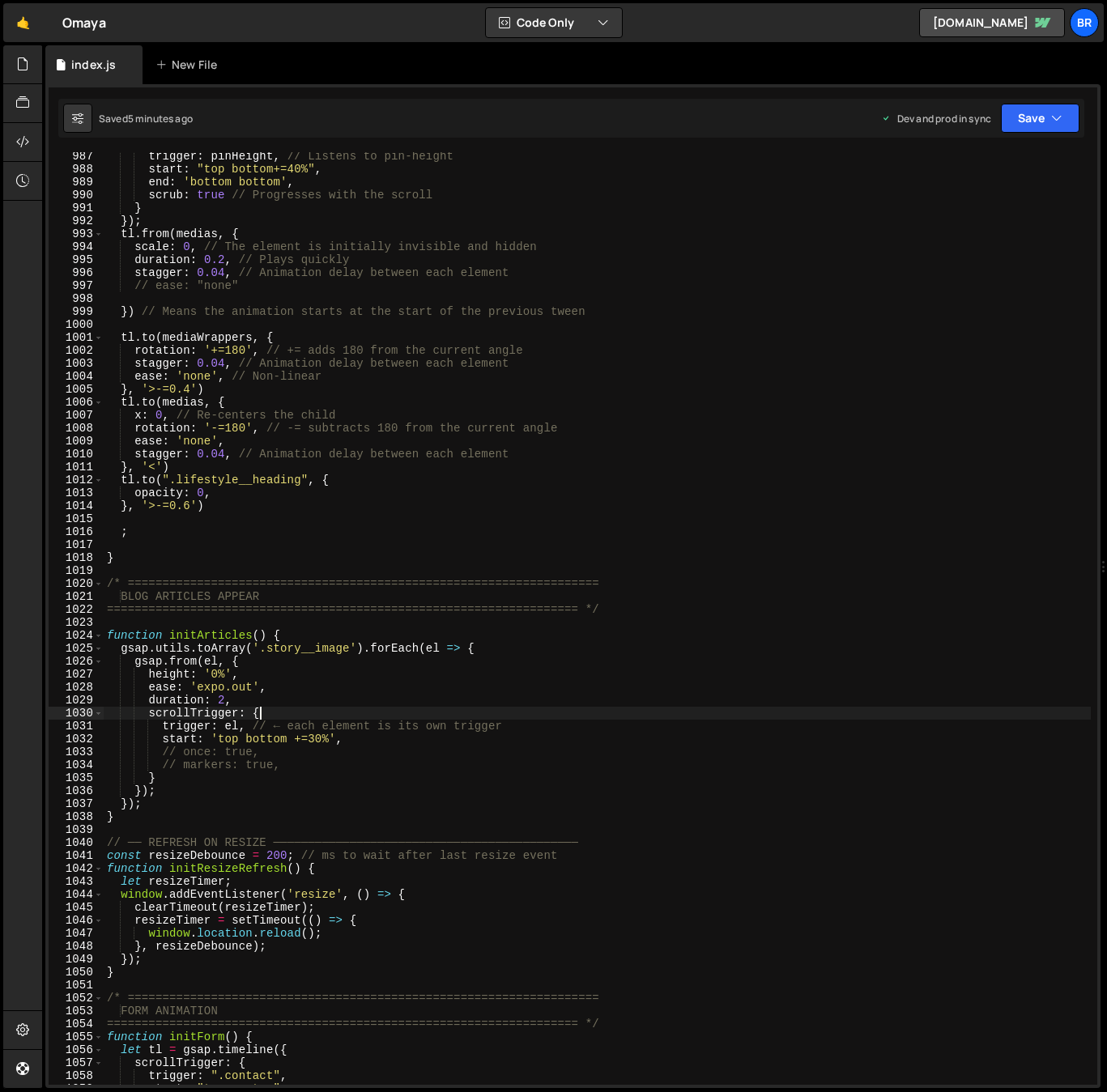
click at [317, 715] on div "trigger : pinHeight , // Listens to pin-height start : "top bottom+=40%" , end …" at bounding box center [597, 629] width 987 height 959
click at [279, 699] on div "trigger : pinHeight , // Listens to pin-height start : "top bottom+=40%" , end …" at bounding box center [597, 629] width 987 height 959
type textarea "duration: 2,"
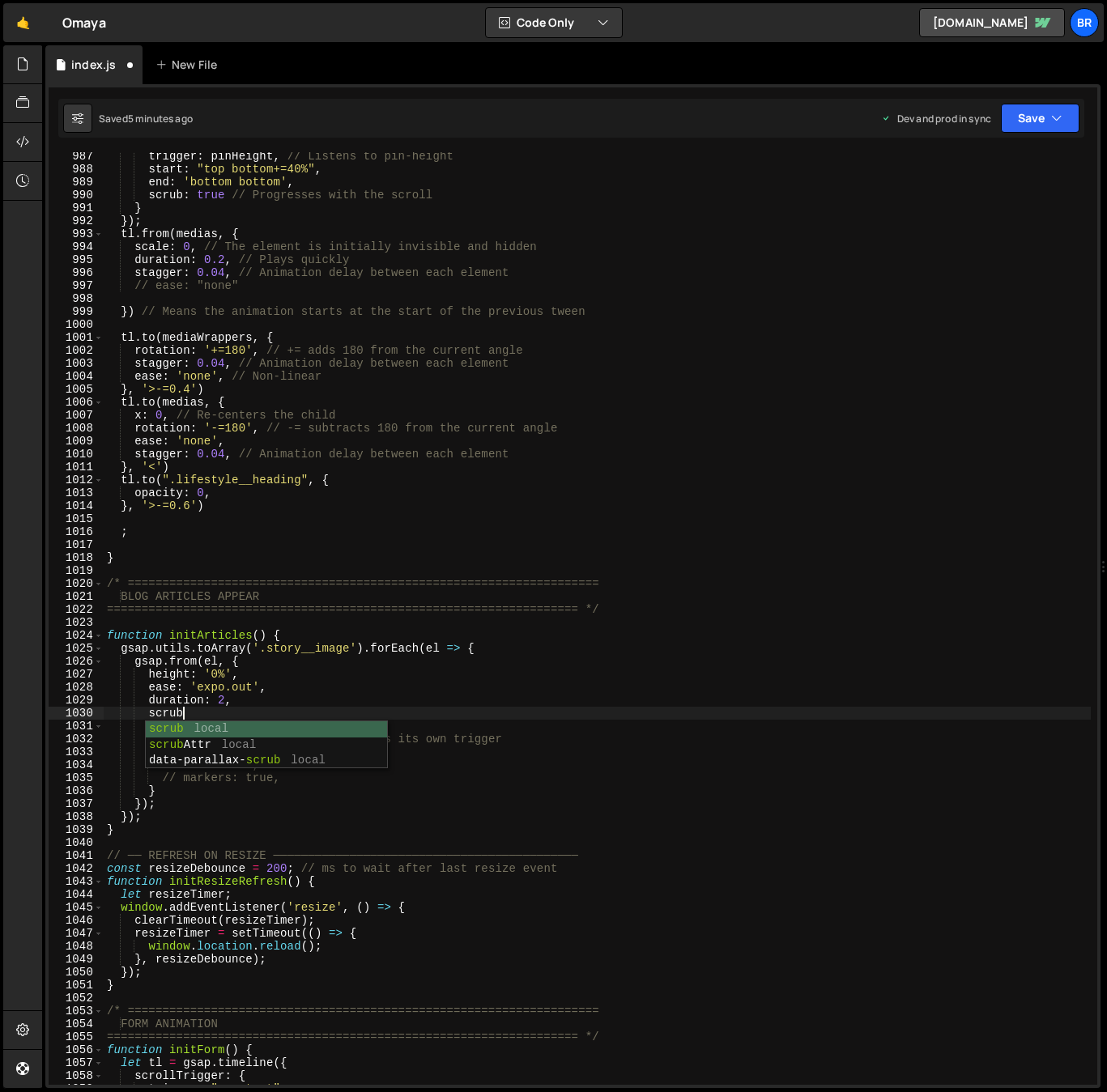
type textarea "scrub:"
click at [361, 758] on div "trigger : pinHeight , // Listens to pin-height start : "top bottom+=40%" , end …" at bounding box center [597, 629] width 987 height 959
type textarea "start: 'top bottom +=30%',"
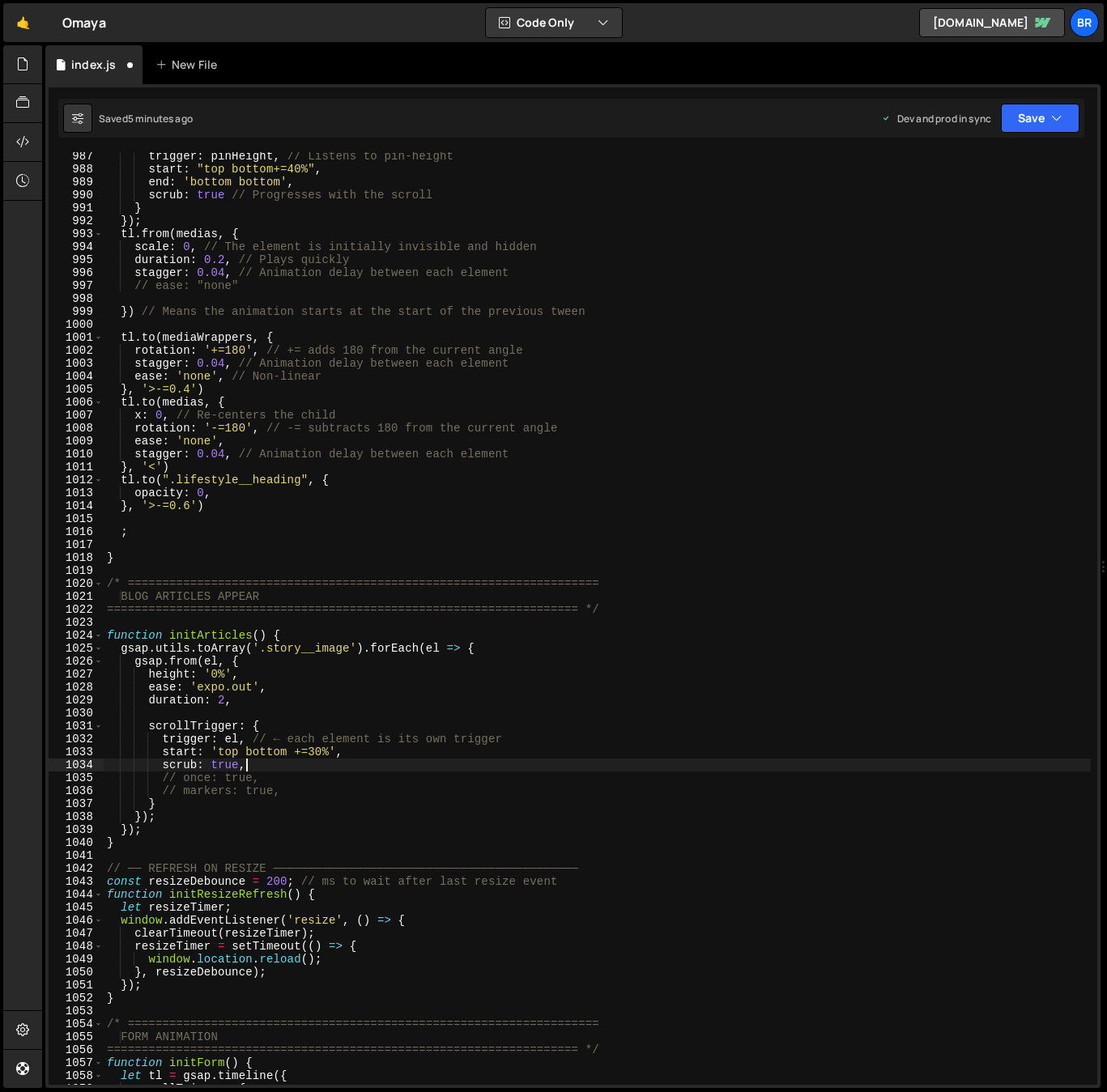
scroll to position [0, 9]
click at [321, 756] on div "trigger : pinHeight , // Listens to pin-height start : "top bottom+=40%" , end …" at bounding box center [597, 629] width 987 height 959
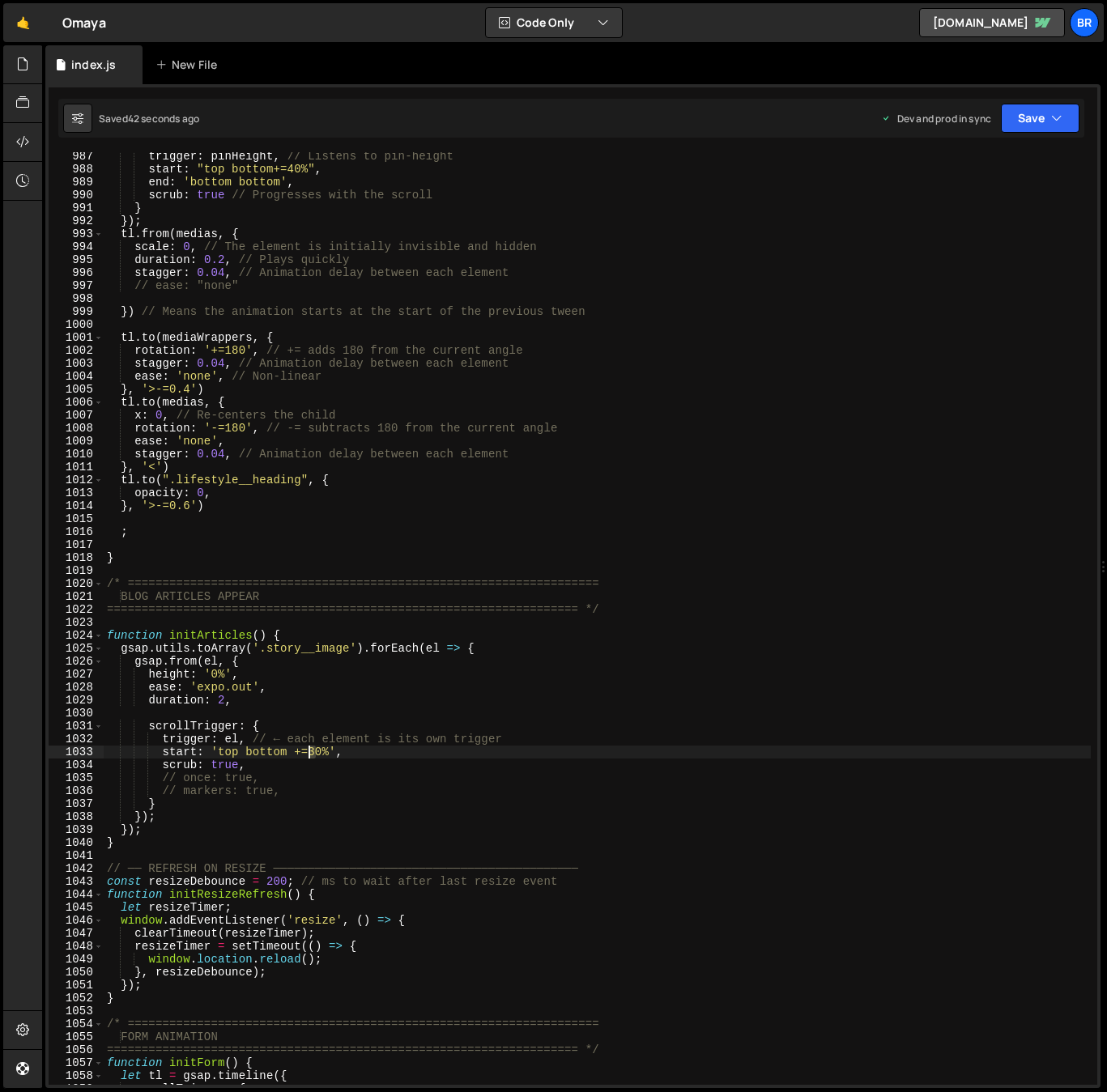
click at [309, 754] on div "trigger : pinHeight , // Listens to pin-height start : "top bottom+=40%" , end …" at bounding box center [597, 629] width 987 height 959
click at [251, 698] on div "trigger : pinHeight , // Listens to pin-height start : "top bottom+=40%" , end …" at bounding box center [597, 629] width 987 height 959
click at [255, 767] on div "trigger : pinHeight , // Listens to pin-height start : "top bottom+=40%" , end …" at bounding box center [597, 629] width 987 height 959
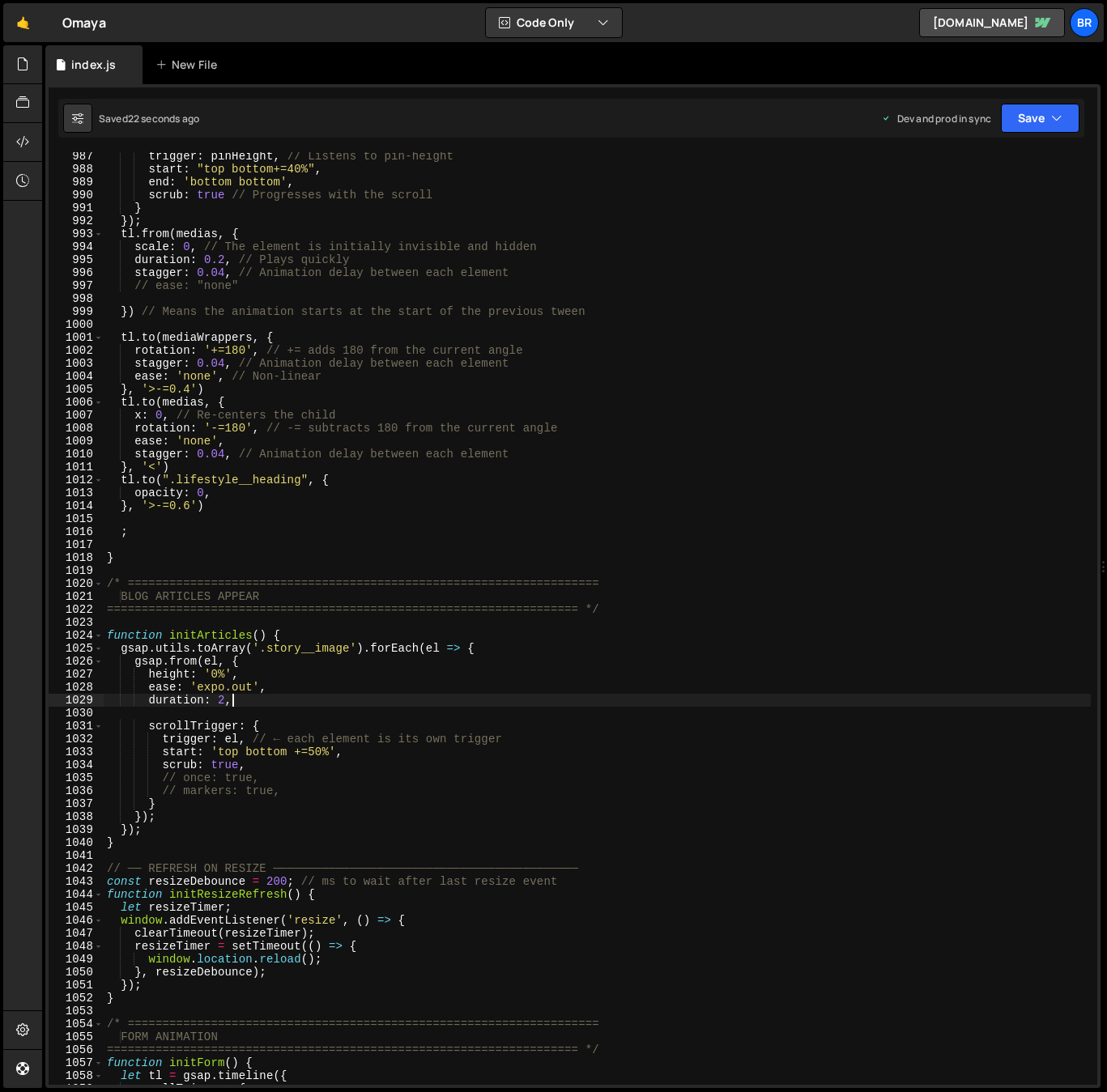
type textarea "scrub: true,"
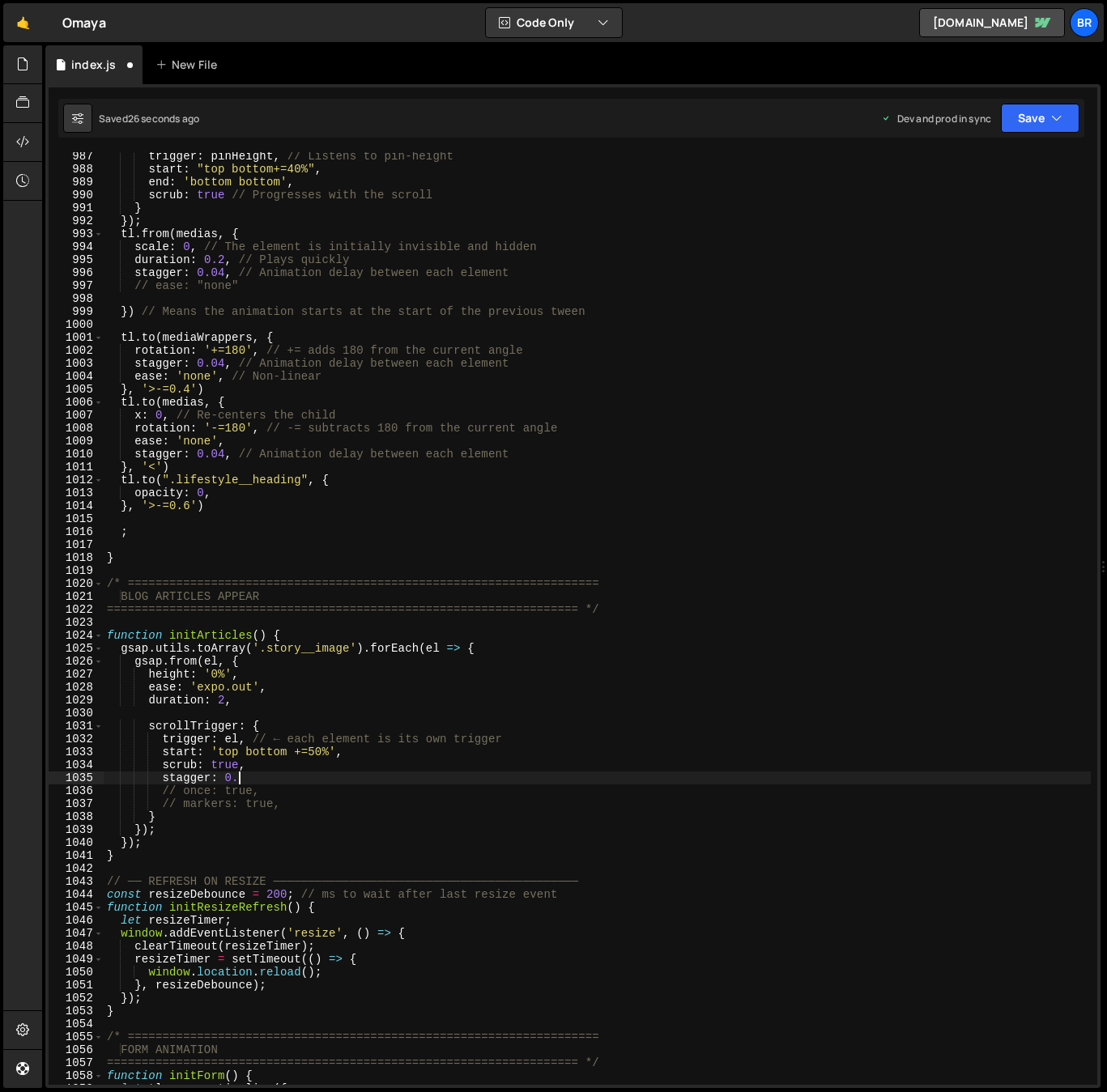
scroll to position [0, 9]
click at [299, 752] on div "trigger : pinHeight , // Listens to pin-height start : "top bottom+=40%" , end …" at bounding box center [597, 629] width 987 height 959
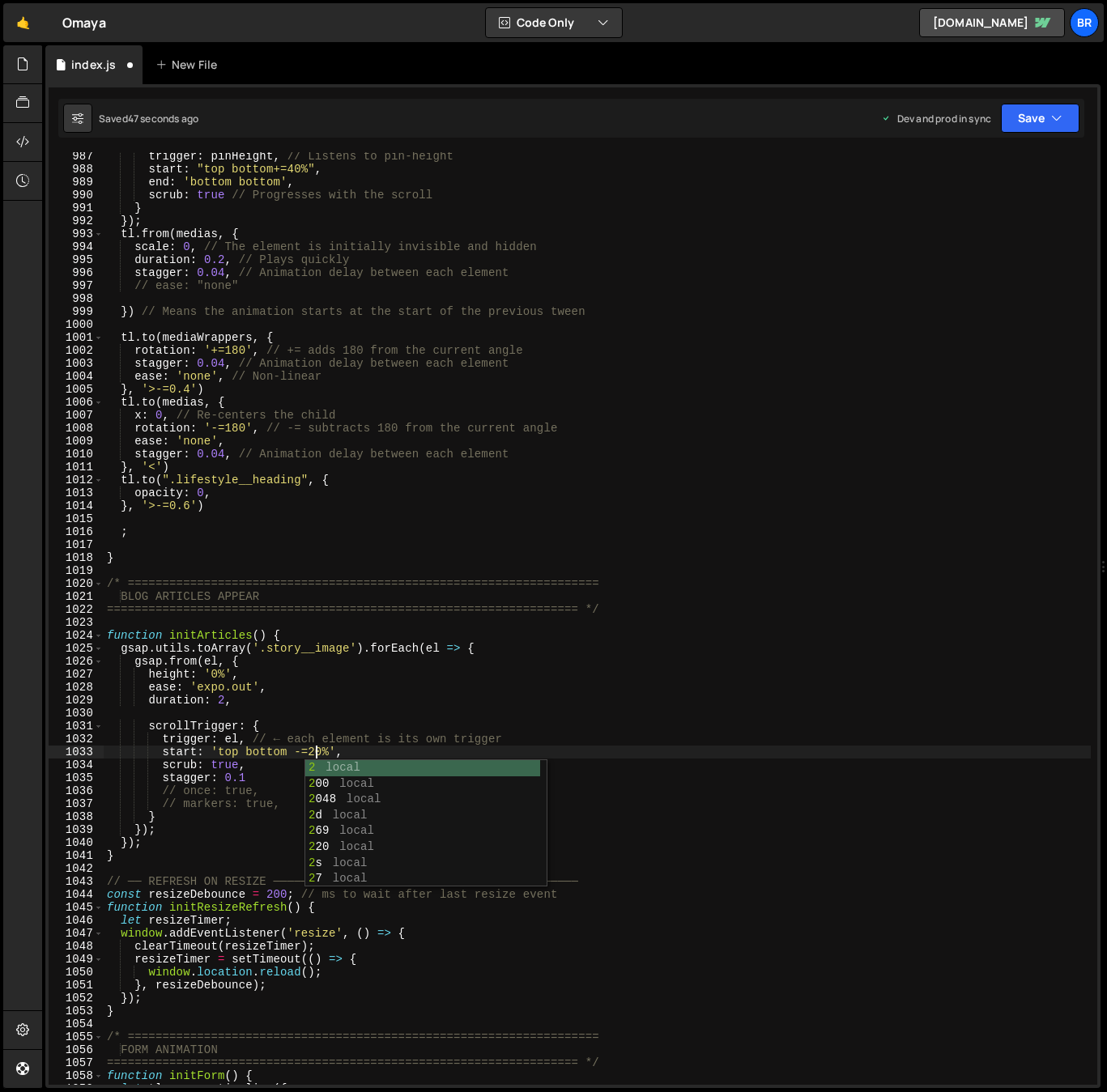
scroll to position [0, 15]
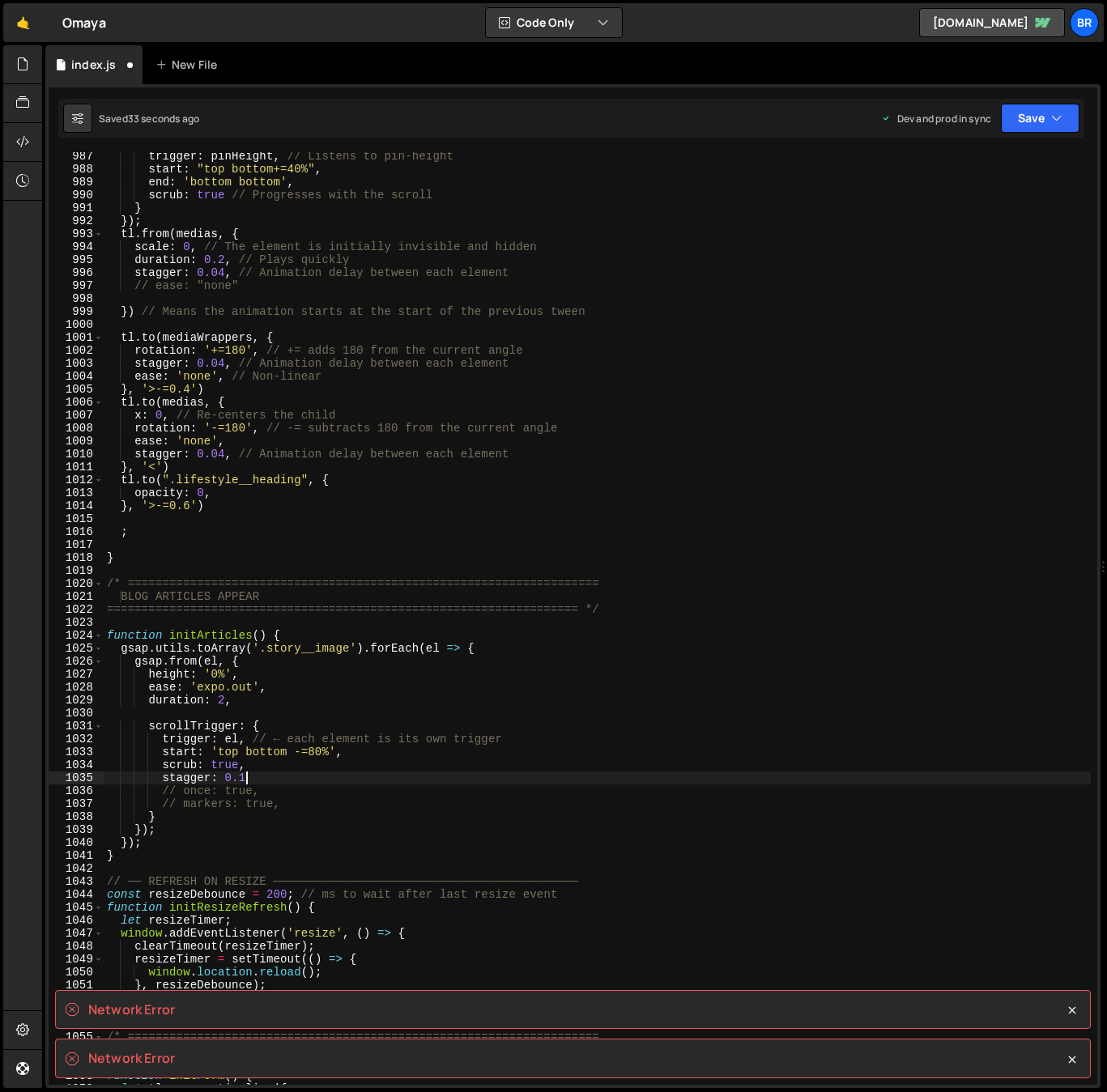
click at [314, 774] on div "trigger : pinHeight , // Listens to pin-height start : "top bottom+=40%" , end …" at bounding box center [597, 629] width 987 height 959
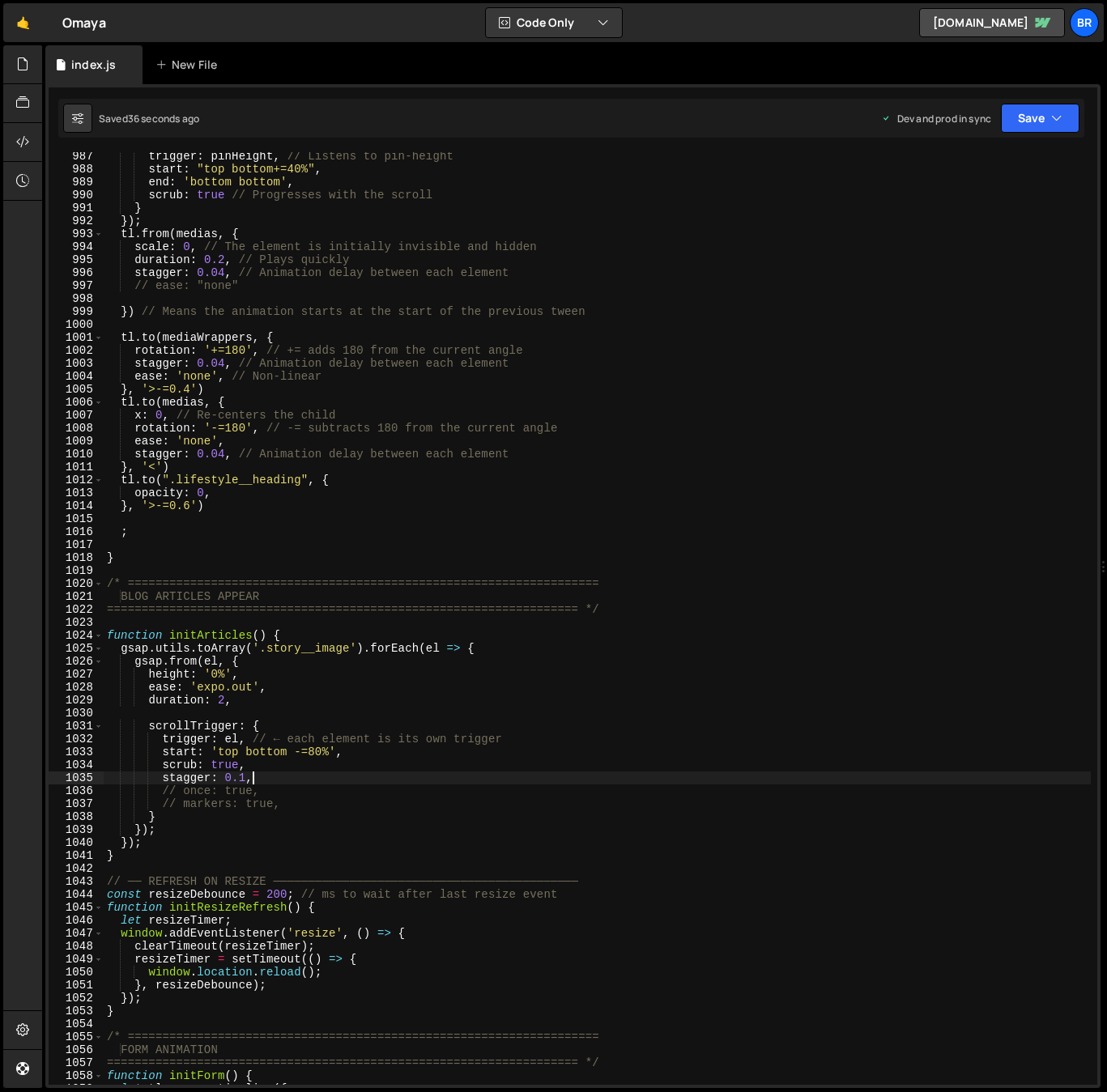
click at [311, 754] on div "trigger : pinHeight , // Listens to pin-height start : "top bottom+=40%" , end …" at bounding box center [597, 629] width 987 height 959
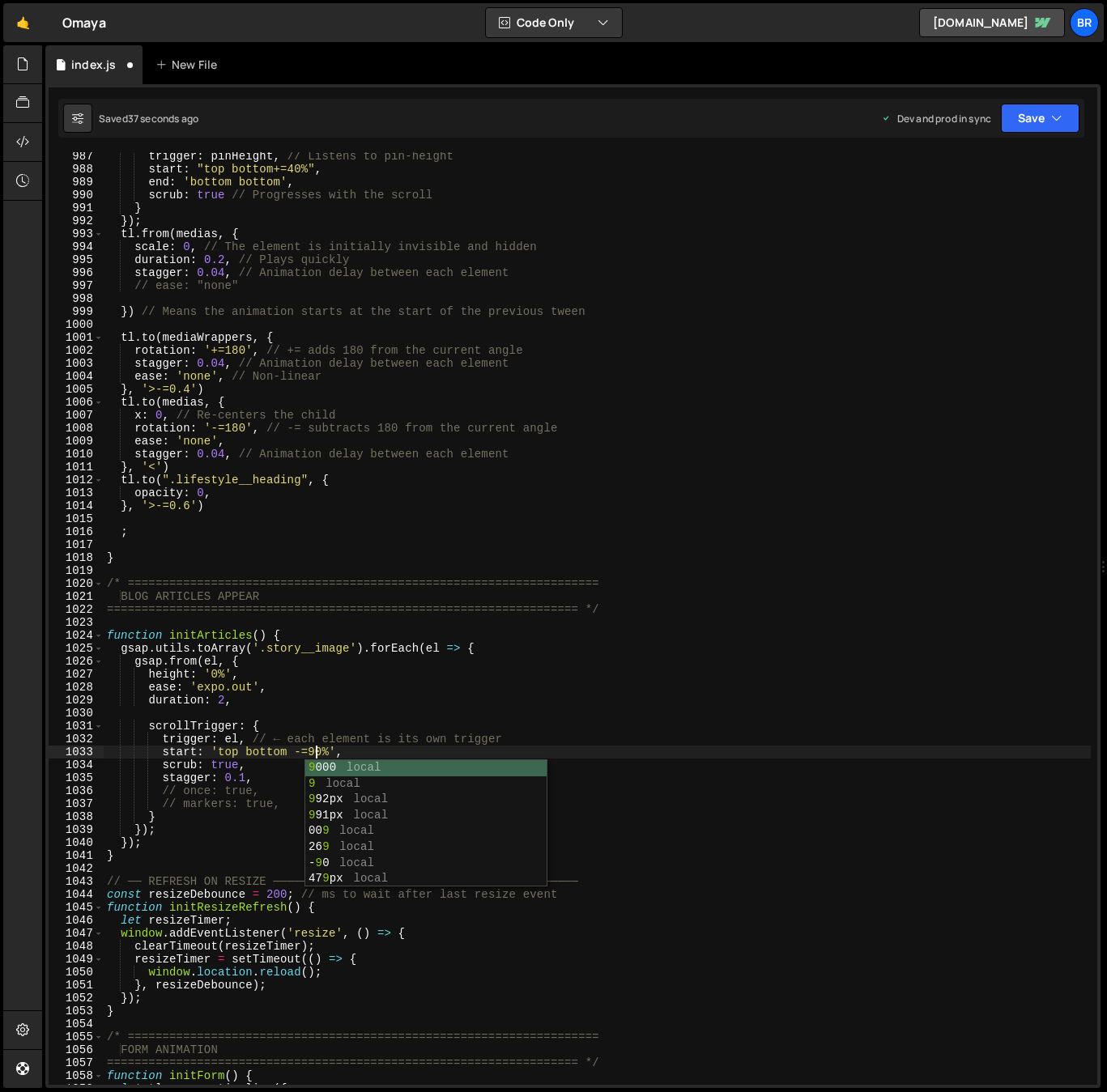
scroll to position [0, 15]
click at [245, 698] on div "trigger : pinHeight , // Listens to pin-height start : "top bottom+=40%" , end …" at bounding box center [597, 629] width 987 height 959
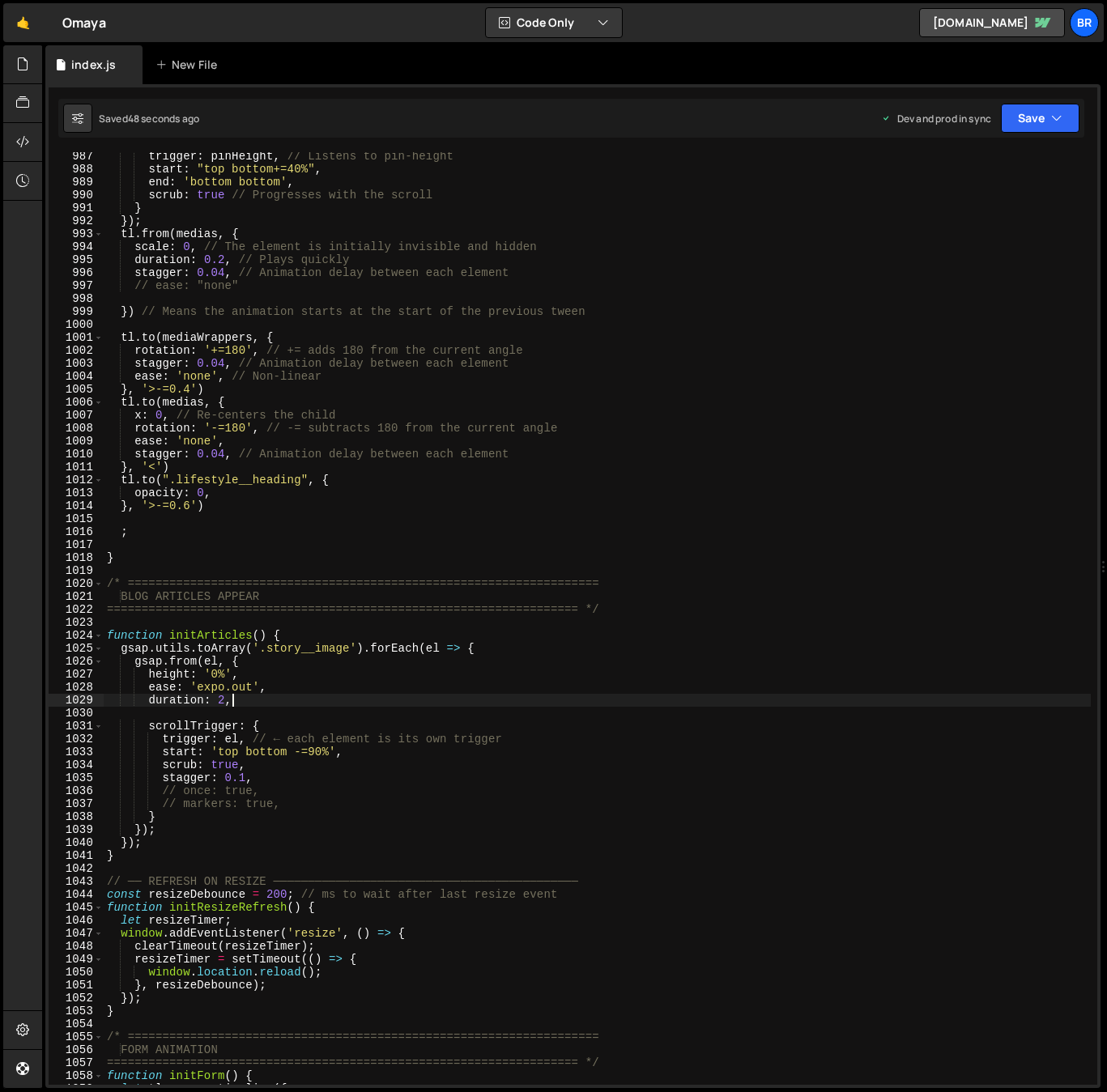
scroll to position [0, 8]
click at [250, 767] on div "trigger : pinHeight , // Listens to pin-height start : "top bottom+=40%" , end …" at bounding box center [597, 629] width 987 height 959
click at [598, 723] on div "trigger : pinHeight , // Listens to pin-height start : "top bottom+=40%" , end …" at bounding box center [597, 629] width 987 height 959
click at [240, 776] on div "trigger : pinHeight , // Listens to pin-height start : "top bottom+=40%" , end …" at bounding box center [597, 629] width 987 height 959
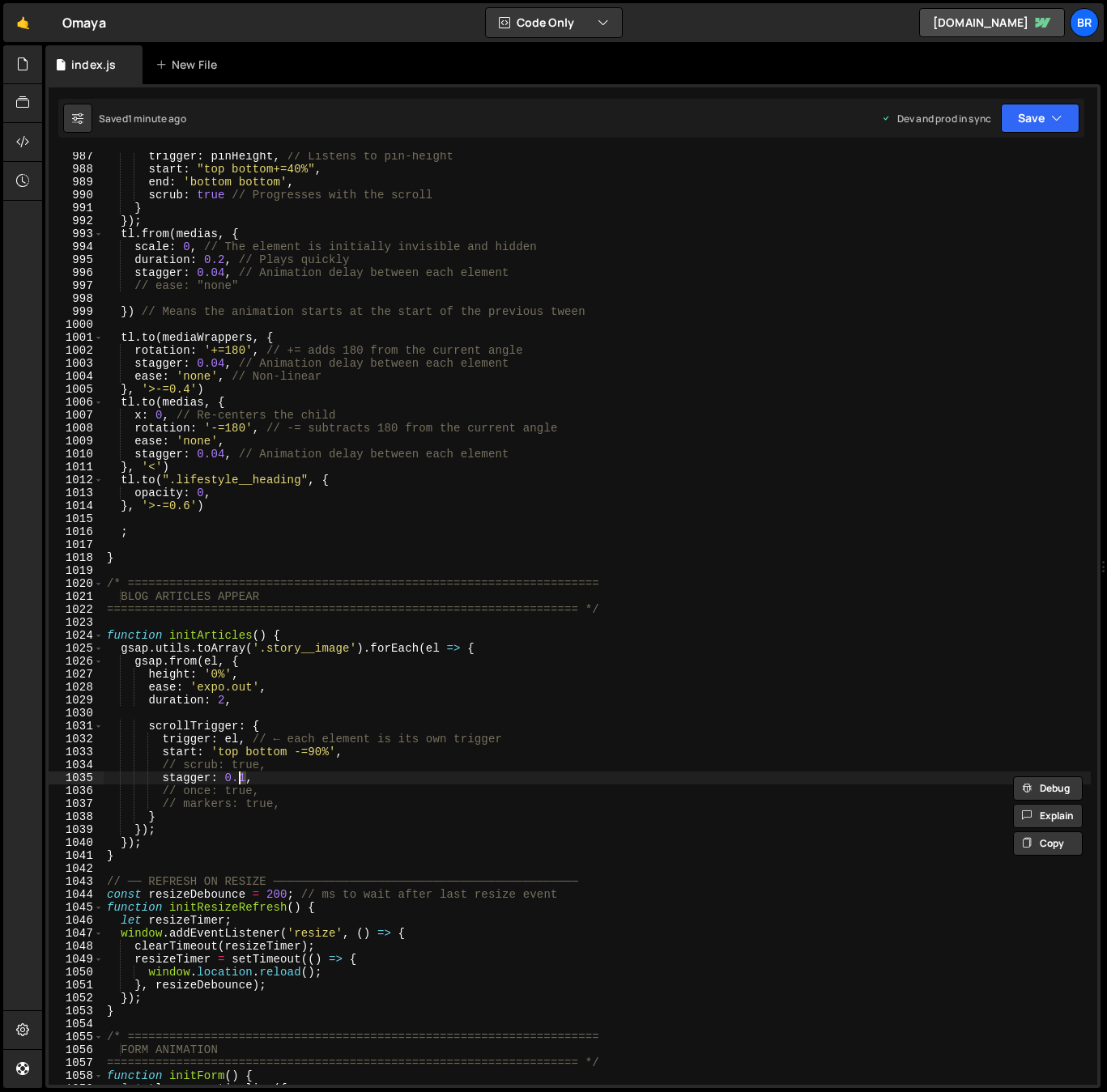
type textarea "stagger: 0.2,"
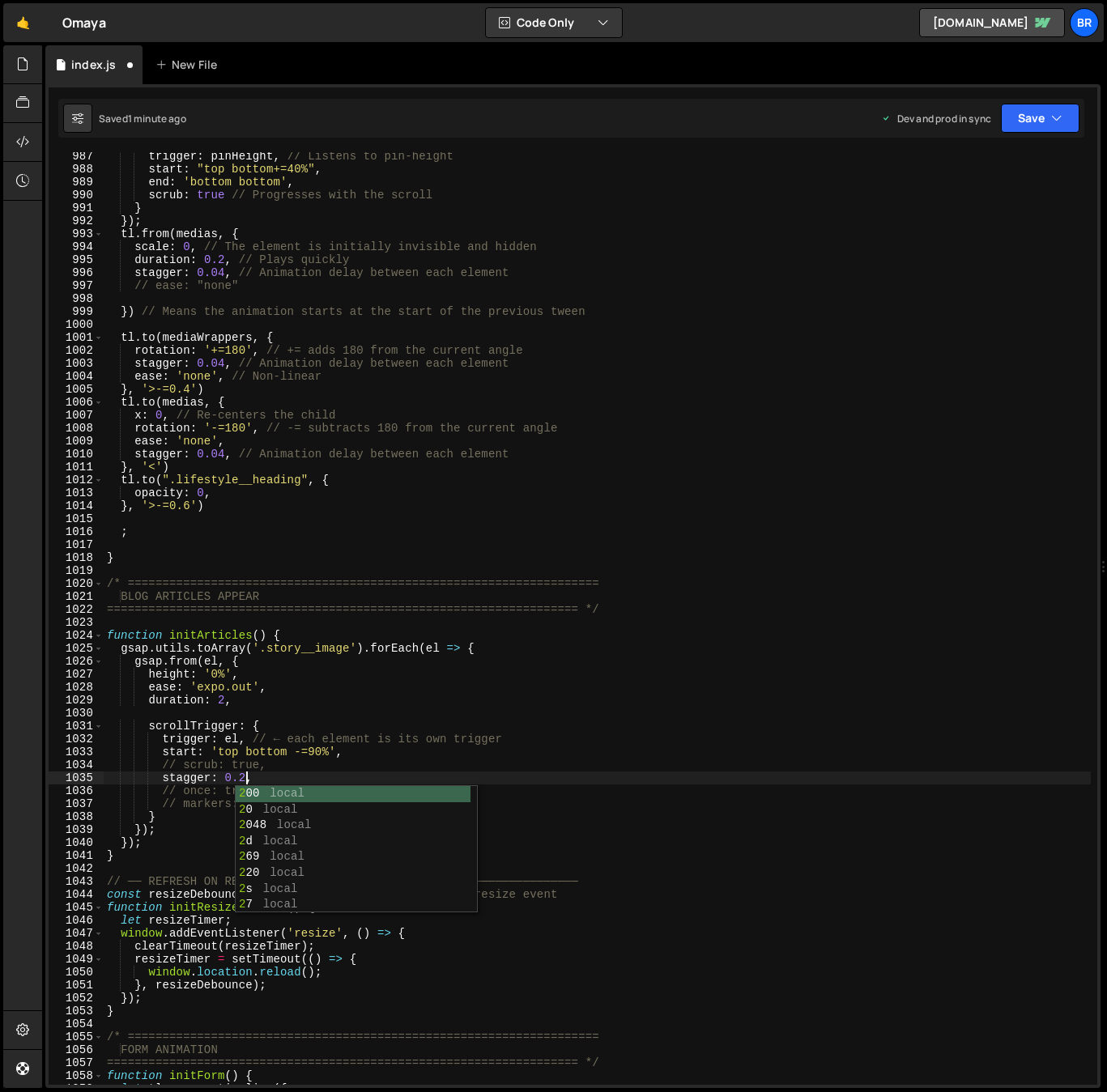
scroll to position [0, 9]
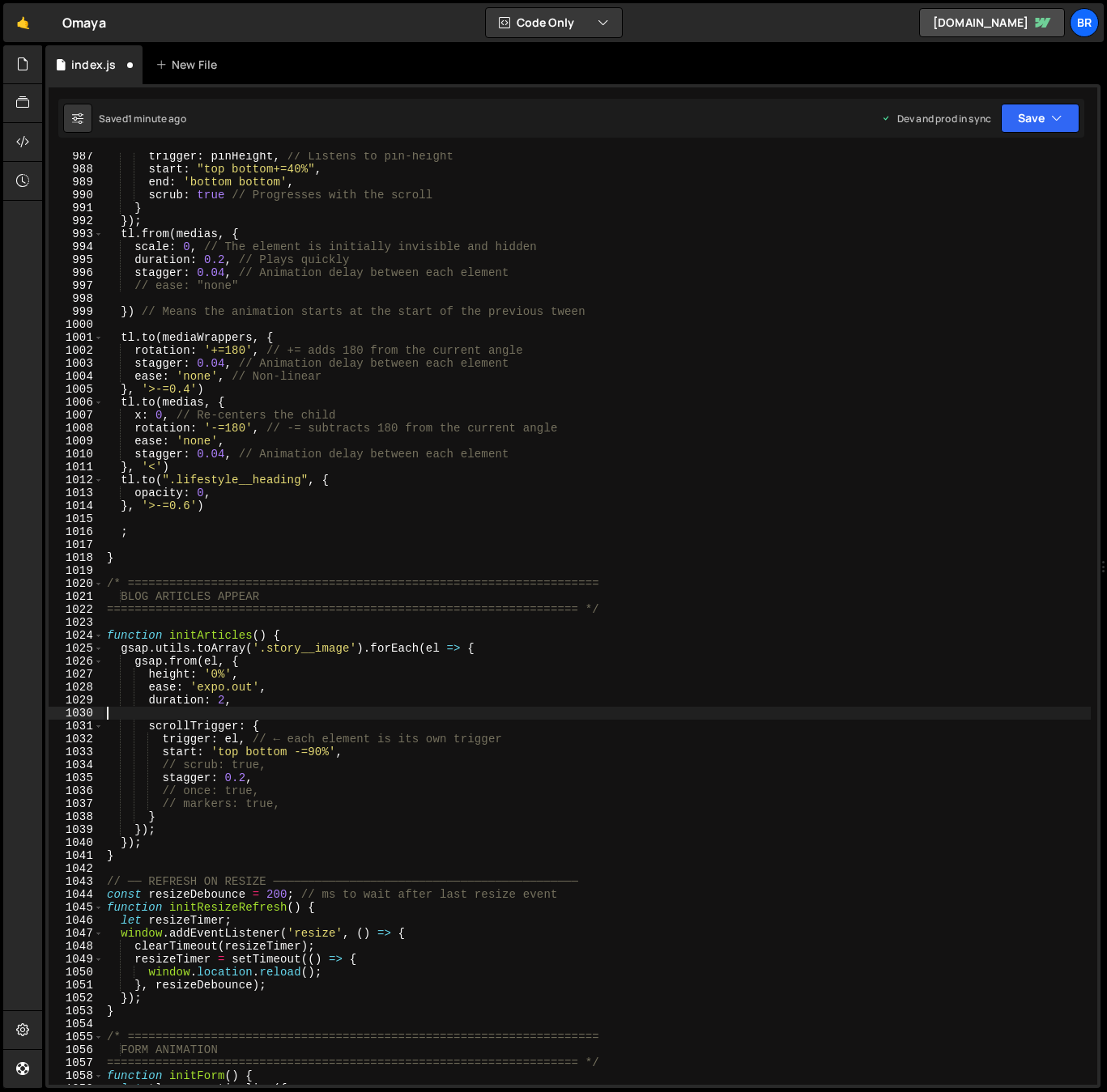
click at [299, 709] on div "trigger : pinHeight , // Listens to pin-height start : "top bottom+=40%" , end …" at bounding box center [597, 629] width 987 height 959
